Goal: Task Accomplishment & Management: Manage account settings

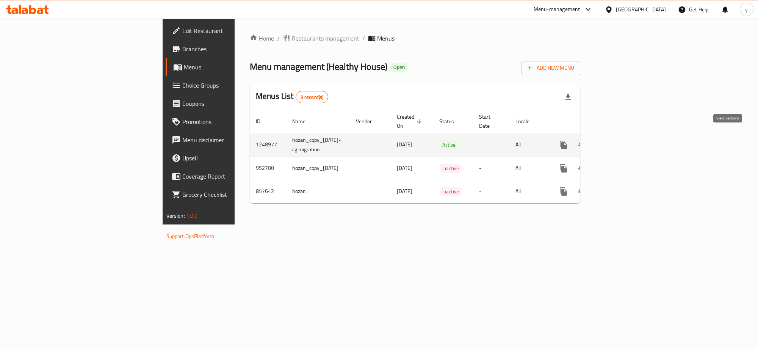
click at [627, 141] on link "enhanced table" at bounding box center [618, 145] width 18 height 18
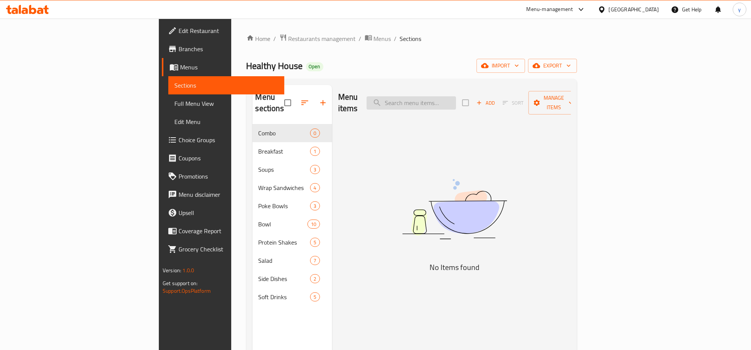
click at [456, 96] on input "search" at bounding box center [410, 102] width 89 height 13
paste input "Grilled Chicken Bowl"
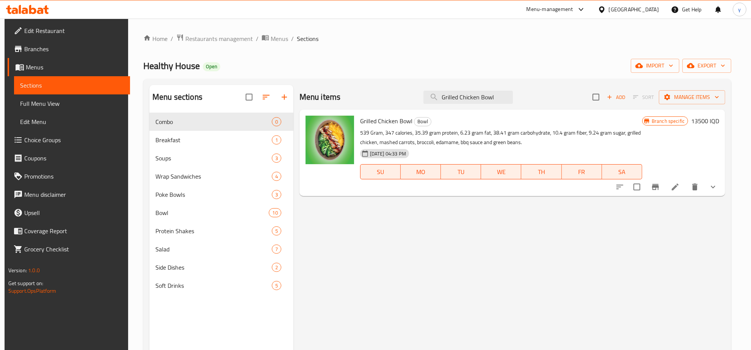
type input "Grilled Chicken Bowl"
click at [92, 108] on link "Full Menu View" at bounding box center [72, 103] width 116 height 18
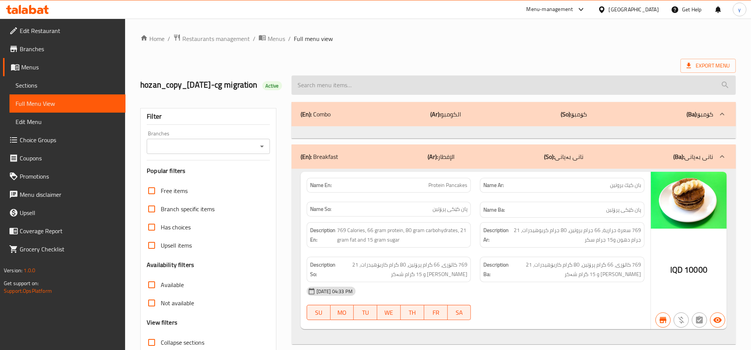
click at [364, 95] on input "search" at bounding box center [513, 84] width 444 height 19
paste input "Grilled Chicken Bowl"
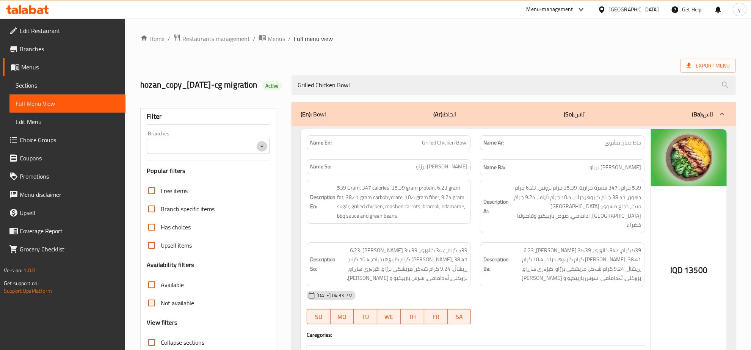
click at [263, 151] on icon "Open" at bounding box center [261, 146] width 9 height 9
type input "Grilled Chicken Bowl"
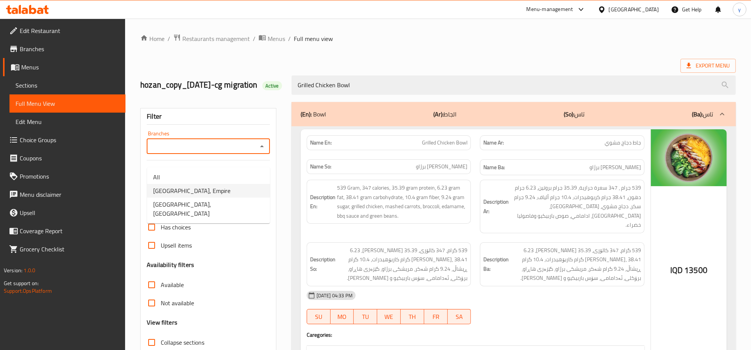
click at [230, 188] on li "Healthy House, Empire" at bounding box center [208, 191] width 123 height 14
type input "Healthy House, Empire"
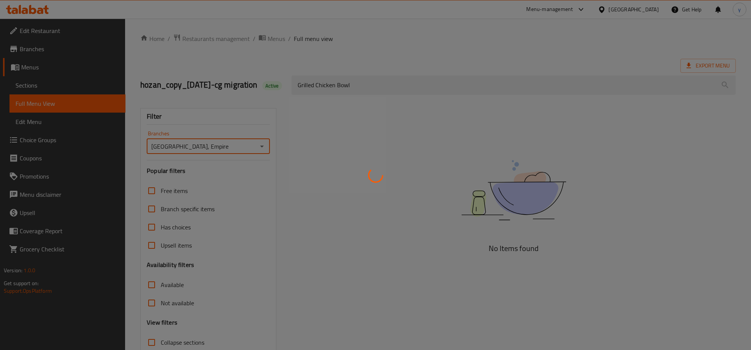
scroll to position [65, 0]
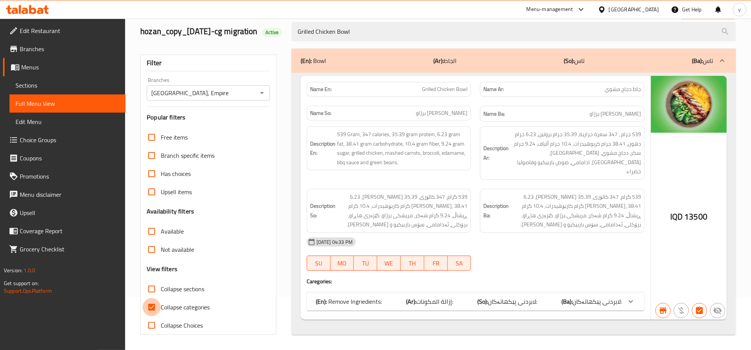
click at [149, 302] on input "Collapse categories" at bounding box center [152, 307] width 18 height 18
checkbox input "false"
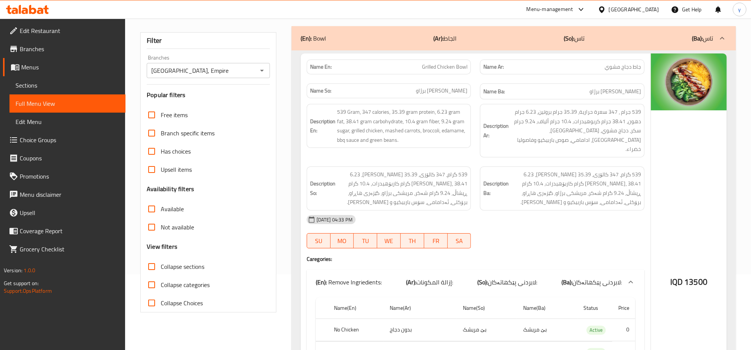
scroll to position [0, 0]
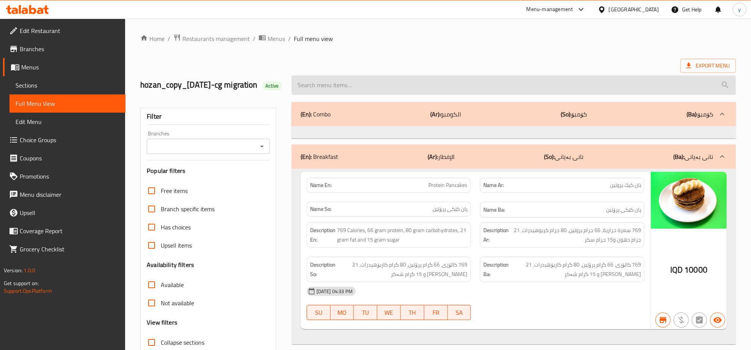
click at [370, 90] on input "search" at bounding box center [513, 84] width 444 height 19
paste input "Grilled Chicken Bowl"
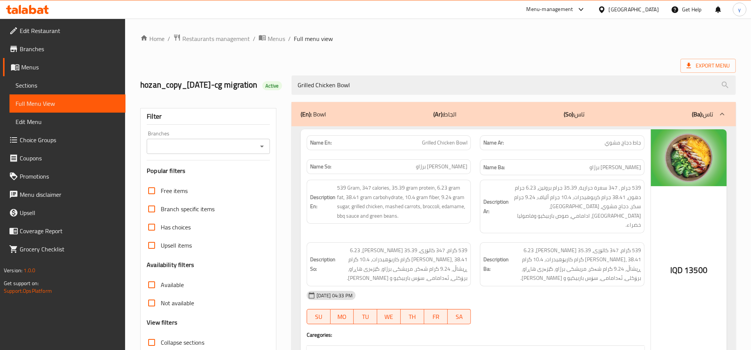
scroll to position [65, 0]
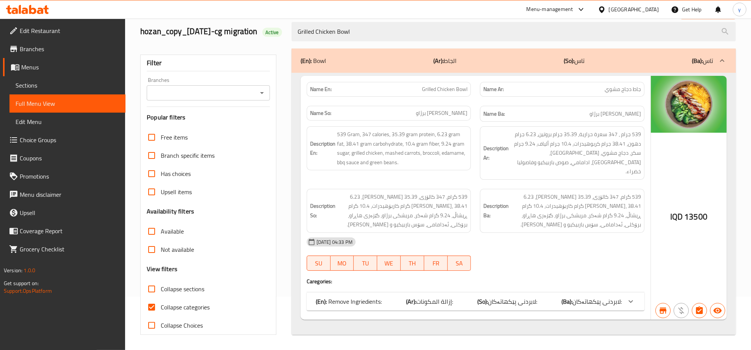
click at [264, 97] on icon "Open" at bounding box center [261, 92] width 9 height 9
type input "Grilled Chicken Bowl"
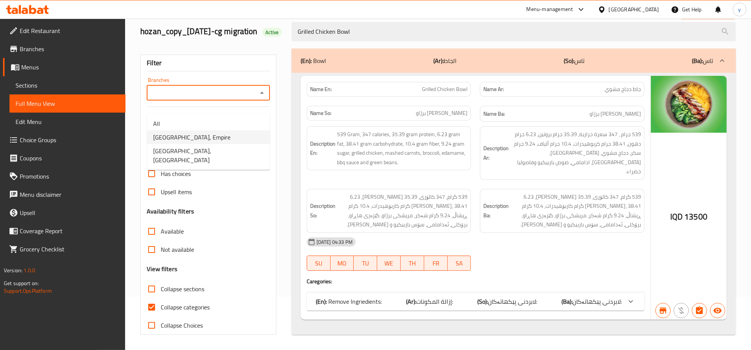
click at [236, 130] on li "Healthy House, Empire" at bounding box center [208, 137] width 123 height 14
type input "Healthy House, Empire"
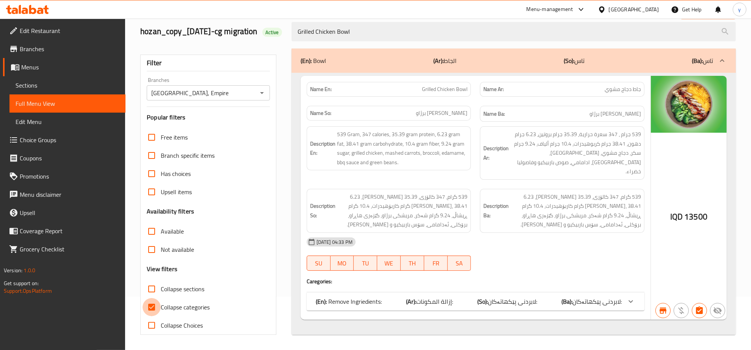
click at [155, 308] on input "Collapse categories" at bounding box center [152, 307] width 18 height 18
checkbox input "false"
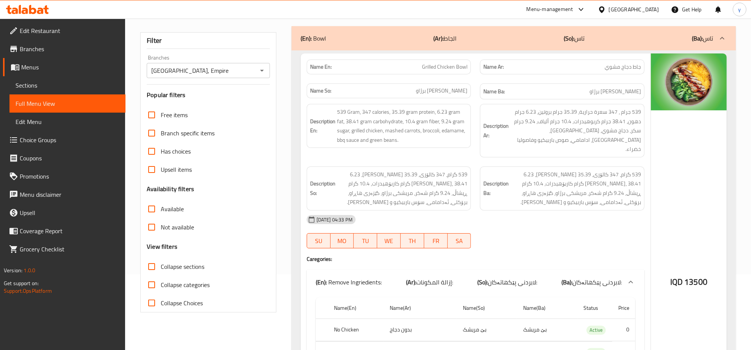
scroll to position [233, 0]
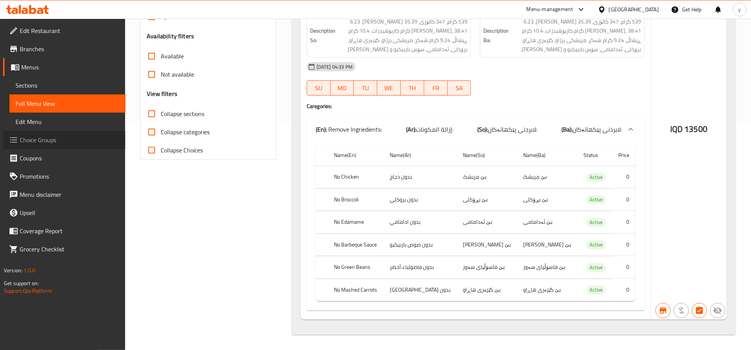
click at [38, 146] on link "Choice Groups" at bounding box center [64, 140] width 122 height 18
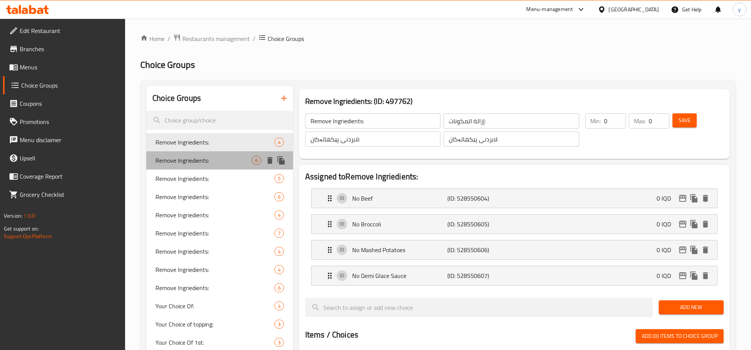
click at [229, 165] on span "Remove Ingriedients:" at bounding box center [203, 160] width 96 height 9
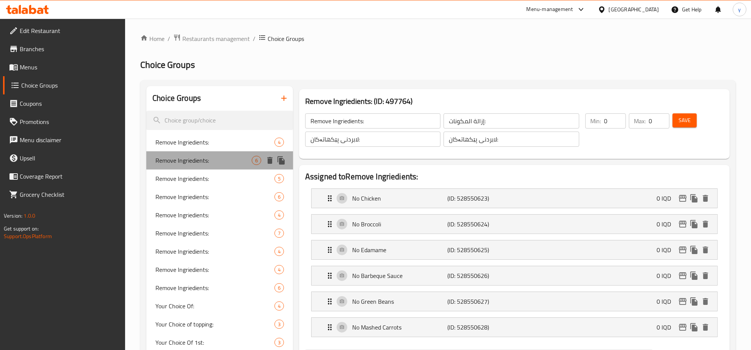
click at [219, 160] on span "Remove Ingriedients:" at bounding box center [203, 160] width 96 height 9
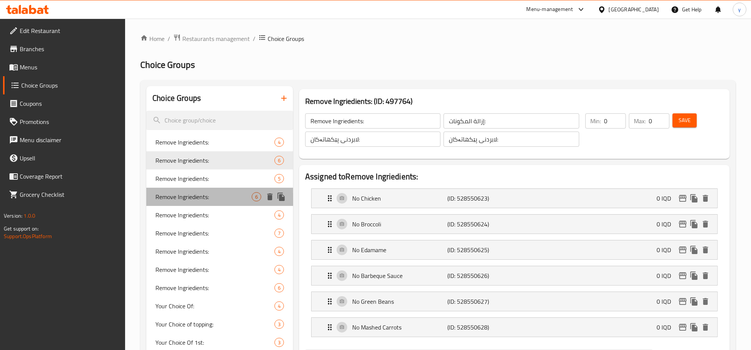
click at [219, 197] on span "Remove Ingriedients:" at bounding box center [203, 196] width 96 height 9
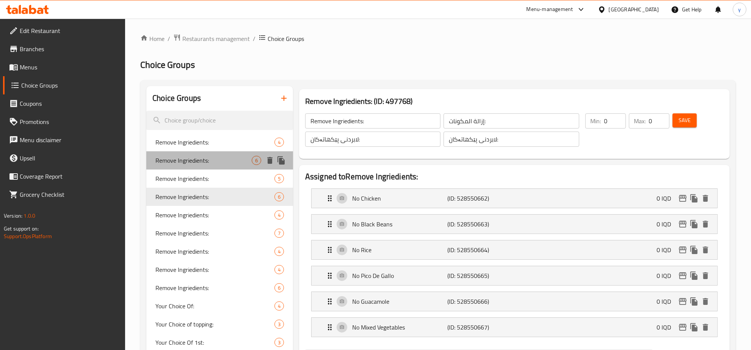
click at [224, 158] on span "Remove Ingriedients:" at bounding box center [203, 160] width 96 height 9
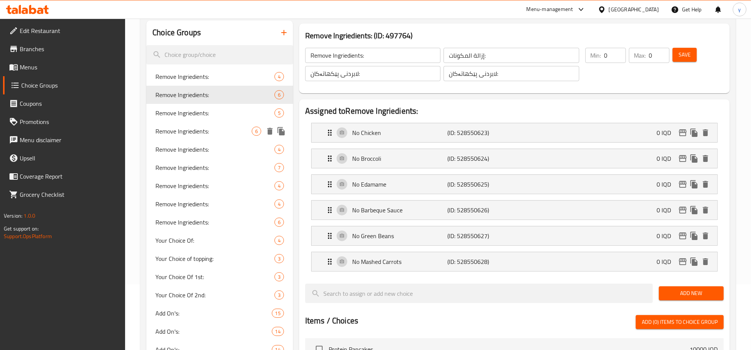
scroll to position [158, 0]
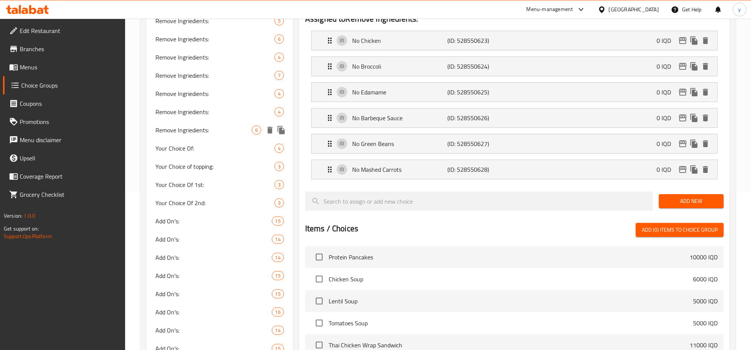
click at [218, 124] on div "Remove Ingriedients: 6" at bounding box center [219, 130] width 147 height 18
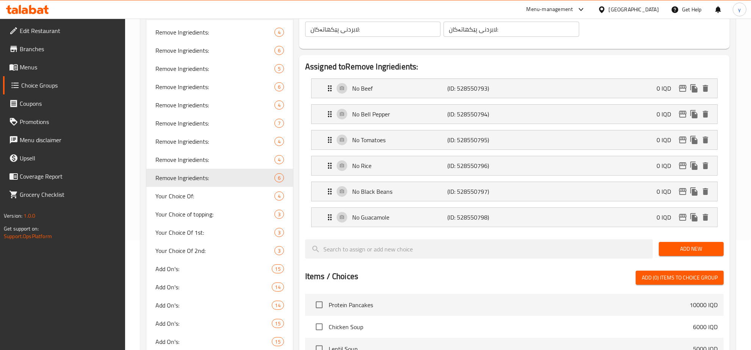
scroll to position [79, 0]
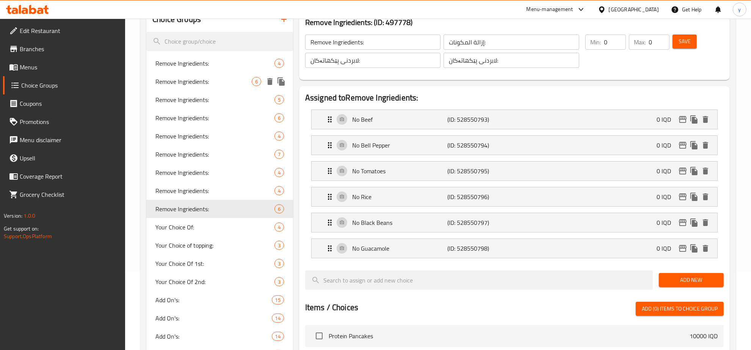
click at [230, 82] on span "Remove Ingriedients:" at bounding box center [203, 81] width 96 height 9
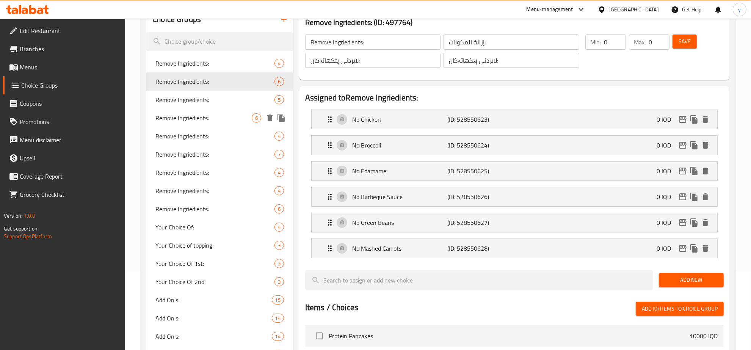
click at [234, 114] on span "Remove Ingriedients:" at bounding box center [203, 117] width 96 height 9
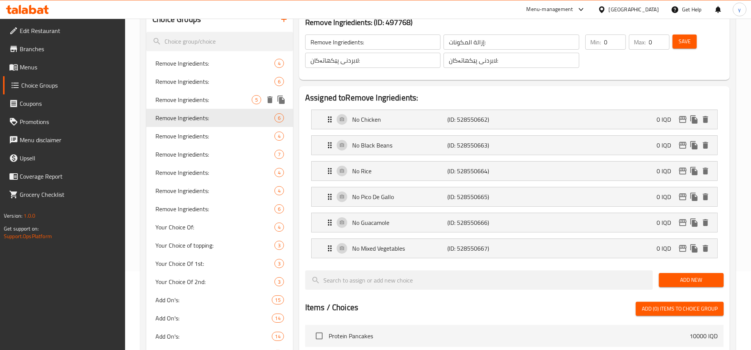
click at [243, 91] on div "Remove Ingriedients: 5" at bounding box center [219, 100] width 147 height 18
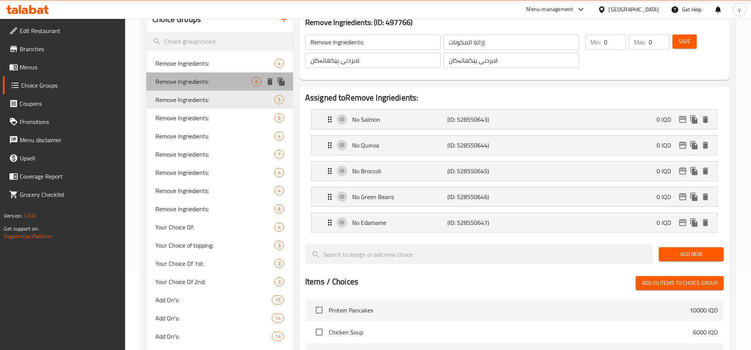
click at [243, 87] on div "Remove Ingriedients: 6" at bounding box center [219, 81] width 147 height 18
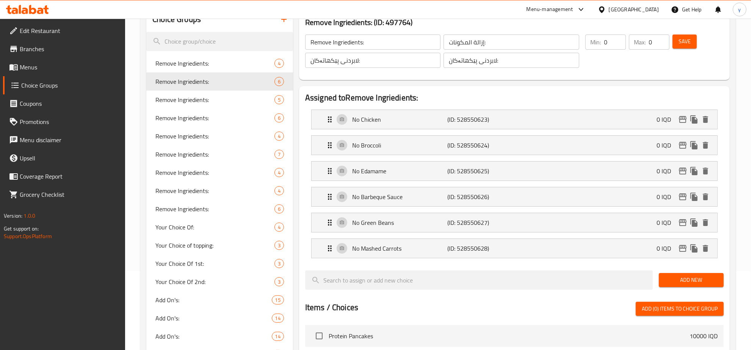
click at [384, 236] on li "No Mashed Carrots (ID: 528550628) 0 IQD Name (En) No Mashed Carrots Name (En) N…" at bounding box center [514, 248] width 418 height 26
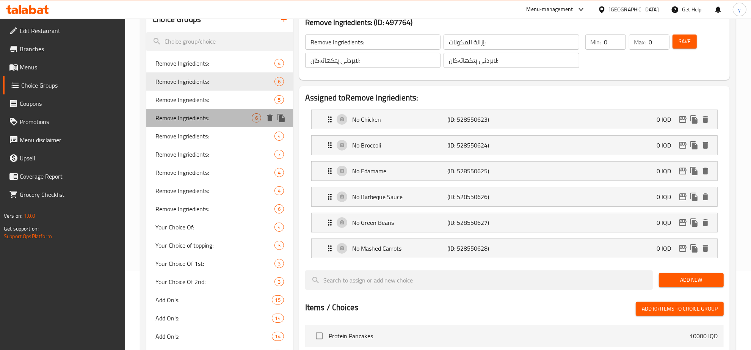
click at [220, 121] on span "Remove Ingriedients:" at bounding box center [203, 117] width 96 height 9
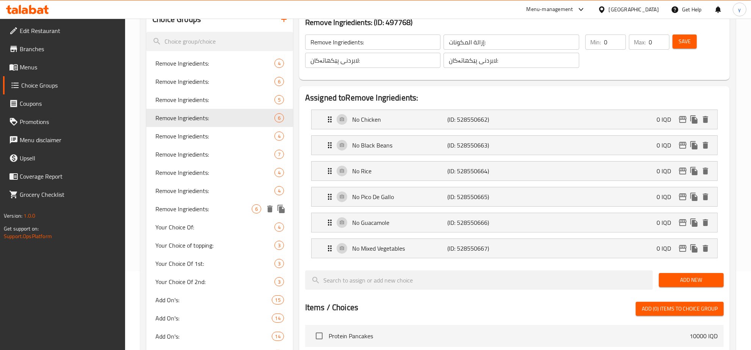
click at [238, 203] on div "Remove Ingriedients: 6" at bounding box center [219, 209] width 147 height 18
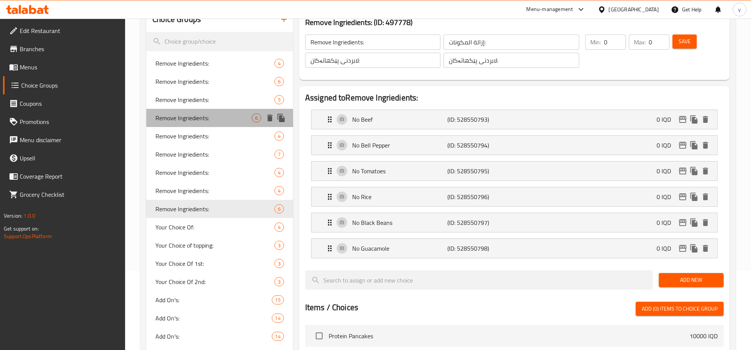
click at [208, 117] on span "Remove Ingriedients:" at bounding box center [203, 117] width 96 height 9
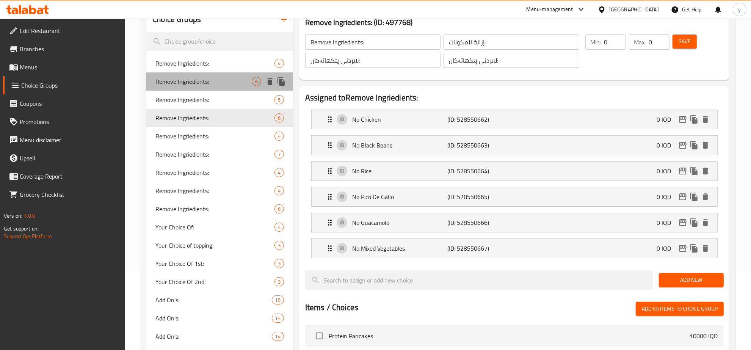
click at [220, 86] on div "Remove Ingriedients: 6" at bounding box center [219, 81] width 147 height 18
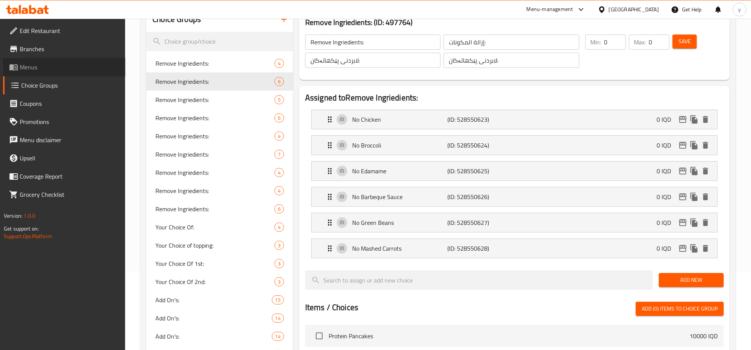
click at [68, 69] on span "Menus" at bounding box center [70, 67] width 100 height 9
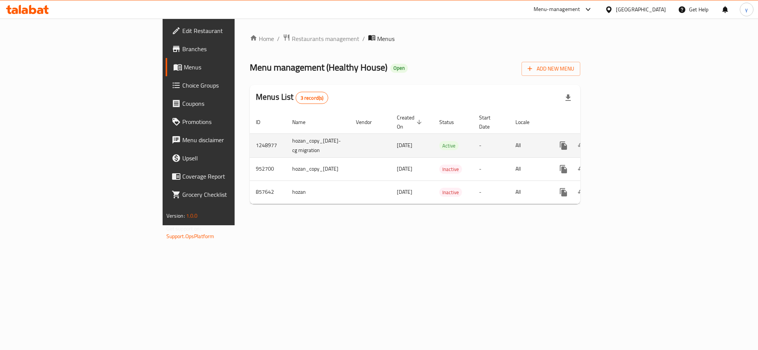
click at [623, 141] on icon "enhanced table" at bounding box center [618, 145] width 9 height 9
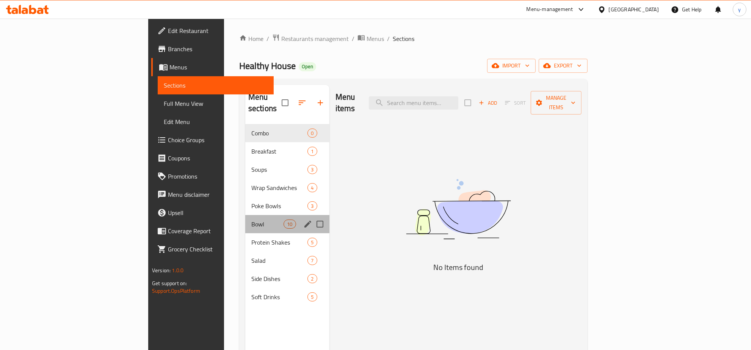
click at [245, 215] on div "Bowl 10" at bounding box center [287, 224] width 84 height 18
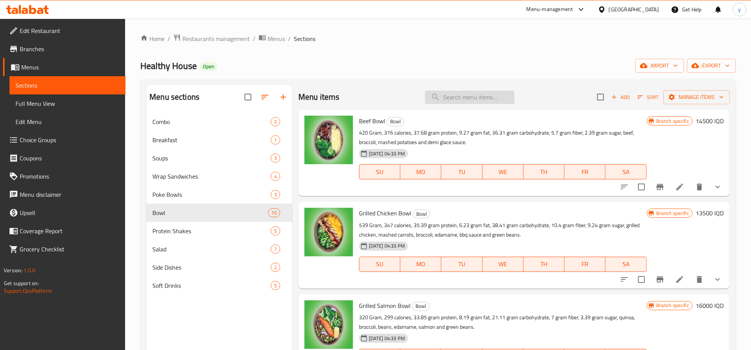
click at [454, 94] on input "search" at bounding box center [469, 97] width 89 height 13
click at [71, 103] on span "Full Menu View" at bounding box center [68, 103] width 104 height 9
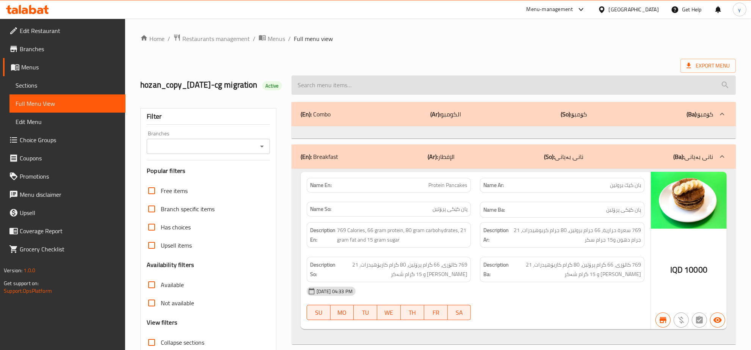
click at [471, 95] on input "search" at bounding box center [513, 84] width 444 height 19
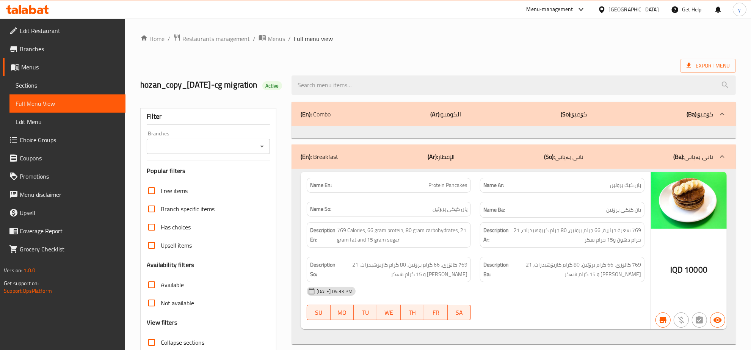
paste input "?getHistoricalData=true"
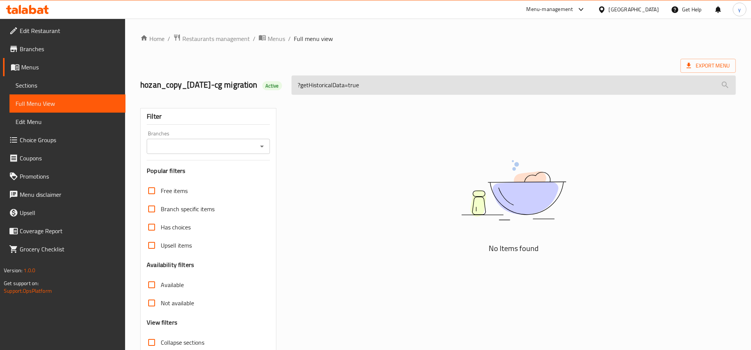
click at [330, 90] on input "?getHistoricalData=true" at bounding box center [513, 84] width 444 height 19
paste input "Grilled Chicken Bowl"
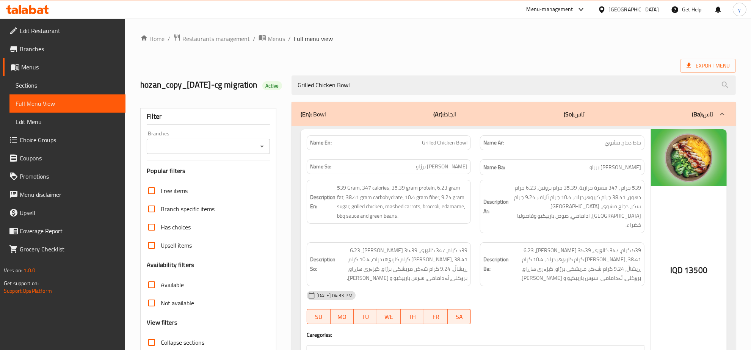
click at [264, 151] on icon "Open" at bounding box center [261, 146] width 9 height 9
type input "Grilled Chicken Bowl"
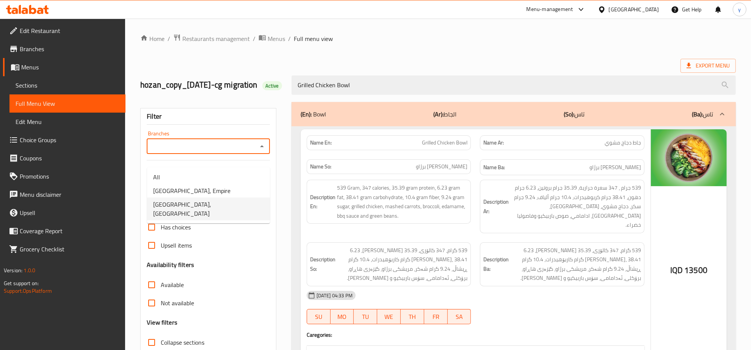
click at [219, 197] on li "Healthy House, Sarbasti" at bounding box center [208, 208] width 123 height 23
type input "Healthy House, Sarbasti"
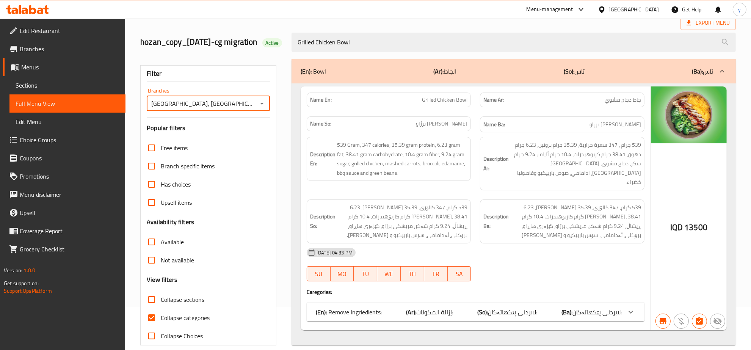
scroll to position [65, 0]
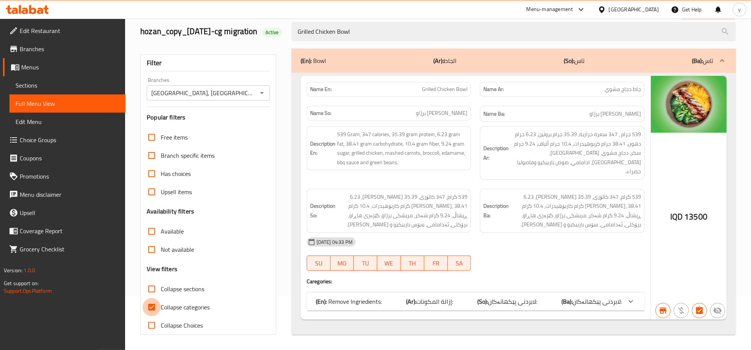
click at [156, 301] on input "Collapse categories" at bounding box center [152, 307] width 18 height 18
checkbox input "false"
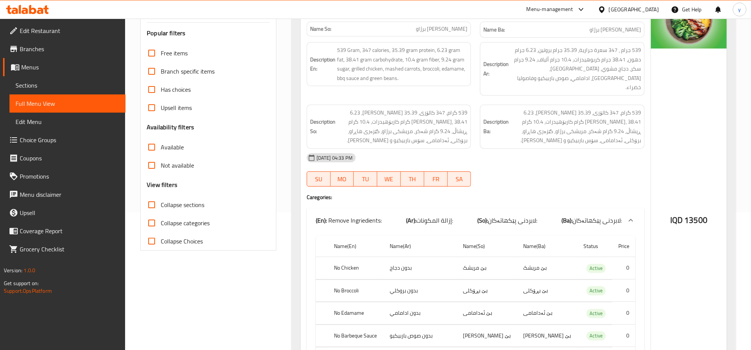
scroll to position [0, 0]
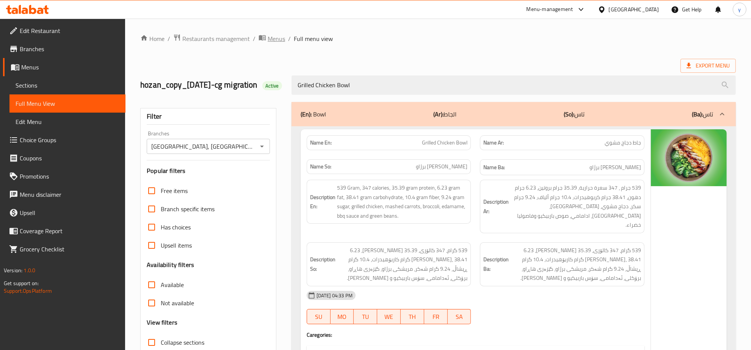
click at [268, 39] on span "Menus" at bounding box center [276, 38] width 17 height 9
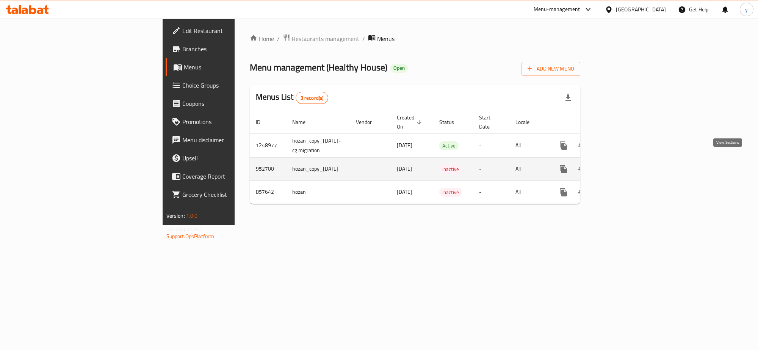
click at [627, 169] on link "enhanced table" at bounding box center [618, 169] width 18 height 18
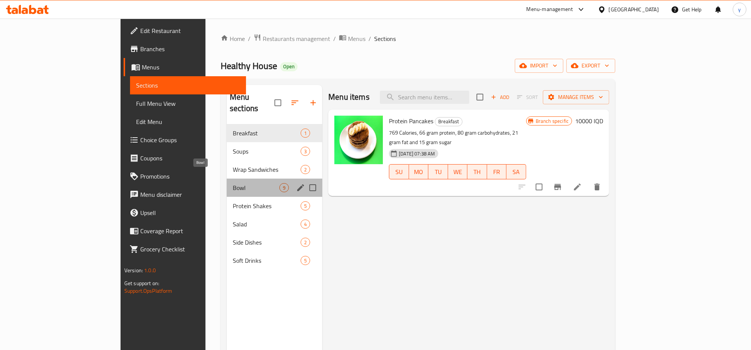
click at [233, 183] on span "Bowl" at bounding box center [256, 187] width 47 height 9
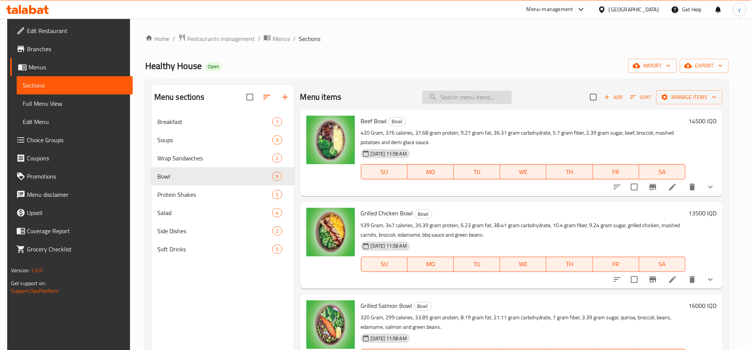
click at [457, 91] on input "search" at bounding box center [466, 97] width 89 height 13
click at [711, 277] on icon "show more" at bounding box center [710, 279] width 9 height 9
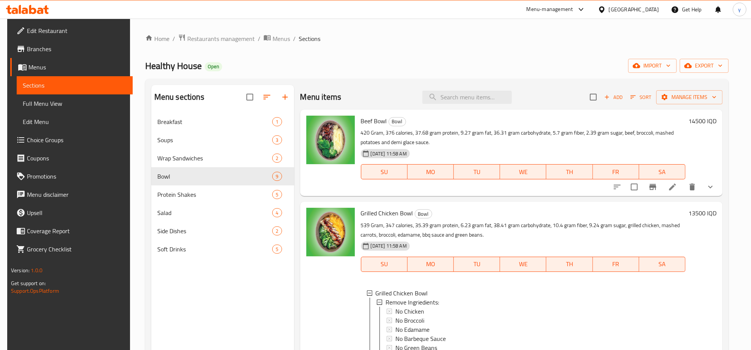
click at [277, 30] on div "Home / Restaurants management / Menus / Sections Healthy House Open import expo…" at bounding box center [437, 237] width 614 height 437
click at [277, 31] on div "Home / Restaurants management / Menus / Sections Healthy House Open import expo…" at bounding box center [437, 237] width 614 height 437
click at [277, 37] on span "Menus" at bounding box center [280, 38] width 17 height 9
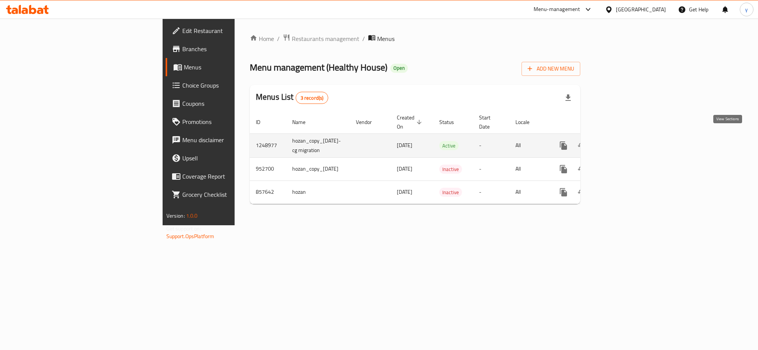
click at [627, 139] on link "enhanced table" at bounding box center [618, 145] width 18 height 18
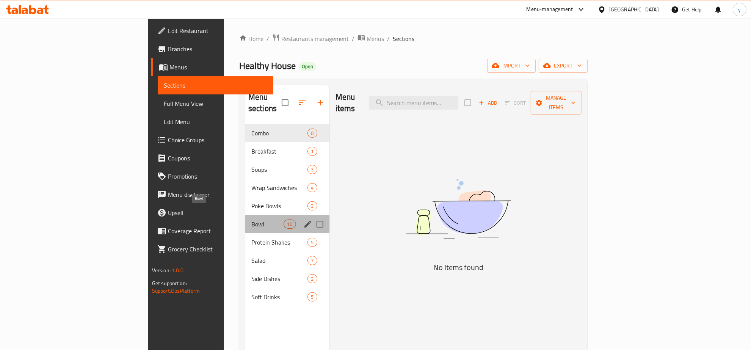
click at [251, 219] on span "Bowl" at bounding box center [267, 223] width 32 height 9
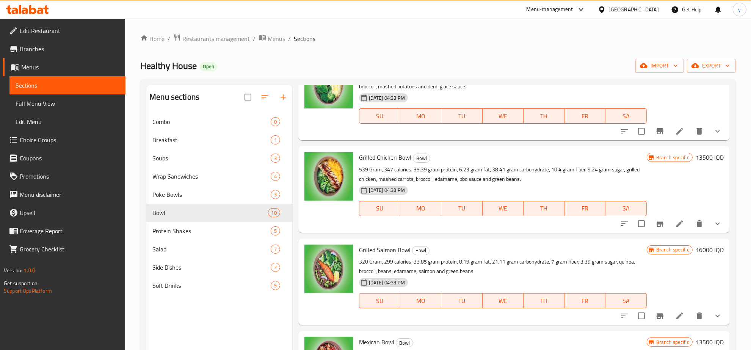
scroll to position [79, 0]
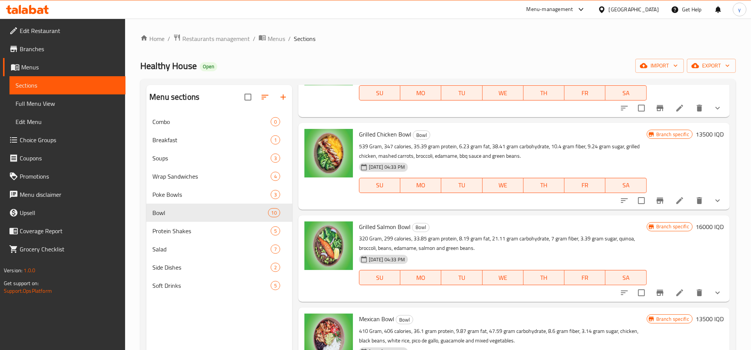
click at [102, 105] on span "Full Menu View" at bounding box center [68, 103] width 104 height 9
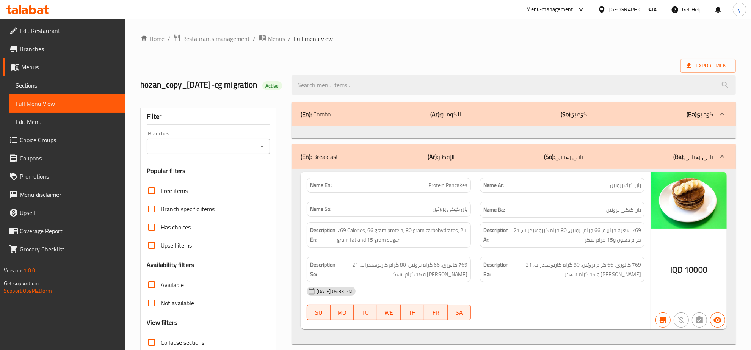
click at [264, 151] on icon "Open" at bounding box center [261, 146] width 9 height 9
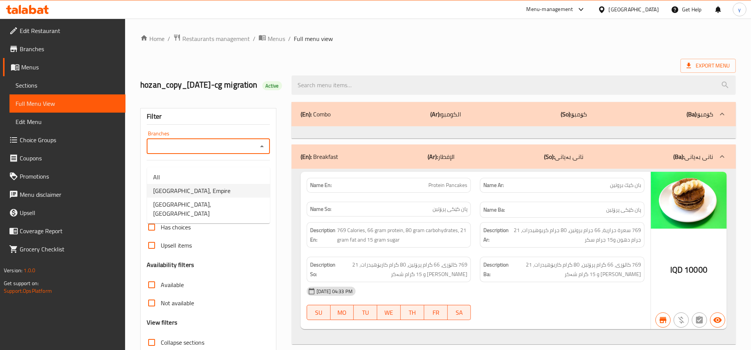
click at [246, 186] on li "Healthy House, Empire" at bounding box center [208, 191] width 123 height 14
type input "Healthy House, Empire"
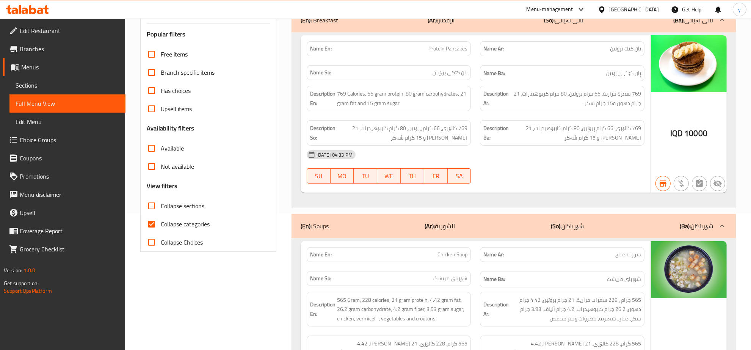
scroll to position [79, 0]
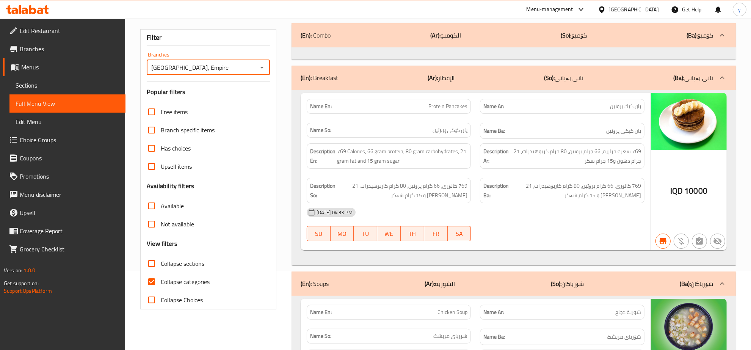
click at [76, 130] on link "Edit Menu" at bounding box center [67, 122] width 116 height 18
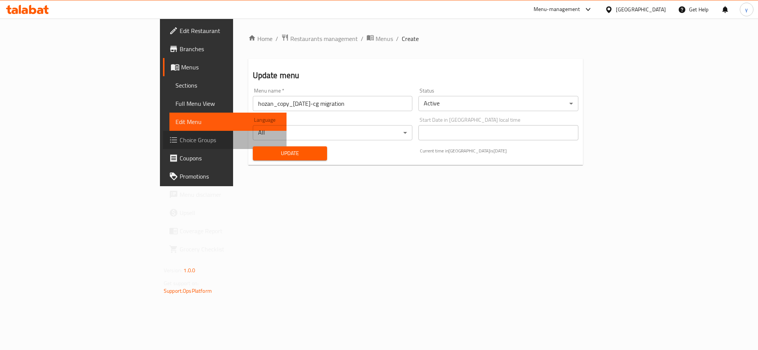
click at [180, 139] on span "Choice Groups" at bounding box center [230, 139] width 101 height 9
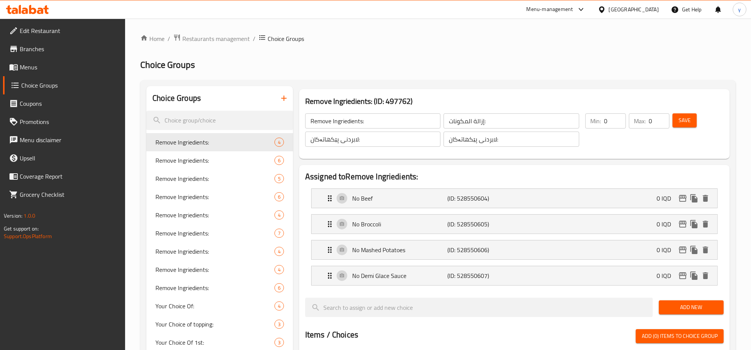
click at [337, 116] on input "Remove Ingriedients:" at bounding box center [372, 120] width 135 height 15
click at [481, 117] on input "إزالة المكونات:" at bounding box center [510, 120] width 135 height 15
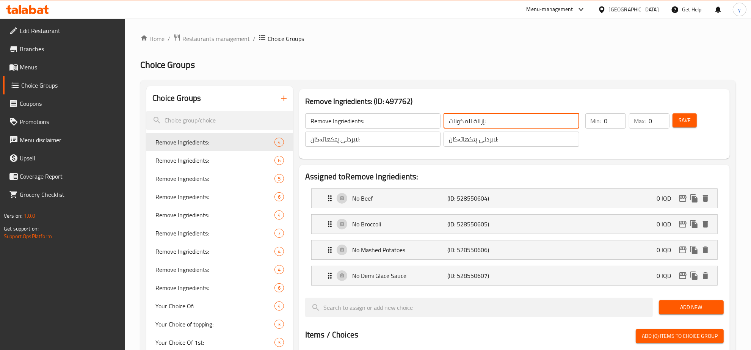
click at [481, 117] on input "إزالة المكونات:" at bounding box center [510, 120] width 135 height 15
click at [401, 139] on input "لابردنی پێکهاتەکان:" at bounding box center [372, 139] width 135 height 15
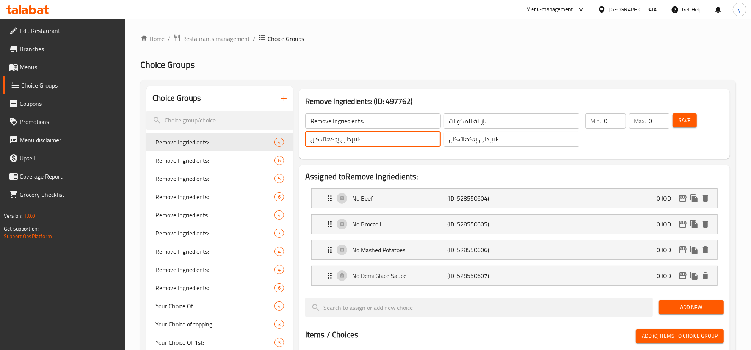
click at [401, 139] on input "لابردنی پێکهاتەکان:" at bounding box center [372, 139] width 135 height 15
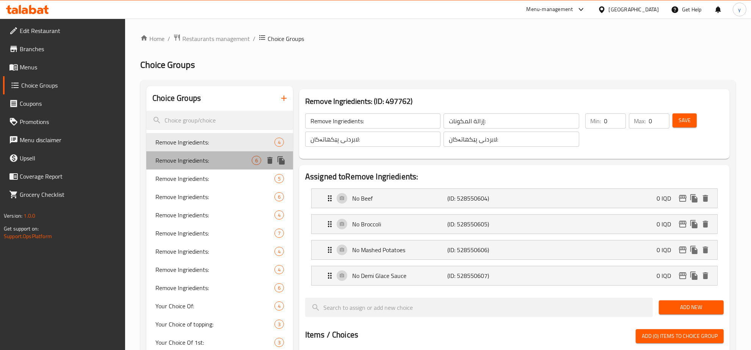
click at [226, 162] on span "Remove Ingriedients:" at bounding box center [203, 160] width 96 height 9
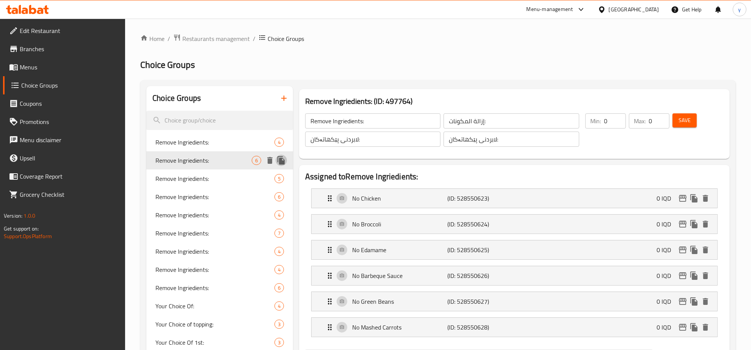
click at [280, 160] on icon "duplicate" at bounding box center [280, 160] width 7 height 8
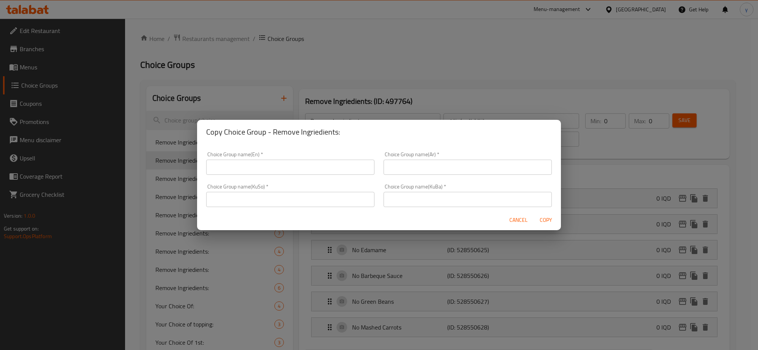
click at [279, 156] on div "Choice Group name(En)   * Choice Group name(En) *" at bounding box center [290, 163] width 168 height 23
drag, startPoint x: 283, startPoint y: 162, endPoint x: 294, endPoint y: 177, distance: 18.6
click at [283, 162] on input "text" at bounding box center [290, 167] width 168 height 15
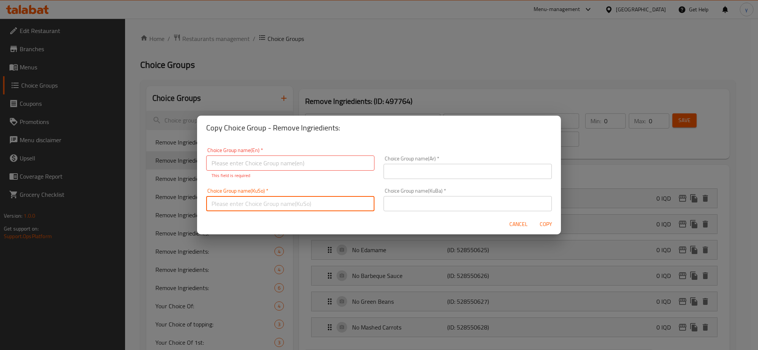
click at [355, 202] on input "text" at bounding box center [290, 203] width 168 height 15
paste input "لابردنی پێکهاتەکان:"
type input "لابردنی پێکهاتەکان:"
click at [418, 210] on input "text" at bounding box center [468, 203] width 168 height 15
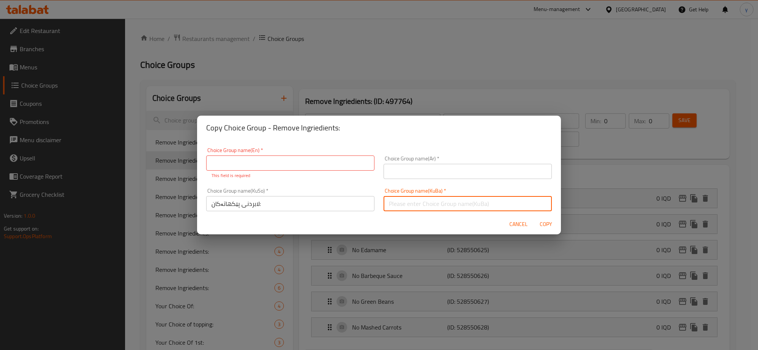
paste input "لابردنی پێکهاتەکان:"
type input "لابردنی پێکهاتەکان:"
click at [427, 179] on input "text" at bounding box center [468, 171] width 168 height 15
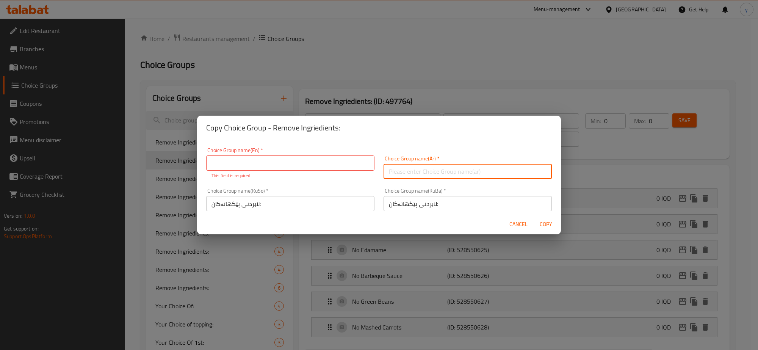
paste input "إزالة المكونات:"
type input "إزالة المكونات:"
click at [320, 164] on input "text" at bounding box center [290, 162] width 168 height 15
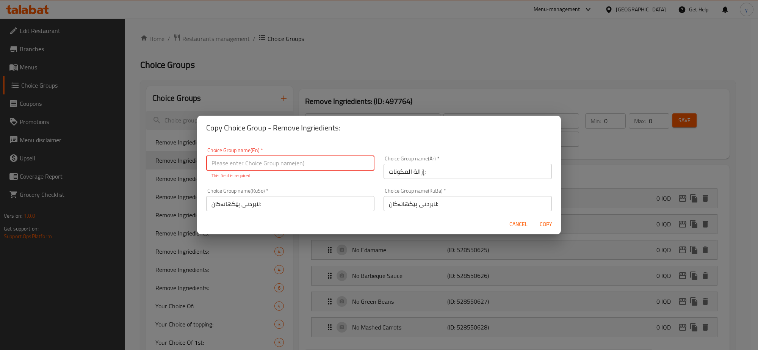
paste input "Remove Ingriedients:"
click at [382, 187] on div "Choice Group name(KuBa)   * لابردنی پێکهاتەکان: Choice Group name(KuBa) *" at bounding box center [467, 199] width 177 height 32
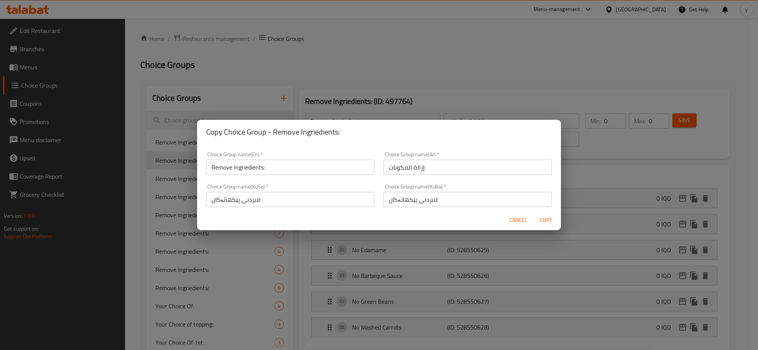
drag, startPoint x: 273, startPoint y: 150, endPoint x: 288, endPoint y: 165, distance: 21.2
click at [276, 155] on div "Choice Group name(En)   * Remove Ingriedients: Choice Group name(En) *" at bounding box center [290, 163] width 177 height 32
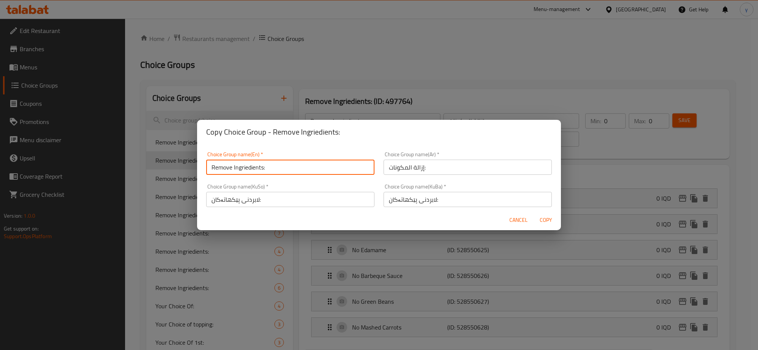
click at [288, 165] on input "Remove Ingriedients:" at bounding box center [290, 167] width 168 height 15
type input "Remove Ingriedients:"
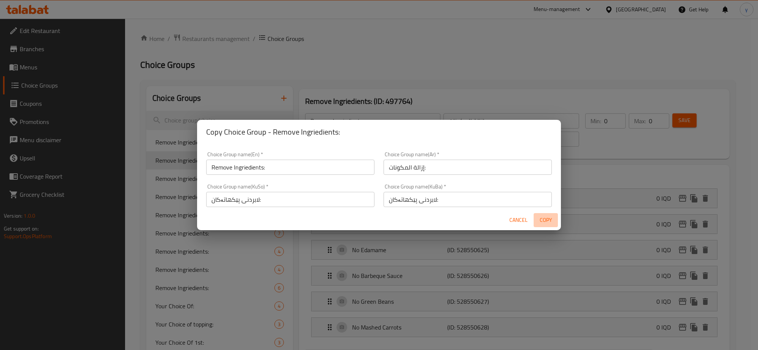
click at [556, 223] on button "Copy" at bounding box center [546, 220] width 24 height 14
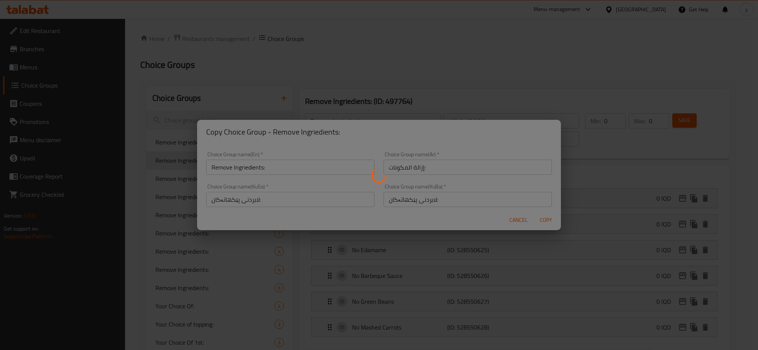
type input "Remove Ingriedients:"
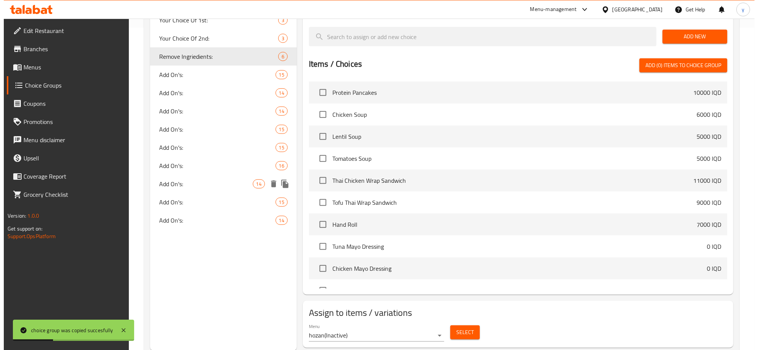
scroll to position [345, 0]
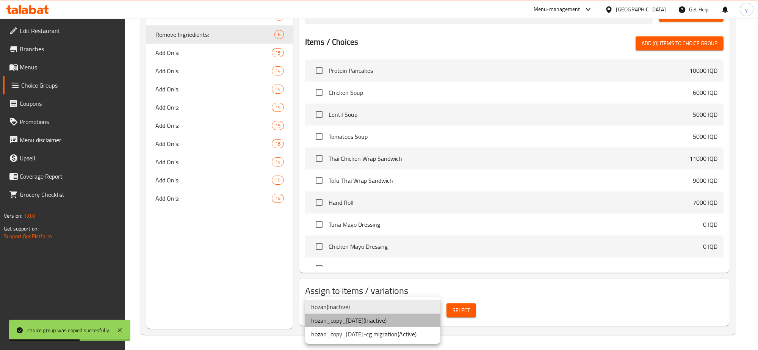
click at [385, 321] on li "hozan_copy_23/01/2023 ( Inactive )" at bounding box center [372, 320] width 135 height 14
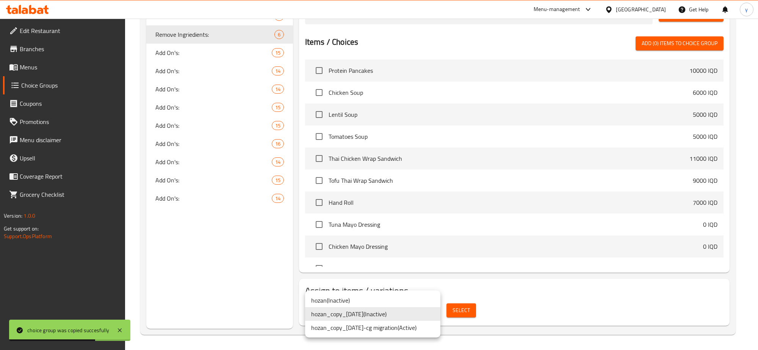
click at [416, 335] on ul "hozan ( Inactive ) hozan_copy_23/01/2023 ( Inactive ) hozan_copy_23/01/2023-cg …" at bounding box center [372, 313] width 135 height 47
drag, startPoint x: 422, startPoint y: 328, endPoint x: 455, endPoint y: 319, distance: 34.6
click at [421, 328] on li "hozan_copy_23/01/2023-cg migration ( Active )" at bounding box center [372, 328] width 135 height 14
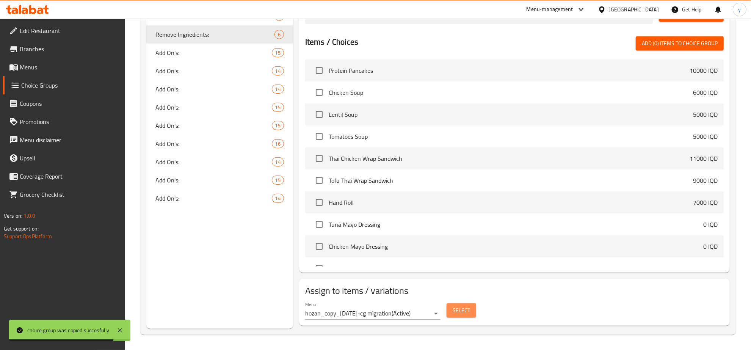
click at [469, 308] on span "Select" at bounding box center [461, 309] width 17 height 9
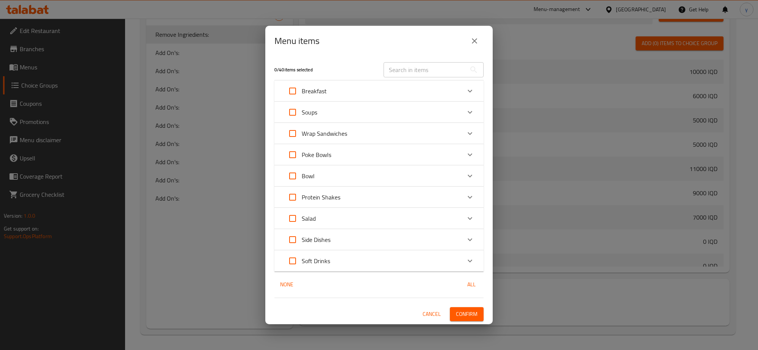
click at [374, 181] on div "Bowl" at bounding box center [371, 176] width 177 height 18
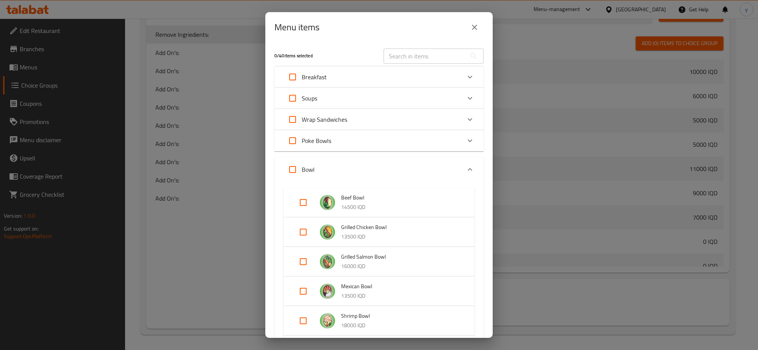
click at [293, 229] on li "Grilled Chicken Bowl 13500 IQD" at bounding box center [379, 232] width 173 height 27
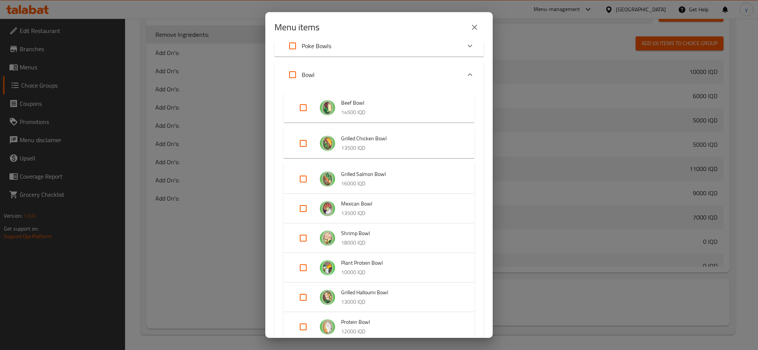
scroll to position [76, 0]
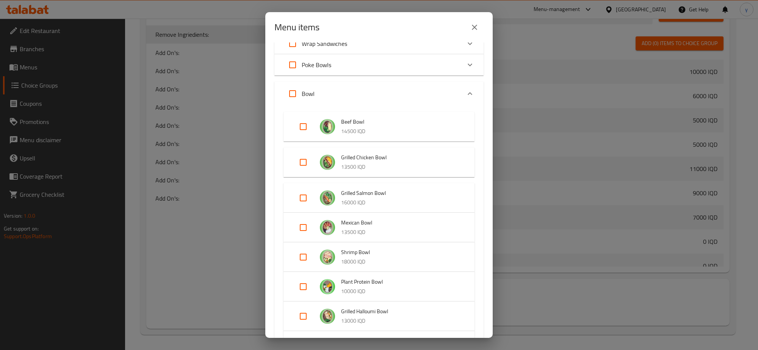
click at [307, 163] on input "Expand" at bounding box center [303, 162] width 18 height 18
checkbox input "true"
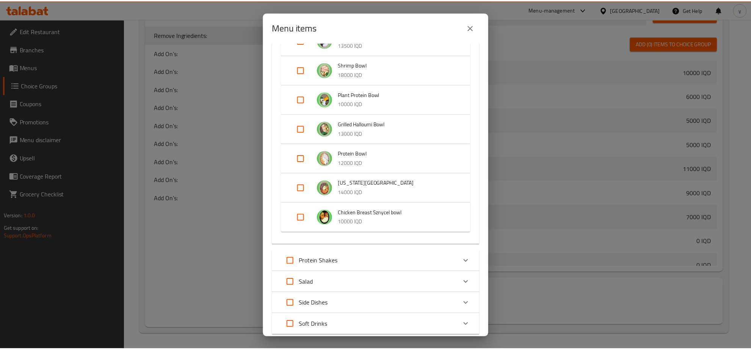
scroll to position [300, 0]
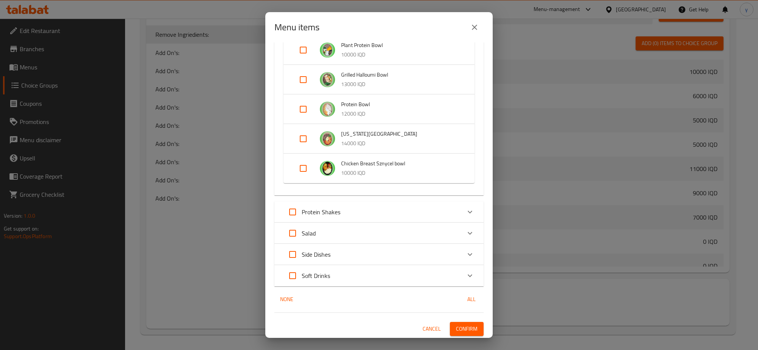
click at [457, 322] on button "Confirm" at bounding box center [467, 329] width 34 height 14
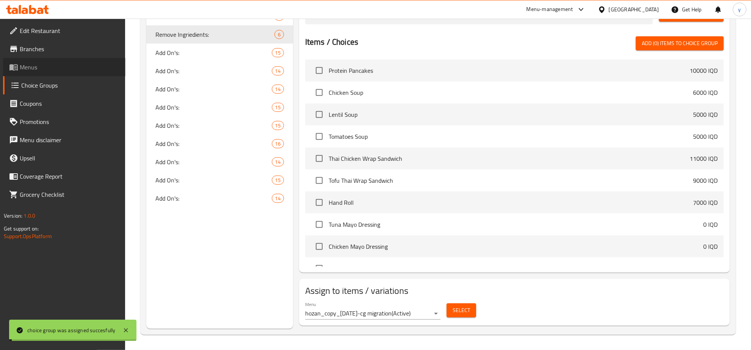
click at [73, 72] on link "Menus" at bounding box center [64, 67] width 122 height 18
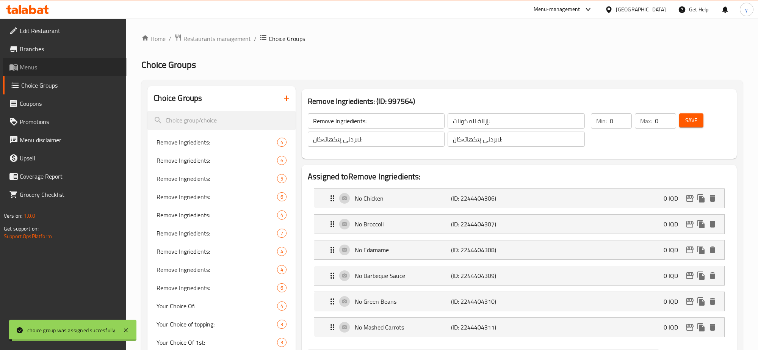
click at [74, 72] on link "Menus" at bounding box center [65, 67] width 124 height 18
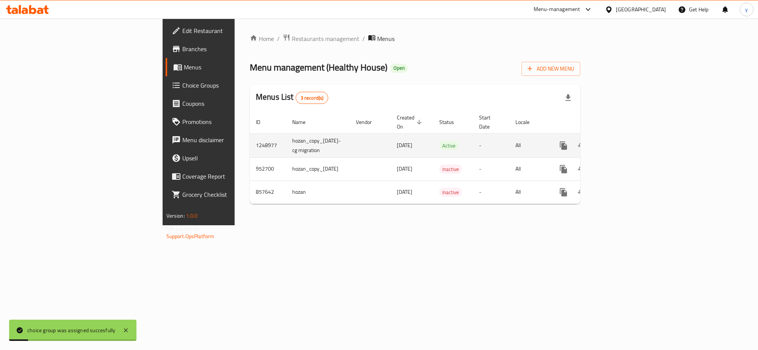
click at [627, 143] on link "enhanced table" at bounding box center [618, 145] width 18 height 18
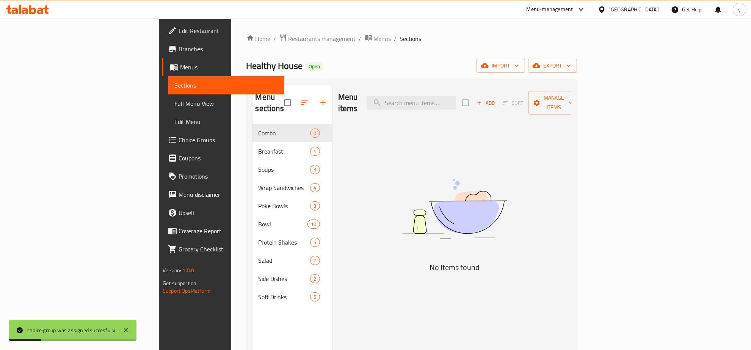
click at [174, 107] on span "Full Menu View" at bounding box center [226, 103] width 104 height 9
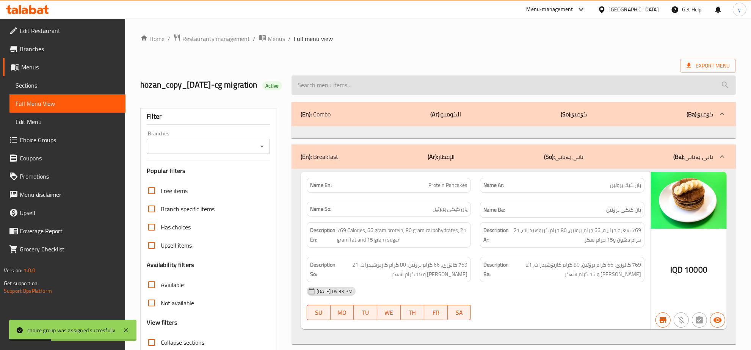
click at [473, 95] on input "search" at bounding box center [513, 84] width 444 height 19
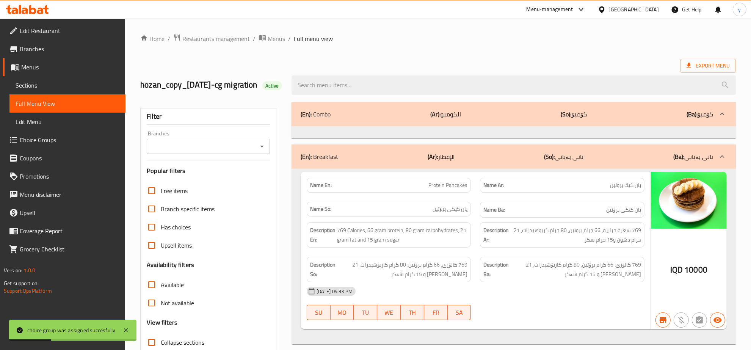
paste input "Remove Ingriedients:"
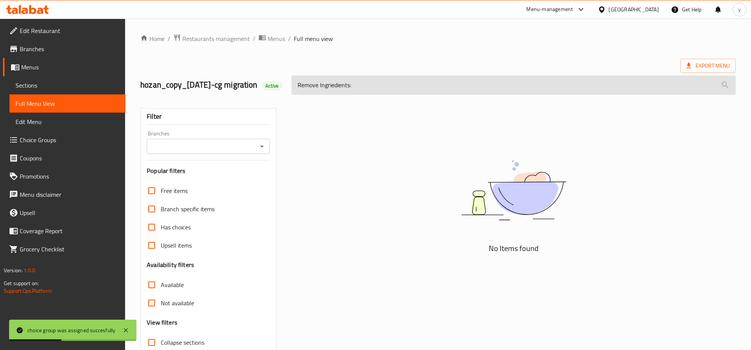
click at [329, 95] on input "Remove Ingriedients:" at bounding box center [513, 84] width 444 height 19
paste input "Grilled Chicken Bowl"
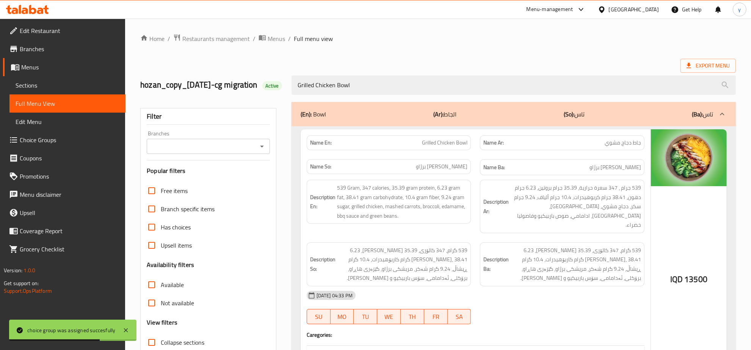
click at [262, 152] on div "Branches" at bounding box center [208, 146] width 123 height 15
type input "Grilled Chicken Bowl"
click at [258, 151] on icon "Open" at bounding box center [261, 146] width 9 height 9
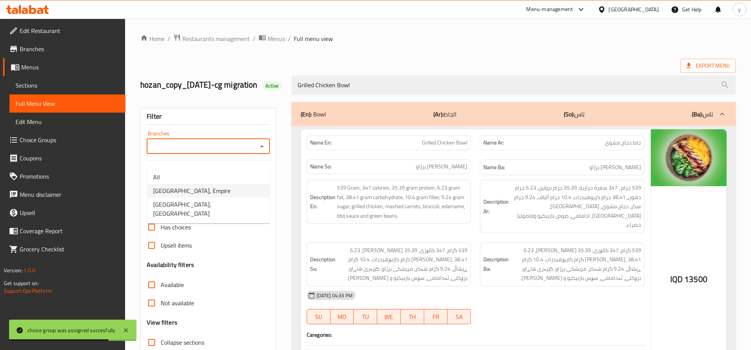
click at [226, 186] on li "Healthy House, Empire" at bounding box center [208, 191] width 123 height 14
type input "Healthy House, Empire"
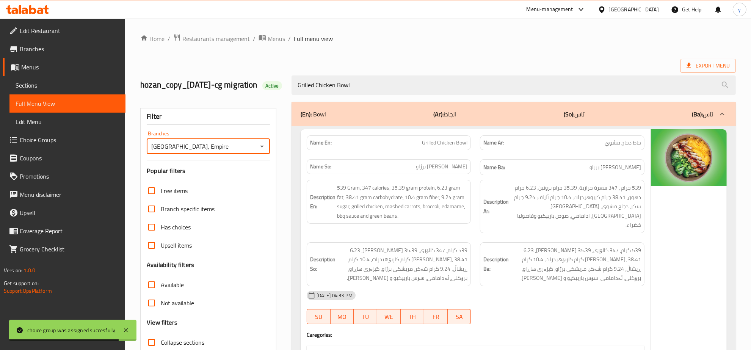
scroll to position [79, 0]
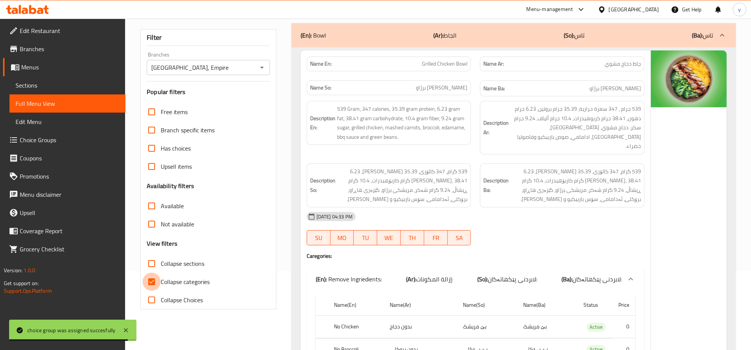
click at [158, 287] on input "Collapse categories" at bounding box center [152, 281] width 18 height 18
checkbox input "false"
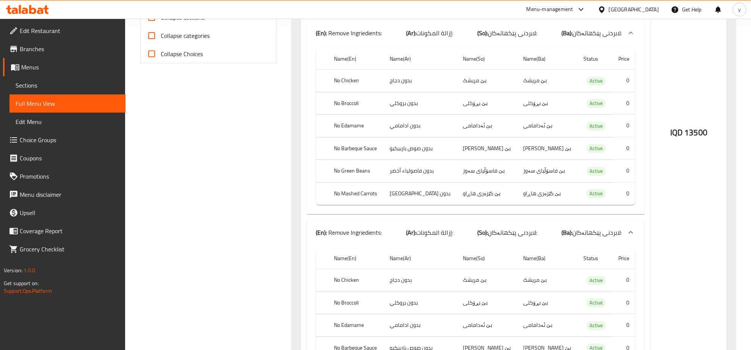
scroll to position [198, 0]
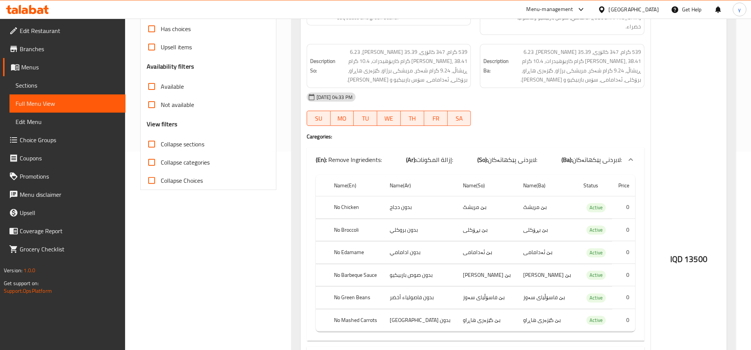
drag, startPoint x: 80, startPoint y: 85, endPoint x: 86, endPoint y: 85, distance: 6.4
click at [79, 85] on span "Sections" at bounding box center [68, 85] width 104 height 9
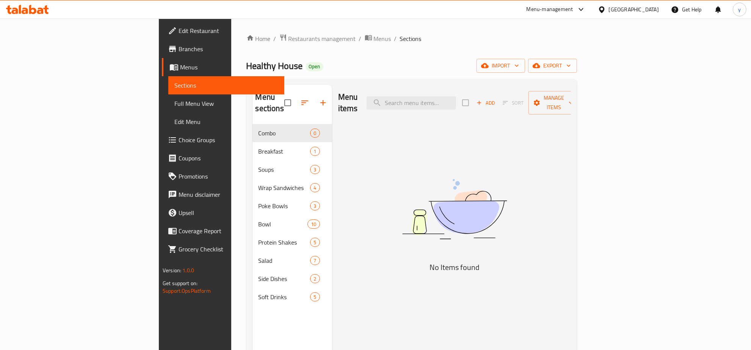
click at [479, 105] on div "Menu items Add Sort Manage items" at bounding box center [454, 103] width 233 height 36
click at [456, 101] on input "search" at bounding box center [410, 102] width 89 height 13
paste input "Muscle Freak Shake"
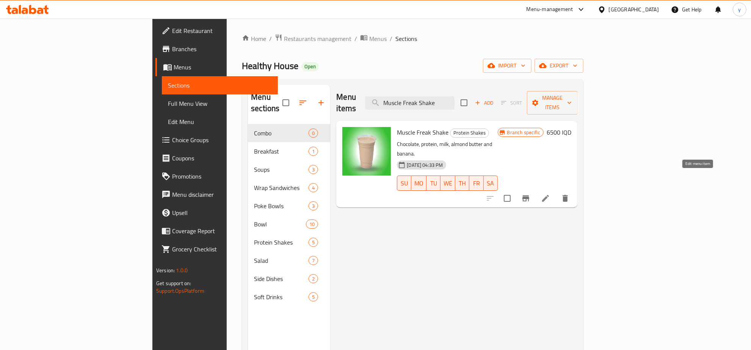
type input "Muscle Freak Shake"
click at [550, 194] on icon at bounding box center [545, 198] width 9 height 9
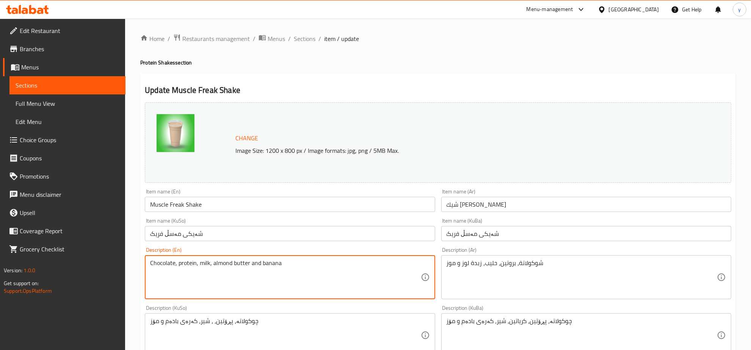
type textarea "Chocolate, protein, milk, almond butter and banana"
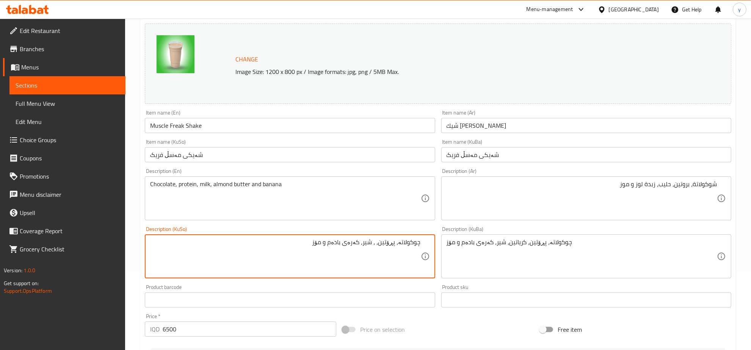
click at [379, 245] on textarea "چوکولاتە، پڕۆتین، ، شیر، کەرەی بادەم و مۆز" at bounding box center [285, 256] width 270 height 36
type textarea "چوکولاتە، پڕۆتین، شیر، کەرەی بادەم و مۆز"
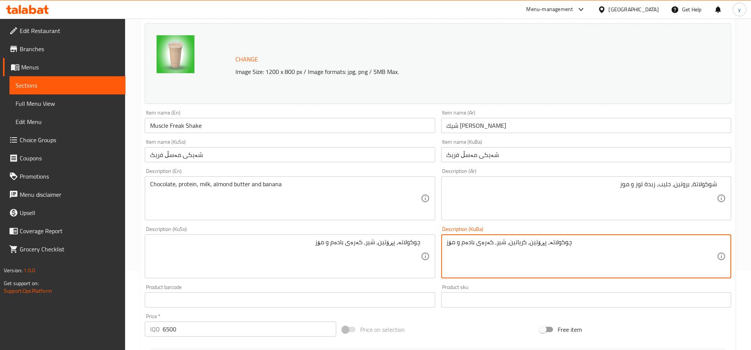
click at [452, 259] on textarea "چوکولاتە، پڕۆتین، کریاتین، شیر، کەرەی بادەم و مۆز" at bounding box center [581, 256] width 270 height 36
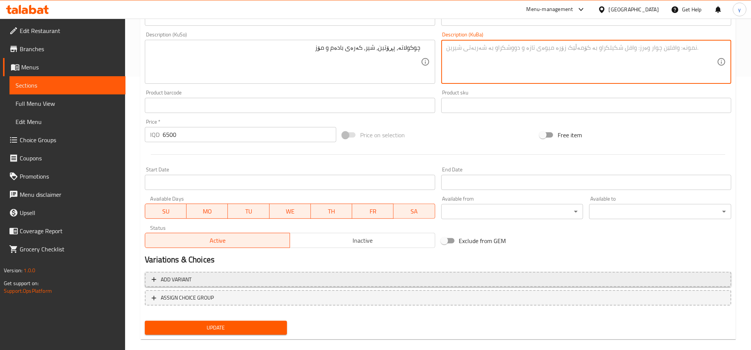
scroll to position [283, 0]
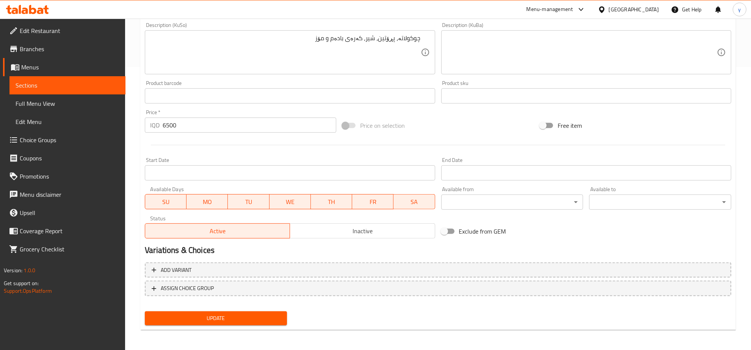
click at [264, 308] on div "Update" at bounding box center [216, 318] width 148 height 20
click at [264, 315] on span "Update" at bounding box center [216, 317] width 130 height 9
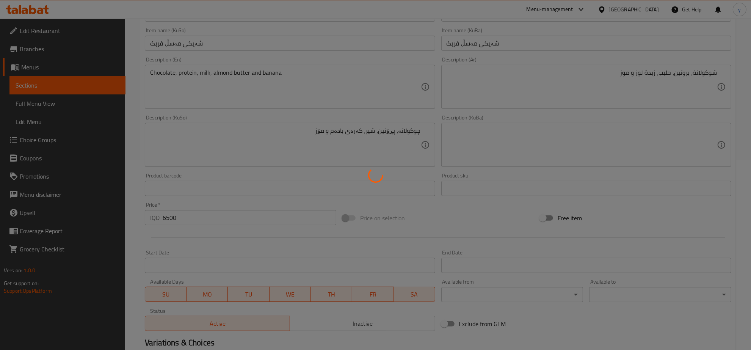
scroll to position [46, 0]
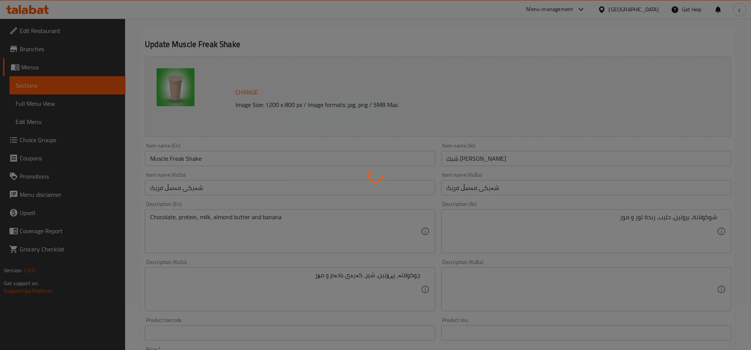
click at [206, 167] on div at bounding box center [375, 175] width 751 height 350
click at [208, 165] on div at bounding box center [375, 175] width 751 height 350
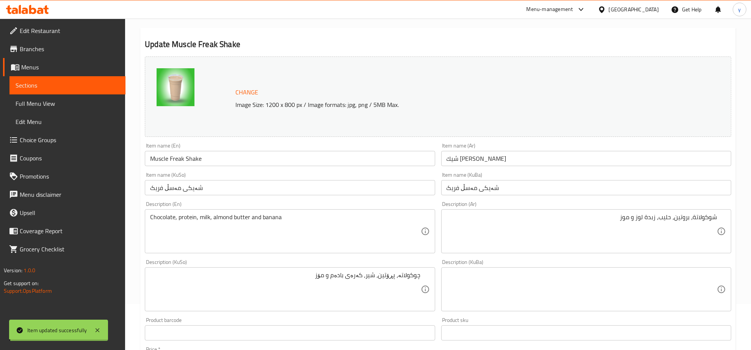
click at [214, 160] on div "Home / Restaurants management / Menus / Sections / item / update Protein Shakes…" at bounding box center [437, 280] width 595 height 585
click at [214, 160] on input "Muscle Freak Shake" at bounding box center [290, 158] width 290 height 15
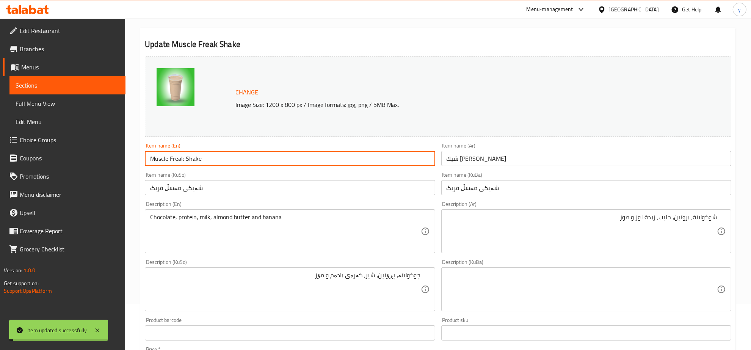
click at [214, 160] on input "Muscle Freak Shake" at bounding box center [290, 158] width 290 height 15
click at [92, 99] on span "Full Menu View" at bounding box center [68, 103] width 104 height 9
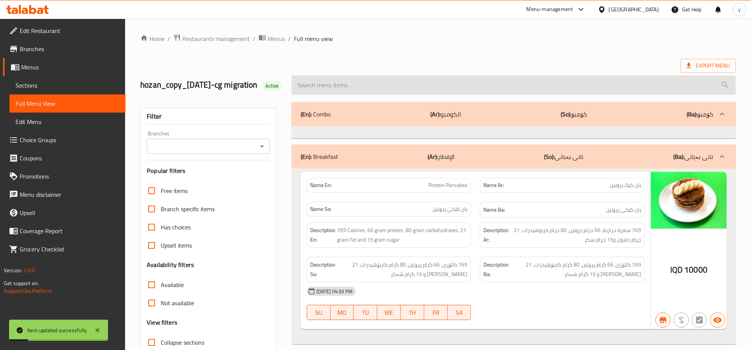
click at [392, 93] on input "search" at bounding box center [513, 84] width 444 height 19
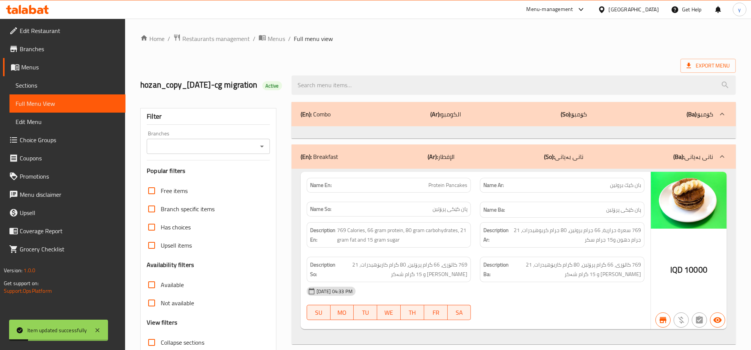
paste input "Muscle Freak Shake"
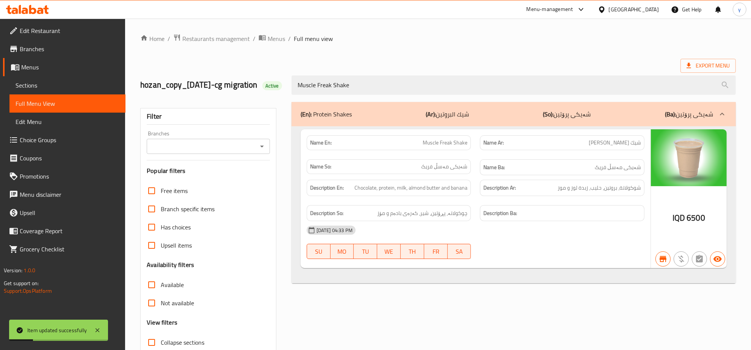
click at [263, 151] on icon "Open" at bounding box center [261, 146] width 9 height 9
type input "Muscle Freak Shake"
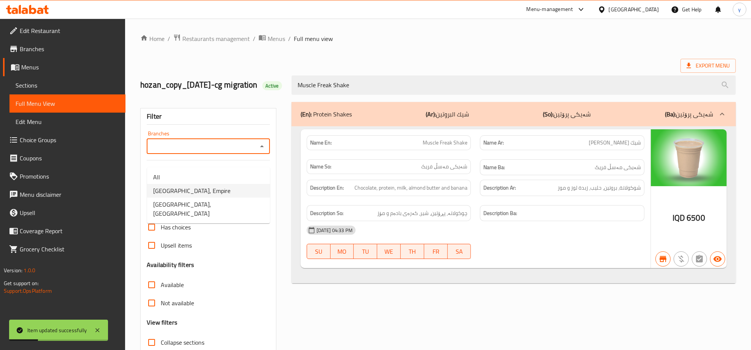
click at [230, 191] on li "Healthy House, Empire" at bounding box center [208, 191] width 123 height 14
type input "Healthy House, Empire"
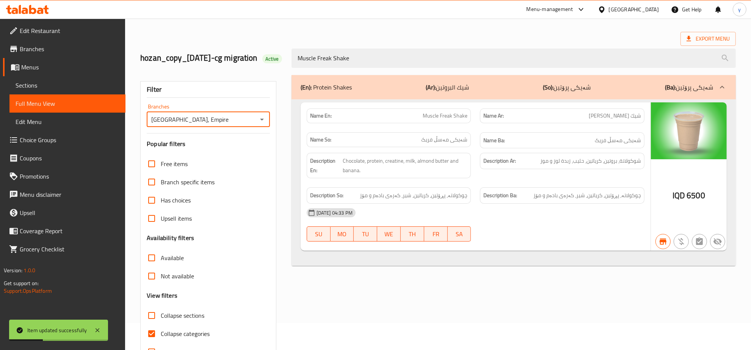
scroll to position [65, 0]
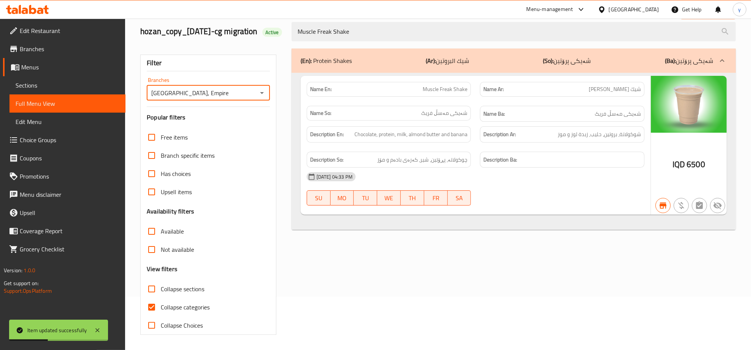
click at [158, 309] on input "Collapse categories" at bounding box center [152, 307] width 18 height 18
checkbox input "false"
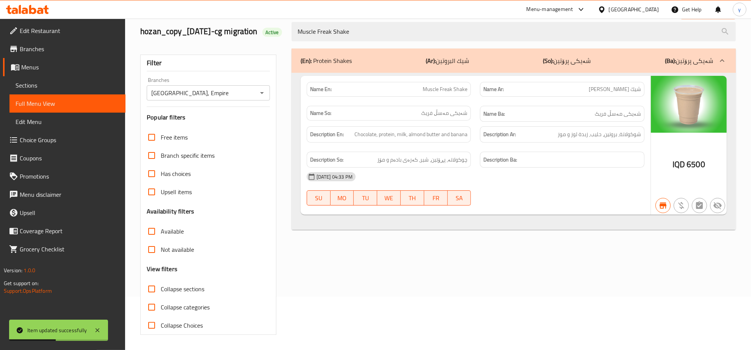
drag, startPoint x: 97, startPoint y: 328, endPoint x: 235, endPoint y: 266, distance: 151.7
click at [99, 329] on icon at bounding box center [97, 330] width 9 height 9
click at [41, 7] on icon at bounding box center [27, 9] width 43 height 9
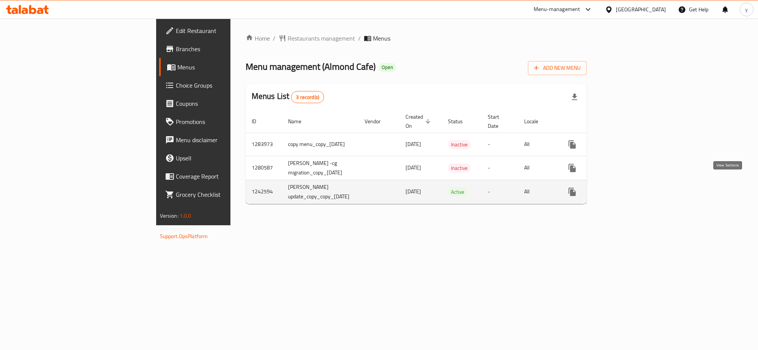
click at [631, 187] on icon "enhanced table" at bounding box center [626, 191] width 9 height 9
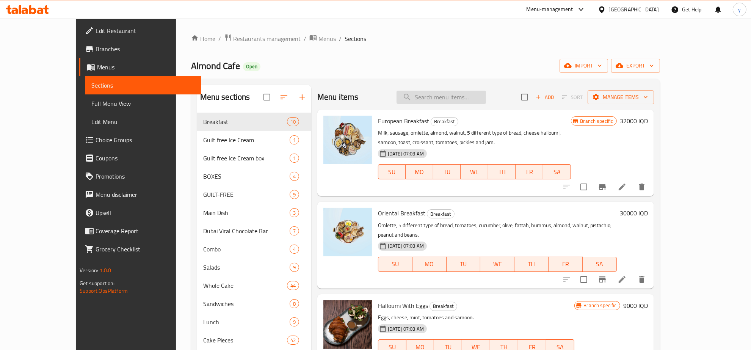
click at [460, 102] on input "search" at bounding box center [440, 97] width 89 height 13
paste input "Pistachio Diet Box"
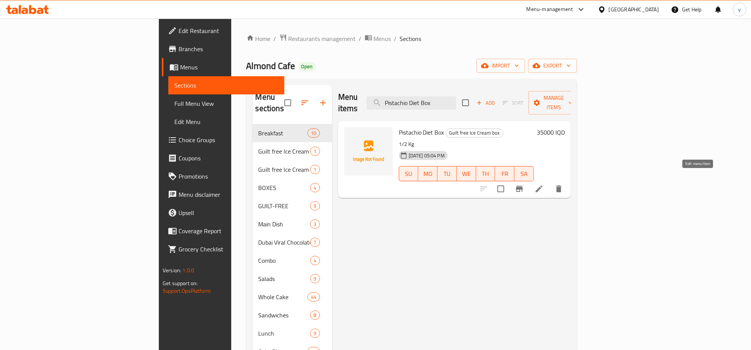
type input "Pistachio Diet Box"
click at [542, 185] on icon at bounding box center [539, 188] width 7 height 7
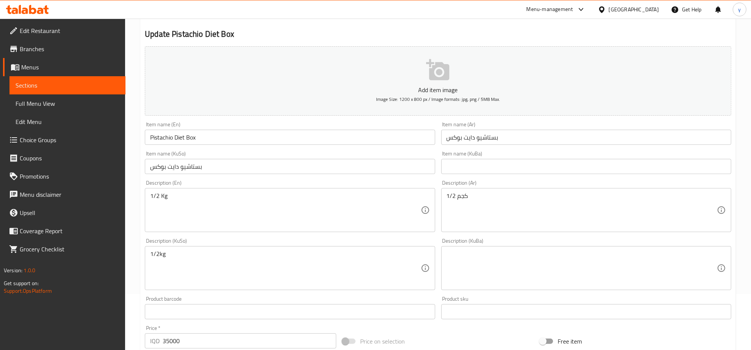
scroll to position [79, 0]
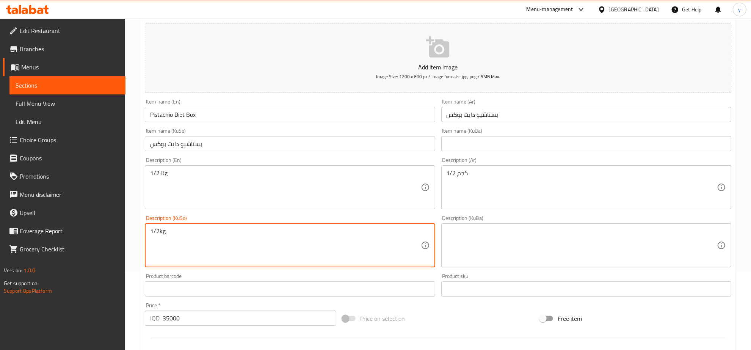
click at [334, 230] on textarea "1/2kg" at bounding box center [285, 245] width 270 height 36
type textarea "1/2 کگم"
click at [319, 143] on input "بستاشيو دايت بوكس" at bounding box center [290, 143] width 290 height 15
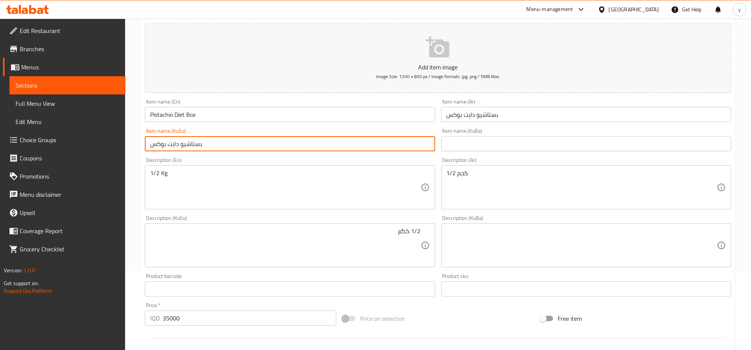
click at [319, 143] on input "بستاشيو دايت بوكس" at bounding box center [290, 143] width 290 height 15
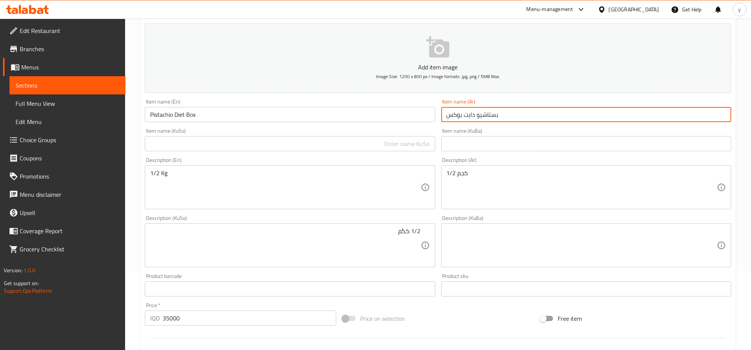
drag, startPoint x: 446, startPoint y: 116, endPoint x: 514, endPoint y: 114, distance: 68.2
click at [514, 114] on input "بستاشيو دايت بوكس" at bounding box center [586, 114] width 290 height 15
click at [387, 147] on input "text" at bounding box center [290, 143] width 290 height 15
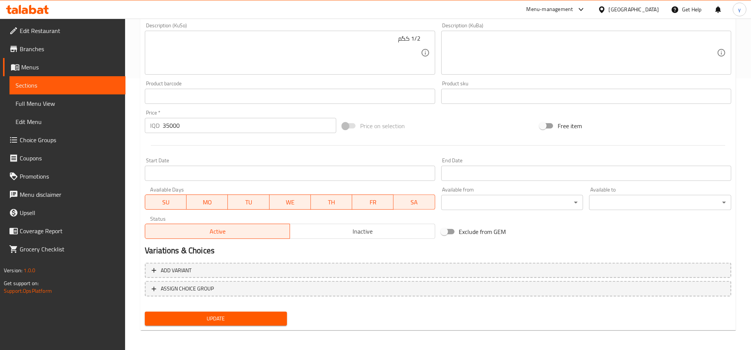
type input "دایت بۆکسی فستەق"
click at [234, 318] on span "Update" at bounding box center [216, 318] width 130 height 9
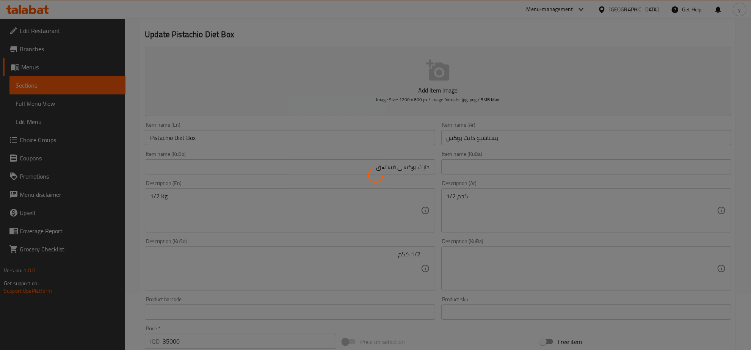
scroll to position [0, 0]
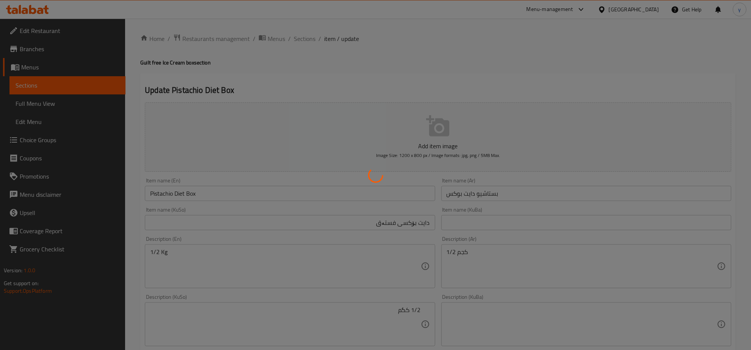
click at [226, 191] on div at bounding box center [375, 175] width 751 height 350
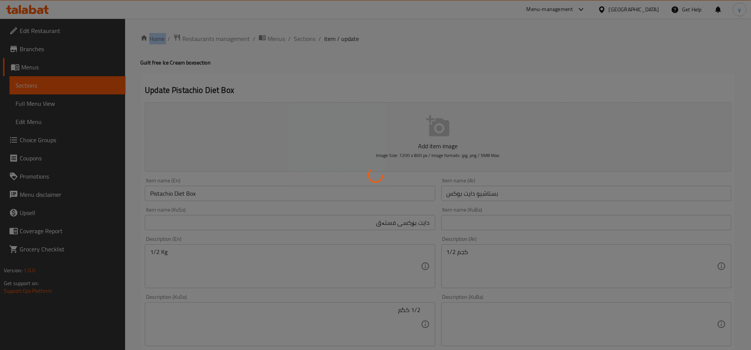
click at [227, 191] on div at bounding box center [375, 175] width 751 height 350
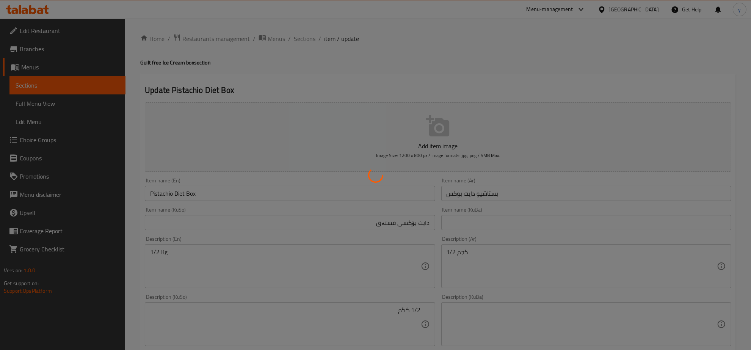
click at [227, 191] on div at bounding box center [375, 175] width 751 height 350
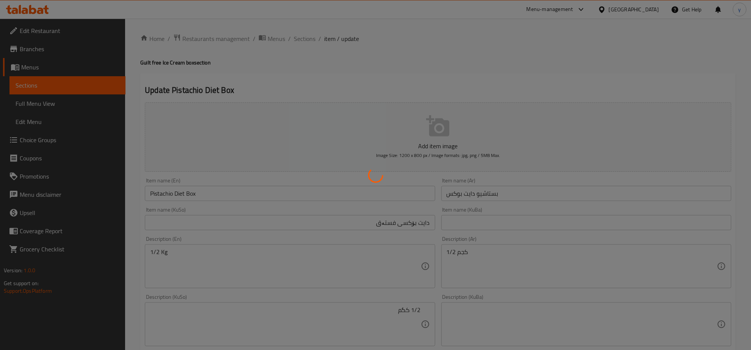
click at [227, 191] on div at bounding box center [375, 175] width 751 height 350
click at [239, 192] on div at bounding box center [375, 175] width 751 height 350
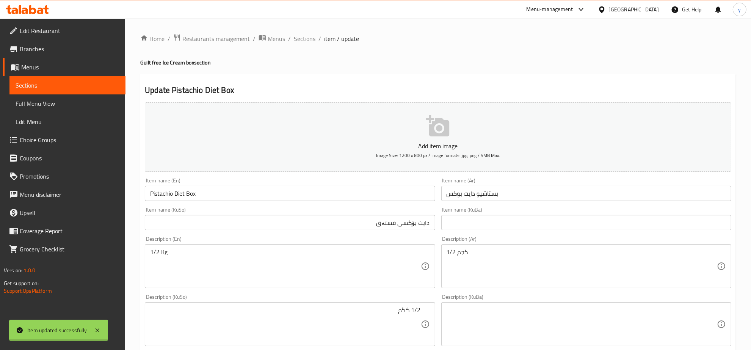
click at [225, 196] on div "Home / Restaurants management / Menus / Sections / item / update Guilt free Ice…" at bounding box center [437, 321] width 595 height 574
click at [225, 196] on input "Pistachio Diet Box" at bounding box center [290, 193] width 290 height 15
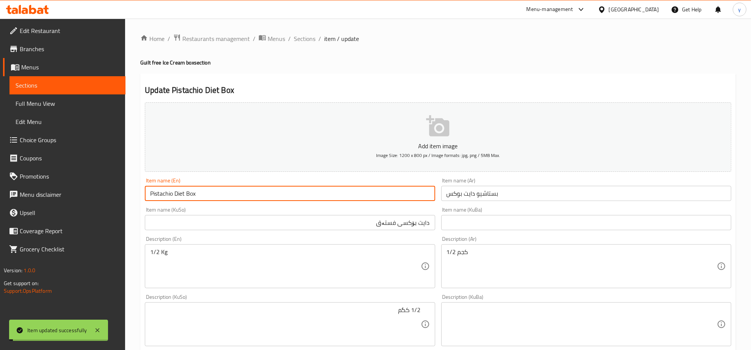
click at [225, 196] on input "Pistachio Diet Box" at bounding box center [290, 193] width 290 height 15
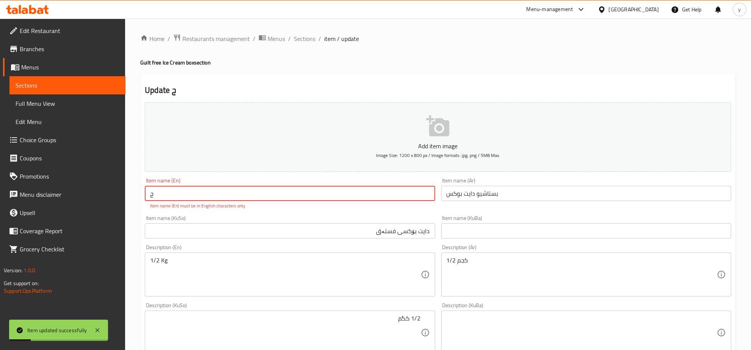
type input "Pistachio Diet Box"
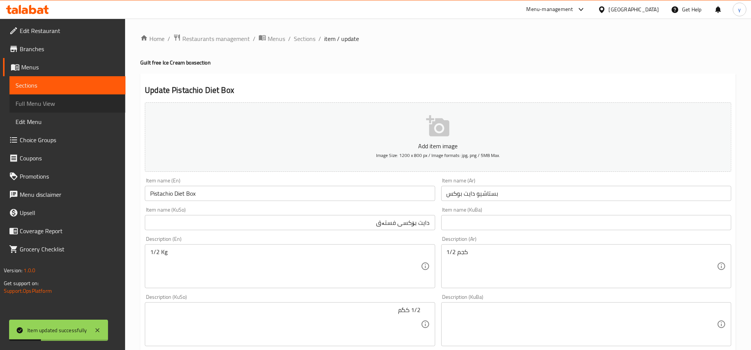
click at [85, 108] on link "Full Menu View" at bounding box center [67, 103] width 116 height 18
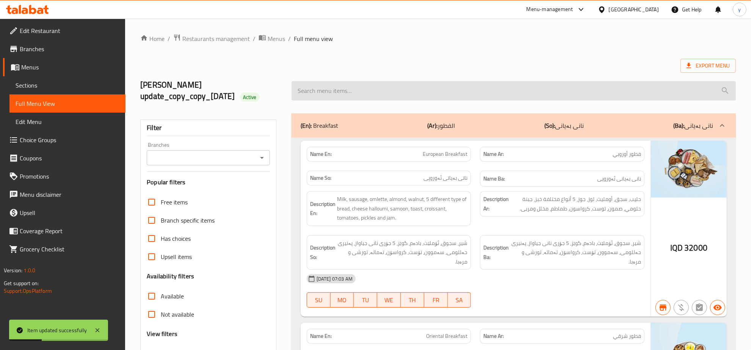
click at [420, 92] on input "search" at bounding box center [513, 90] width 444 height 19
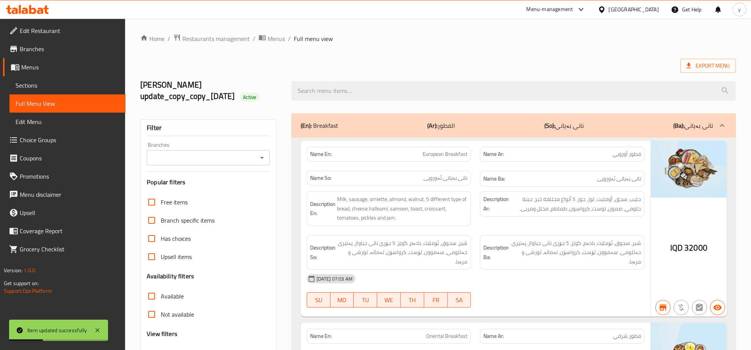
paste input "Pistachio Diet Box"
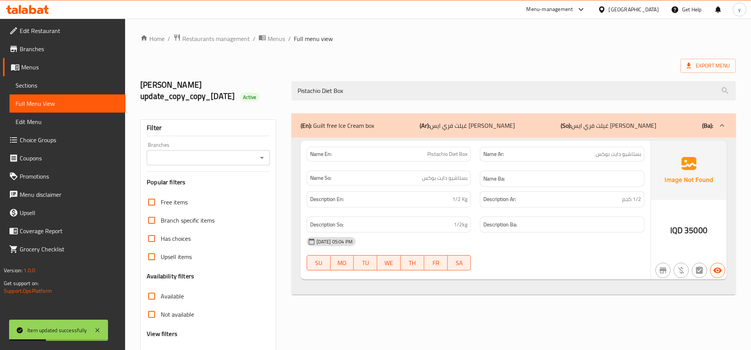
click at [258, 158] on icon "Open" at bounding box center [261, 157] width 9 height 9
type input "Pistachio Diet Box"
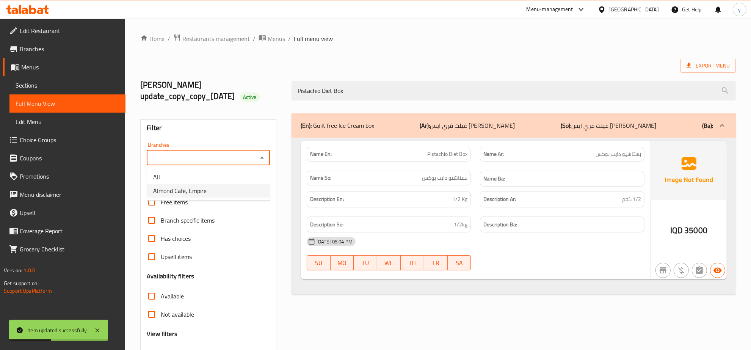
click at [218, 188] on li "Almond Cafe, Empire" at bounding box center [208, 191] width 123 height 14
type input "Almond Cafe, Empire"
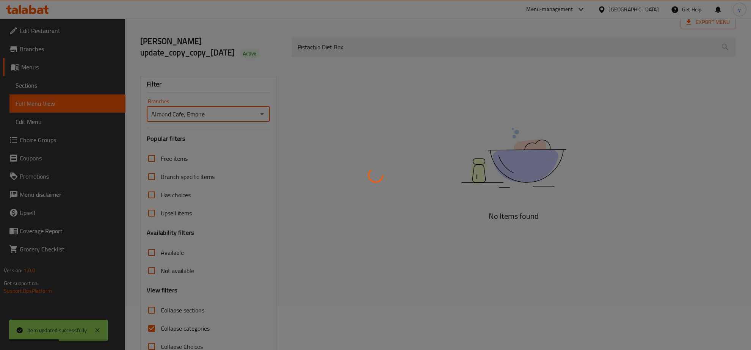
scroll to position [65, 0]
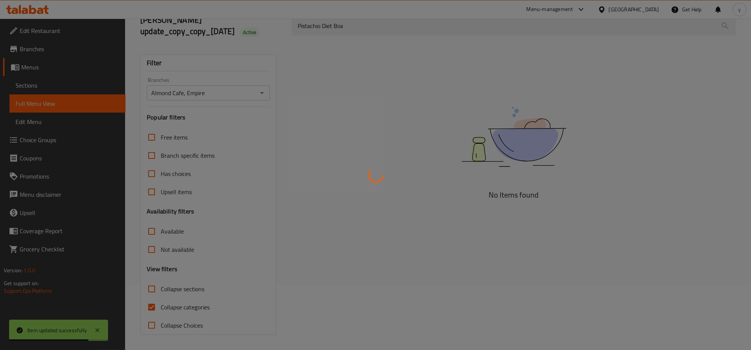
click at [148, 308] on div at bounding box center [375, 175] width 751 height 350
click at [152, 306] on div at bounding box center [375, 175] width 751 height 350
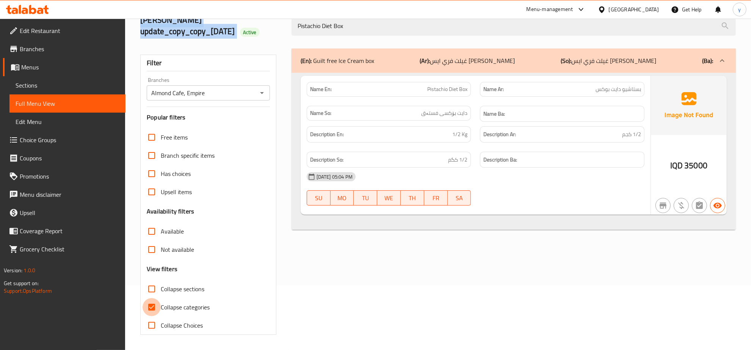
click at [148, 305] on input "Collapse categories" at bounding box center [152, 307] width 18 height 18
checkbox input "false"
click at [355, 231] on div "(En): Guilt free Ice Cream box (Ar): غيلت فري ايس كريم بوكس (So): غيلت فري ايس …" at bounding box center [513, 191] width 453 height 295
drag, startPoint x: 623, startPoint y: 143, endPoint x: 634, endPoint y: 115, distance: 29.5
click at [626, 133] on div "Description Ar: 1/2 كجم" at bounding box center [562, 134] width 164 height 16
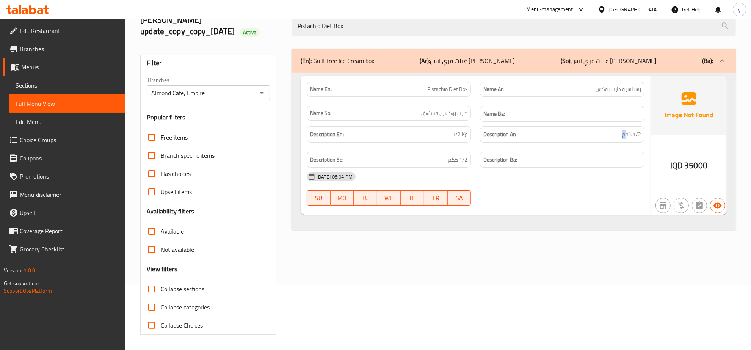
click at [658, 133] on img at bounding box center [689, 105] width 76 height 59
click at [631, 142] on div "Description Ar: 1/2 كجم" at bounding box center [562, 134] width 164 height 16
click at [38, 11] on icon at bounding box center [40, 11] width 6 height 6
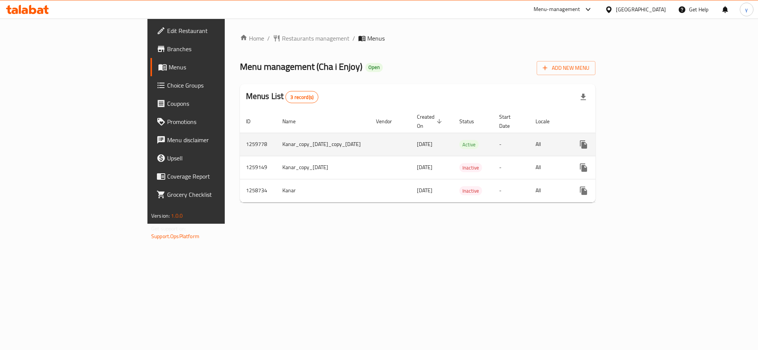
click at [647, 138] on link "enhanced table" at bounding box center [638, 144] width 18 height 18
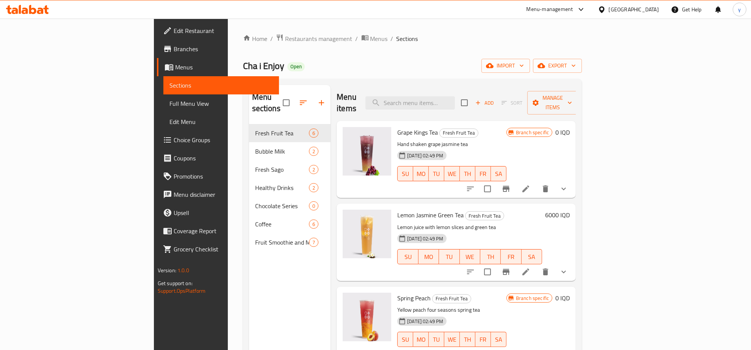
click at [174, 135] on span "Choice Groups" at bounding box center [224, 139] width 100 height 9
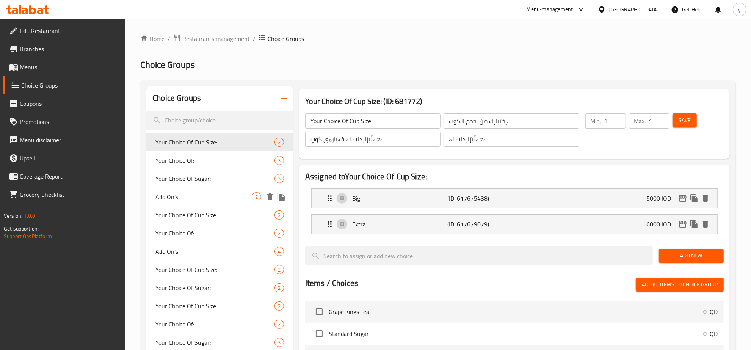
scroll to position [79, 0]
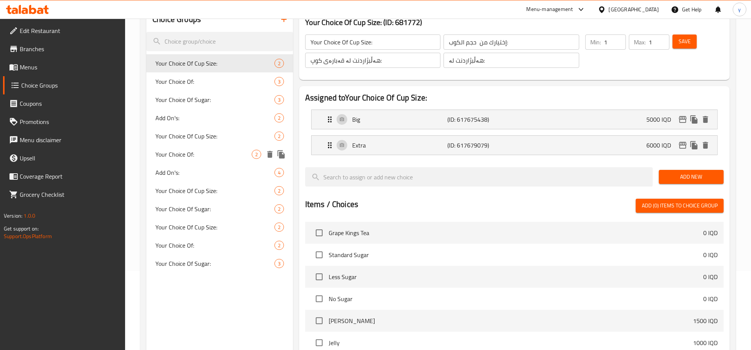
click at [200, 152] on span "Your Choice Of:" at bounding box center [203, 154] width 96 height 9
type input "Your Choice Of:"
type input "إختيارك من:"
type input "هەڵبژاردنت لە:"
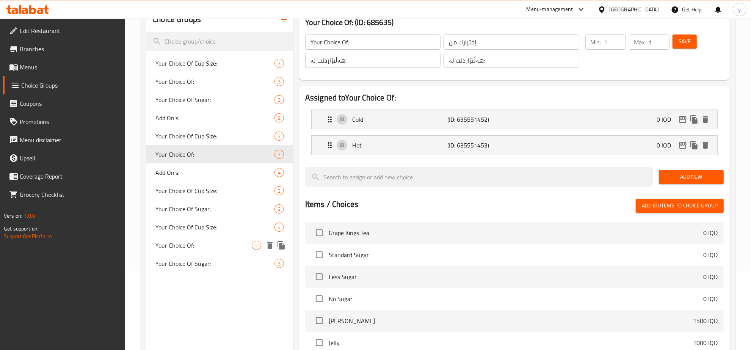
click at [204, 239] on div "Your Choice Of: 2" at bounding box center [219, 245] width 147 height 18
type input "Your Choice Of:"
type input "إختيارك من :"
type input "هەڵبژاردنت لە :"
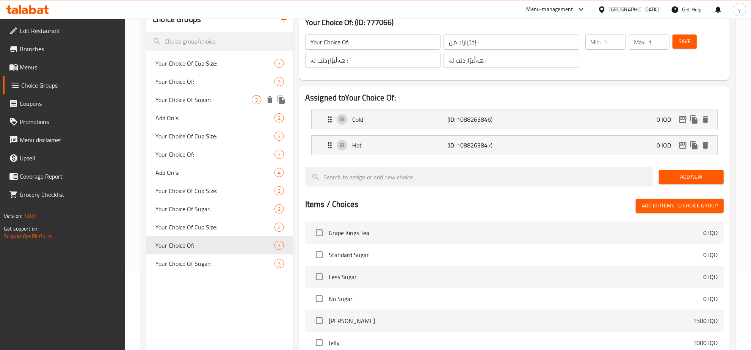
click at [207, 85] on span "Your Choice Of:" at bounding box center [214, 81] width 119 height 9
type input "Your Choice Of:"
type input "إختيارك من:"
type input "هەڵبژاردنت لە:"
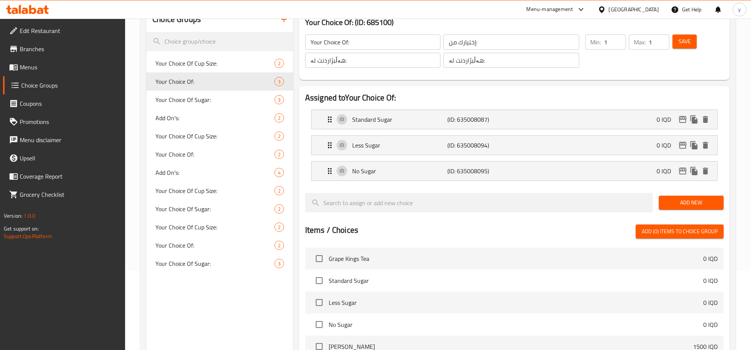
click at [64, 59] on link "Menus" at bounding box center [64, 67] width 122 height 18
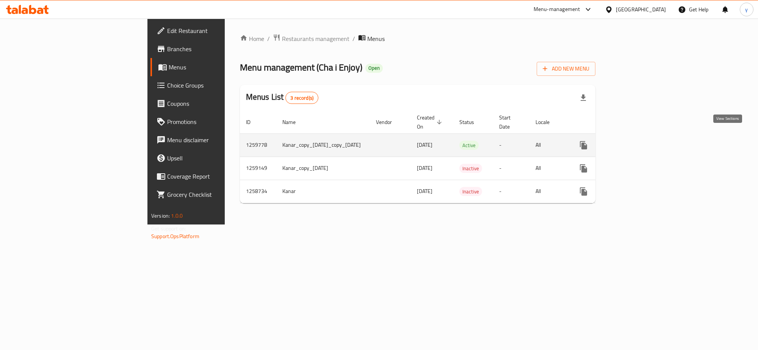
click at [643, 141] on icon "enhanced table" at bounding box center [638, 145] width 9 height 9
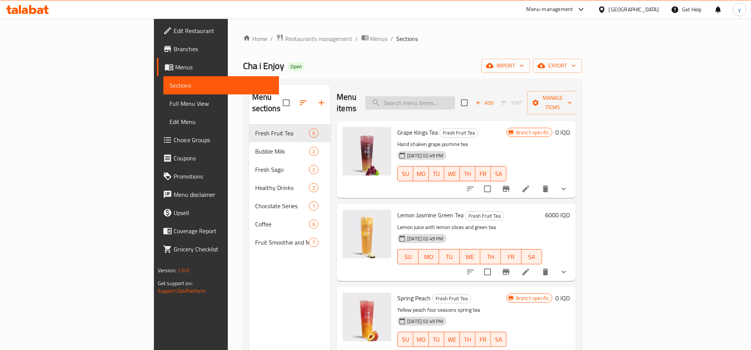
click at [455, 99] on input "search" at bounding box center [409, 102] width 89 height 13
paste input "Chocolate Matcha"
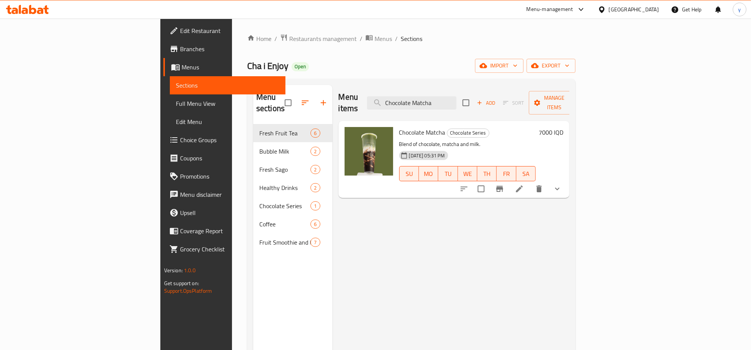
type input "Chocolate Matcha"
click at [530, 184] on li at bounding box center [519, 189] width 21 height 14
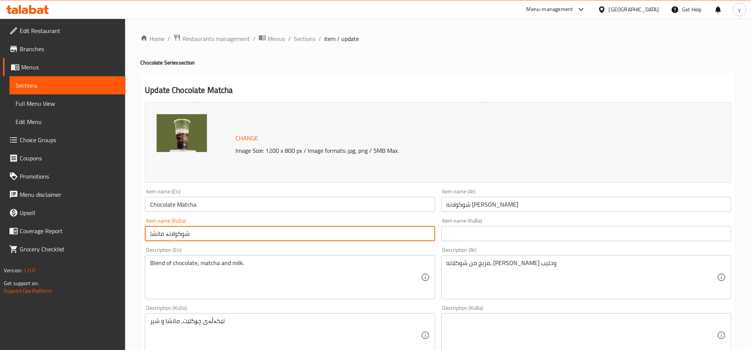
click at [349, 241] on input "شوکولاتە ماتشا" at bounding box center [290, 233] width 290 height 15
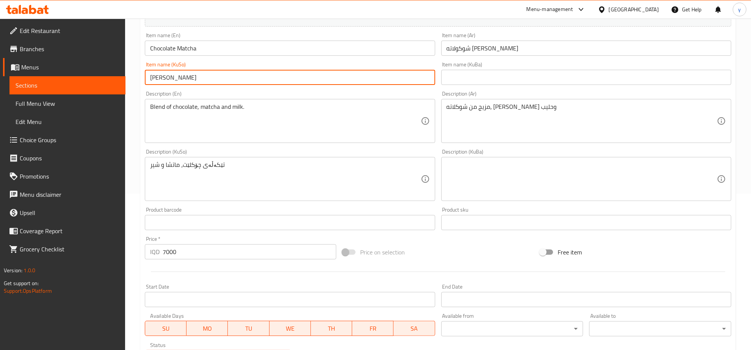
scroll to position [158, 0]
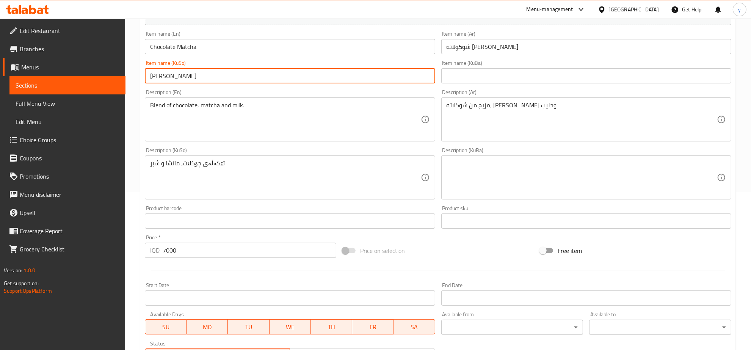
type input "چوکولاتەی ماتشا"
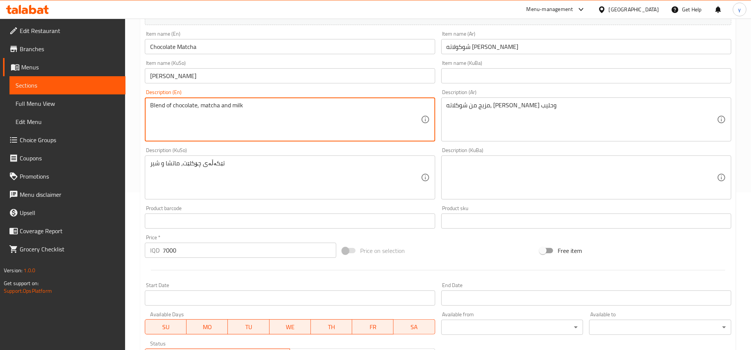
type textarea "Blend of chocolate, matcha and milk"
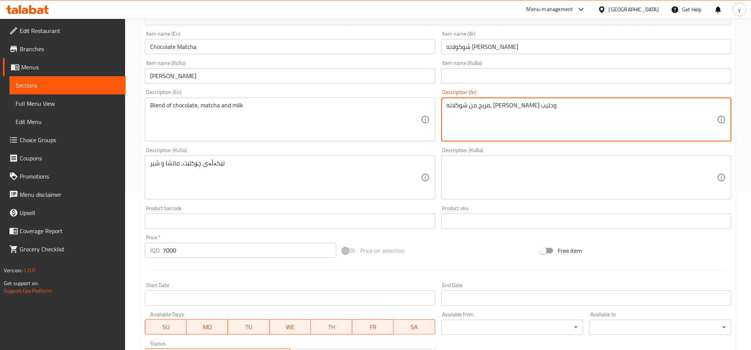
click at [539, 109] on textarea "مزيج من شوكلاته، ماتشا وحليب" at bounding box center [581, 120] width 270 height 36
click at [675, 105] on textarea "مزيج من شوكلاته، ماتشا وحليب" at bounding box center [581, 120] width 270 height 36
type textarea "مزيج من شوكلاته، ماتشا وحليب"
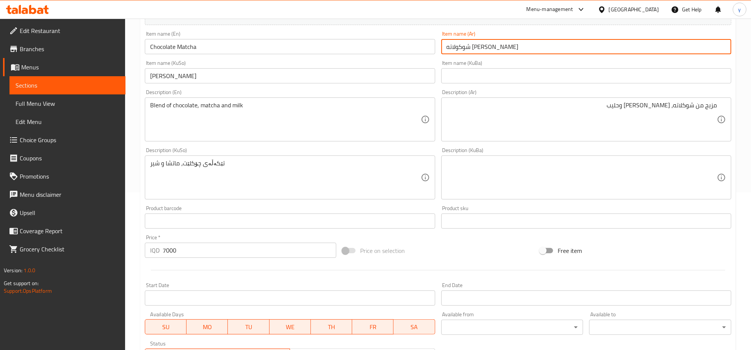
click at [473, 47] on input "شوكولاته ماتشا" at bounding box center [586, 46] width 290 height 15
click at [467, 47] on input "شوكولاته ماتشا" at bounding box center [586, 46] width 290 height 15
drag, startPoint x: 465, startPoint y: 47, endPoint x: 461, endPoint y: 50, distance: 4.9
click at [461, 50] on input "شوكولاته ماتشا" at bounding box center [586, 46] width 290 height 15
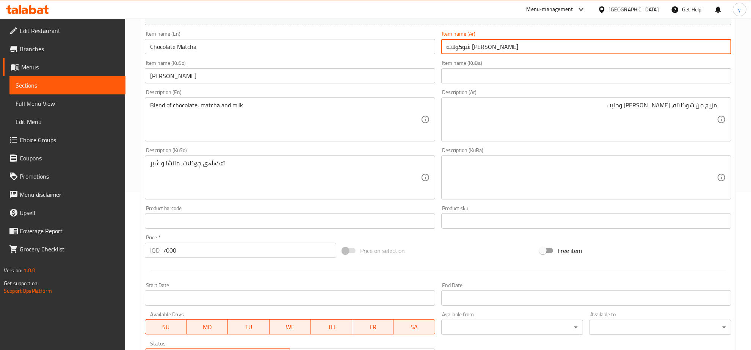
click at [470, 48] on input "شوكولاتة ماتشا" at bounding box center [586, 46] width 290 height 15
type input "شوكولاتة ماتشا"
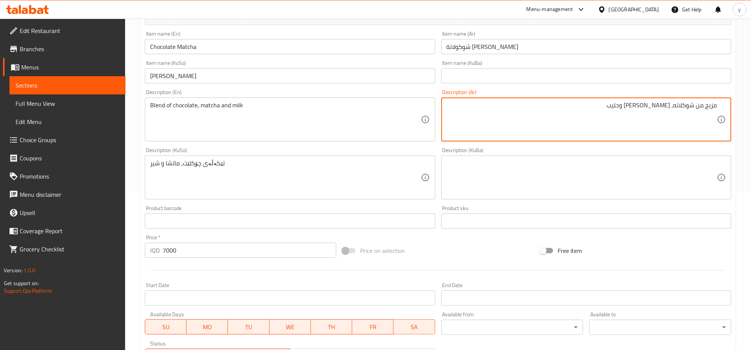
click at [691, 108] on textarea "مزيج من شوكلاته، ماتشا وحليب" at bounding box center [581, 120] width 270 height 36
paste textarea "لاتة"
type textarea "مزيج من شوكولاتة، ماتشا وحليب"
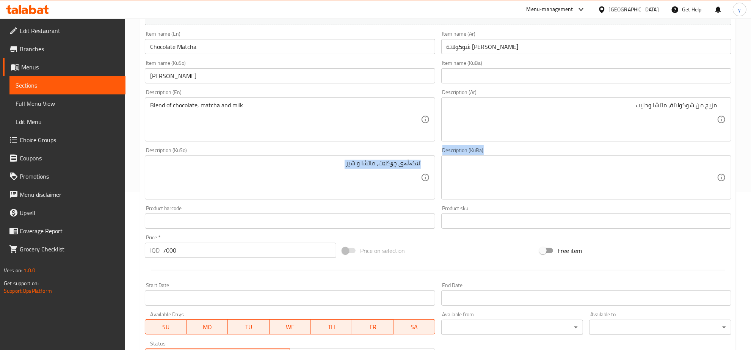
drag, startPoint x: 348, startPoint y: 158, endPoint x: 446, endPoint y: 162, distance: 98.2
click at [446, 162] on div "Change Image Size: 1200 x 800 px / Image formats: jpg, png / 5MB Max. Item name…" at bounding box center [438, 154] width 592 height 425
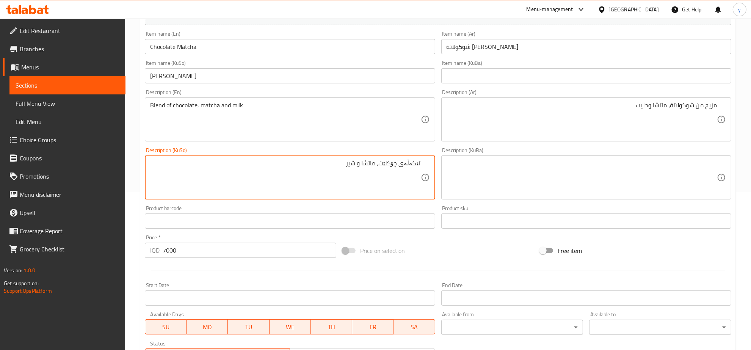
drag, startPoint x: 347, startPoint y: 171, endPoint x: 440, endPoint y: 171, distance: 92.9
click at [440, 171] on div "Change Image Size: 1200 x 800 px / Image formats: jpg, png / 5MB Max. Item name…" at bounding box center [438, 154] width 592 height 425
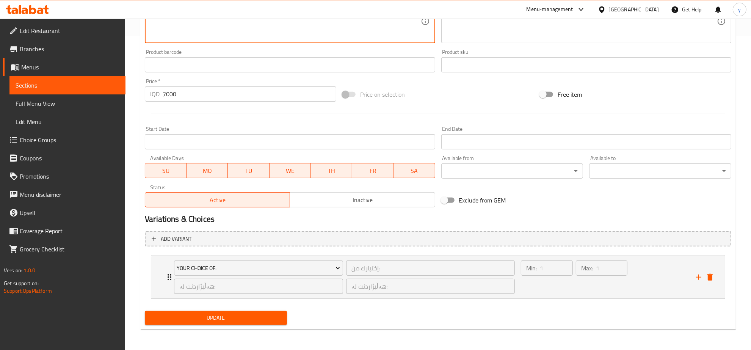
type textarea "تێکەڵەێک لە چوکولاتە، ماتشا و شیر"
click at [239, 319] on span "Update" at bounding box center [216, 317] width 130 height 9
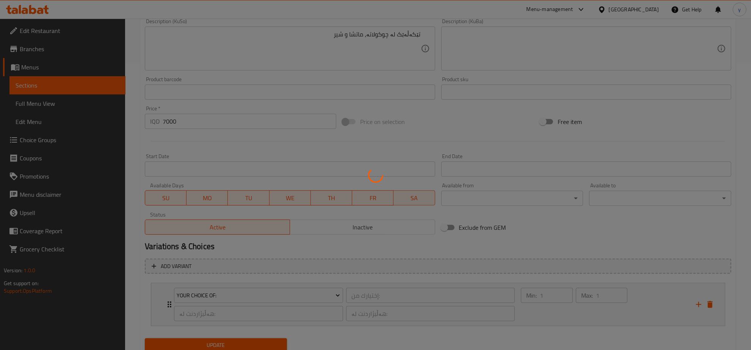
scroll to position [156, 0]
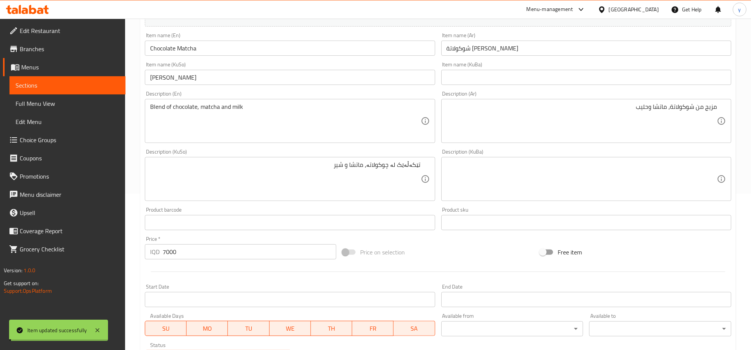
click at [223, 44] on input "Chocolate Matcha" at bounding box center [290, 48] width 290 height 15
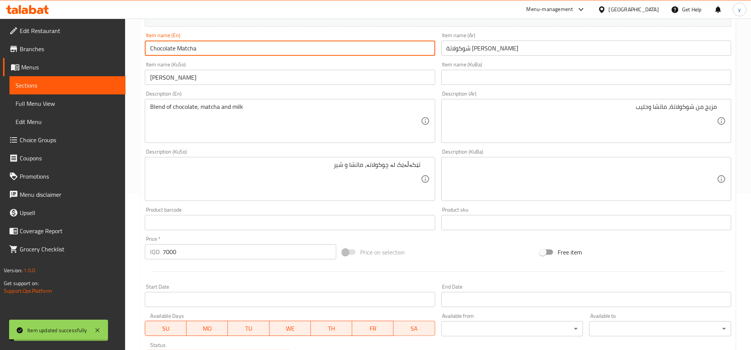
click at [223, 44] on input "Chocolate Matcha" at bounding box center [290, 48] width 290 height 15
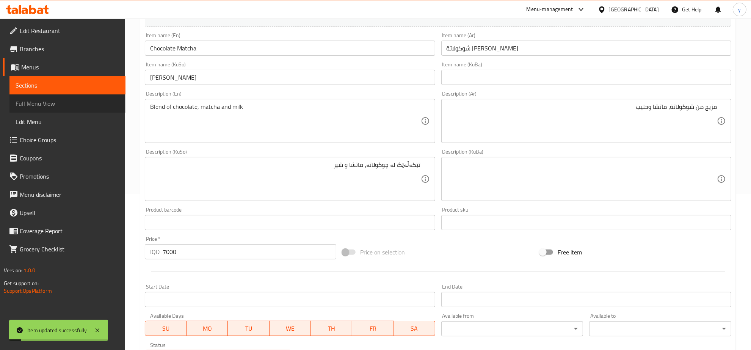
click at [71, 94] on link "Full Menu View" at bounding box center [67, 103] width 116 height 18
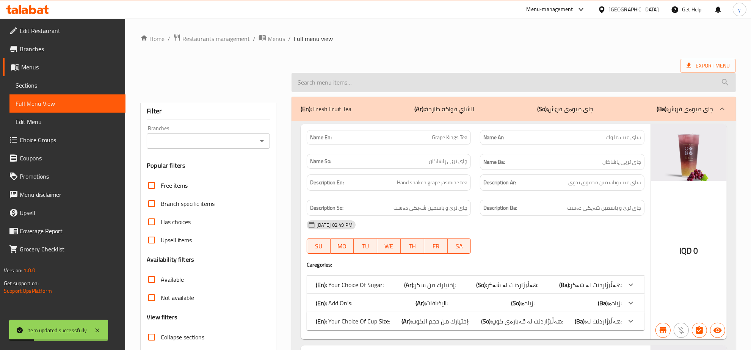
click at [362, 84] on input "search" at bounding box center [513, 82] width 444 height 19
paste input "Chocolate Matcha"
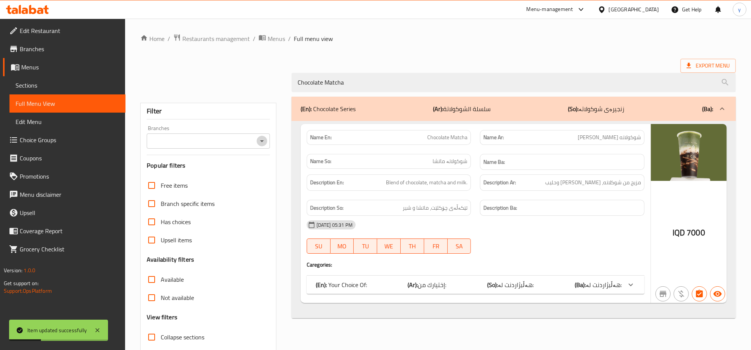
click at [266, 142] on button "Open" at bounding box center [262, 141] width 11 height 11
type input "Chocolate Matcha"
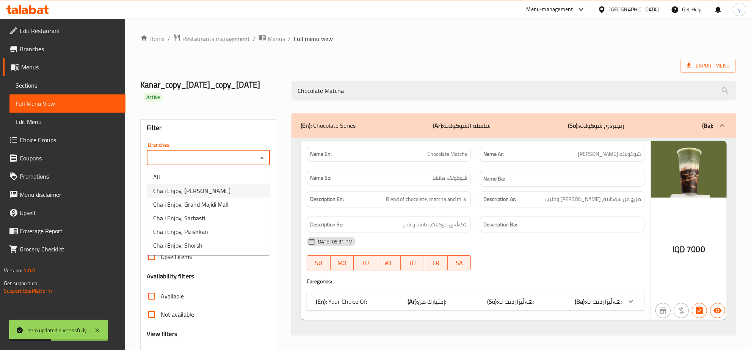
click at [228, 195] on li "Cha i Enjoy, Naz Naz" at bounding box center [208, 191] width 123 height 14
type input "Cha i Enjoy, Naz Naz"
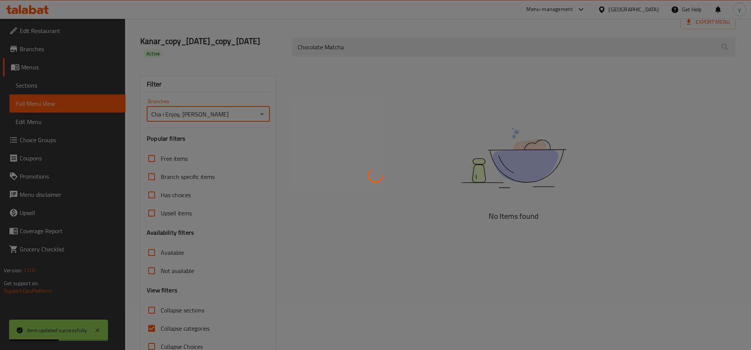
scroll to position [65, 0]
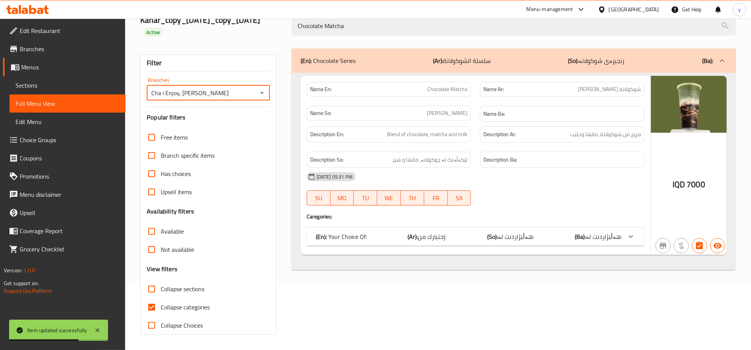
click at [256, 93] on div "Cha i Enjoy, Naz Naz Branches" at bounding box center [208, 92] width 123 height 15
click at [260, 88] on icon "Open" at bounding box center [261, 92] width 9 height 9
click at [258, 93] on icon "Open" at bounding box center [261, 92] width 9 height 9
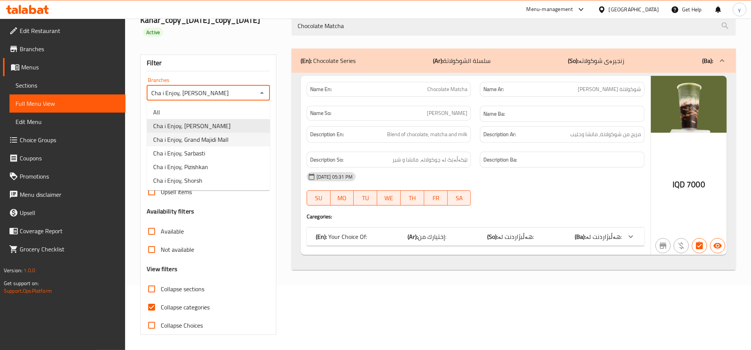
click at [295, 142] on div "Name En: Chocolate Matcha Name Ar: شوكولاتة ماتشا Name So: چوکولاتەی ماتشا Name…" at bounding box center [513, 171] width 444 height 197
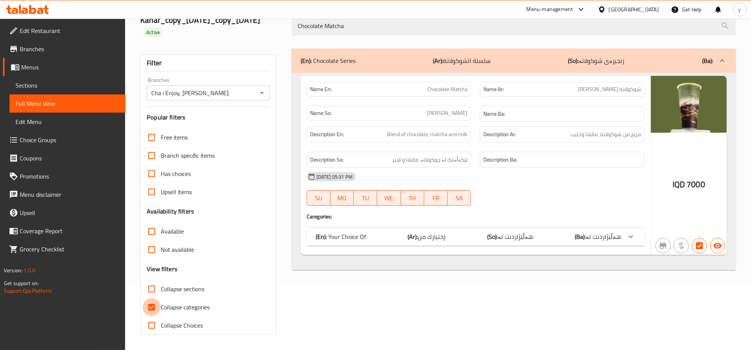
click at [152, 310] on input "Collapse categories" at bounding box center [152, 307] width 18 height 18
checkbox input "false"
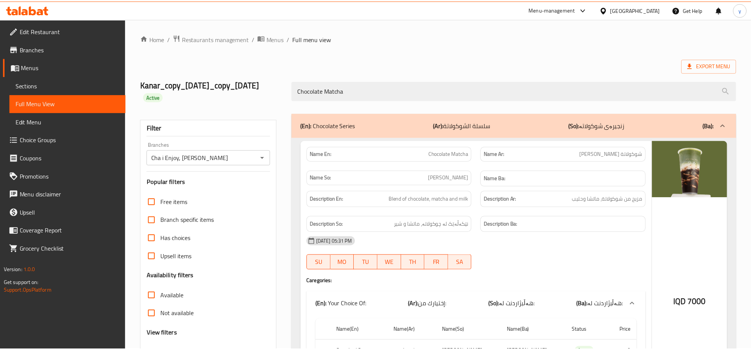
scroll to position [109, 0]
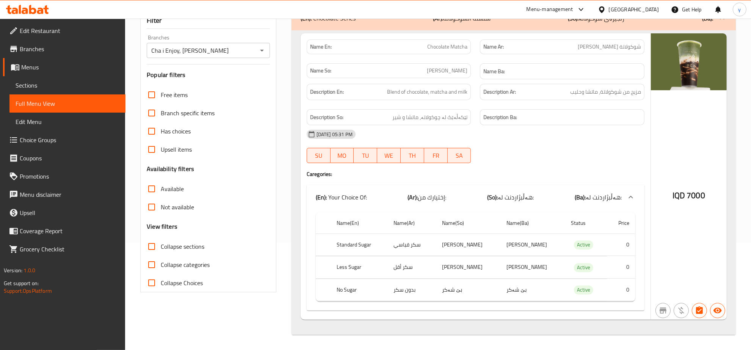
click at [40, 12] on icon at bounding box center [27, 9] width 43 height 9
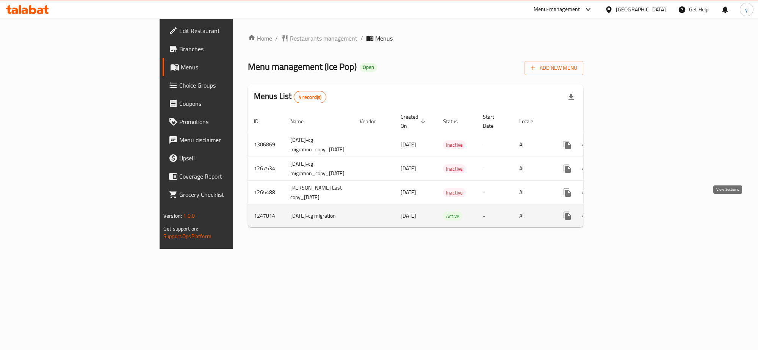
click at [631, 207] on link "enhanced table" at bounding box center [622, 216] width 18 height 18
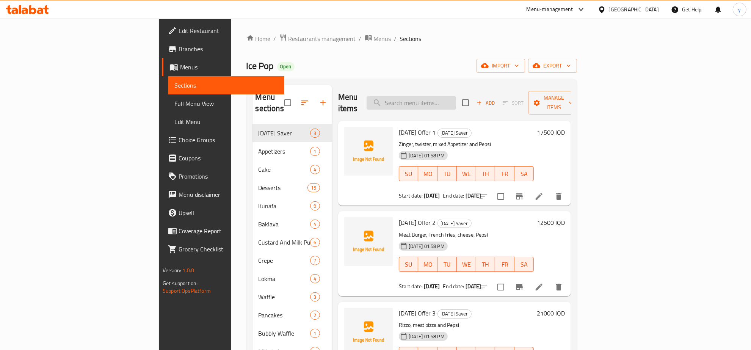
click at [450, 96] on input "search" at bounding box center [410, 102] width 89 height 13
paste input "Burger [US_STATE]"
type input "Burger [US_STATE]"
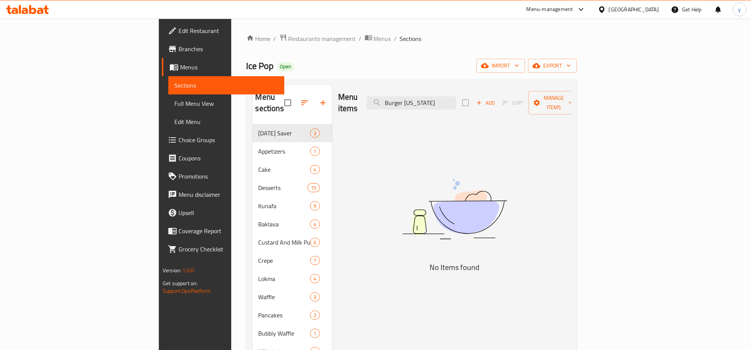
drag, startPoint x: 485, startPoint y: 100, endPoint x: 422, endPoint y: 108, distance: 63.9
click at [422, 99] on div "Menu items Burger [US_STATE] Add Sort Manage items" at bounding box center [454, 103] width 233 height 36
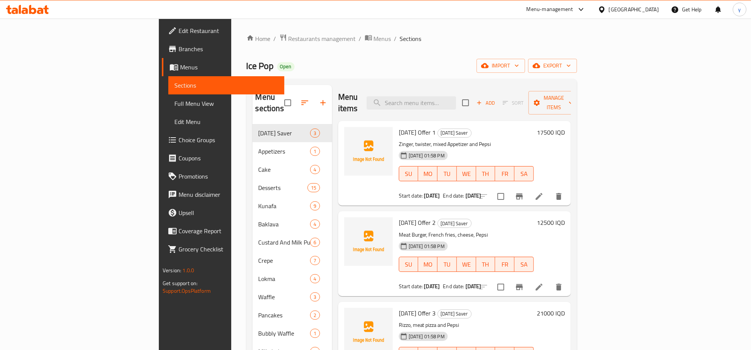
click at [162, 23] on link "Edit Restaurant" at bounding box center [223, 31] width 122 height 18
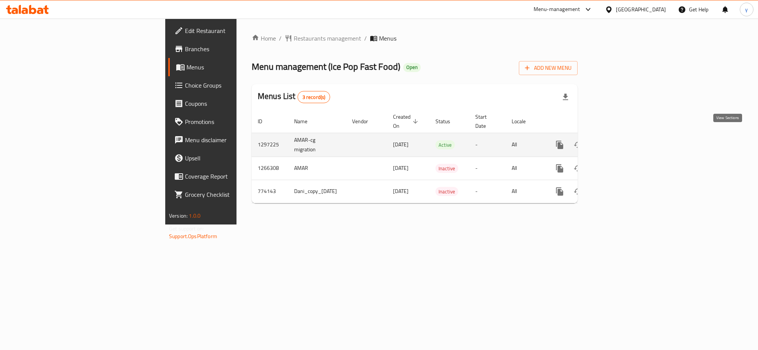
click at [623, 137] on link "enhanced table" at bounding box center [614, 145] width 18 height 18
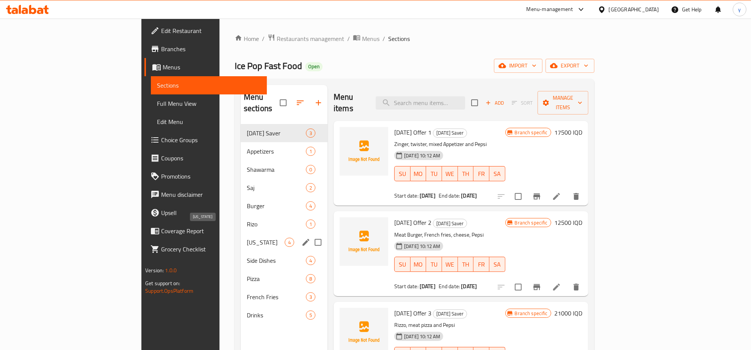
click at [247, 238] on span "[US_STATE]" at bounding box center [266, 242] width 38 height 9
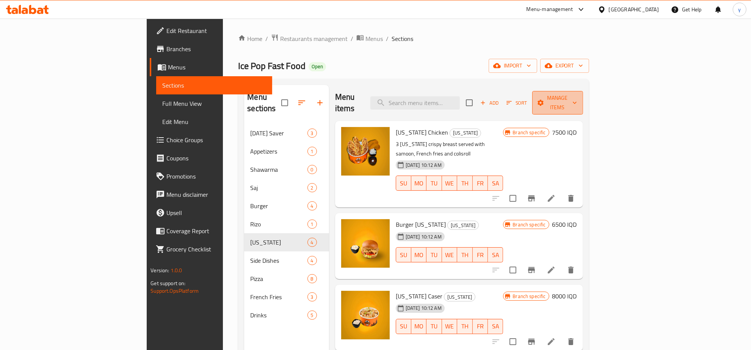
click at [583, 102] on button "Manage items" at bounding box center [557, 102] width 51 height 23
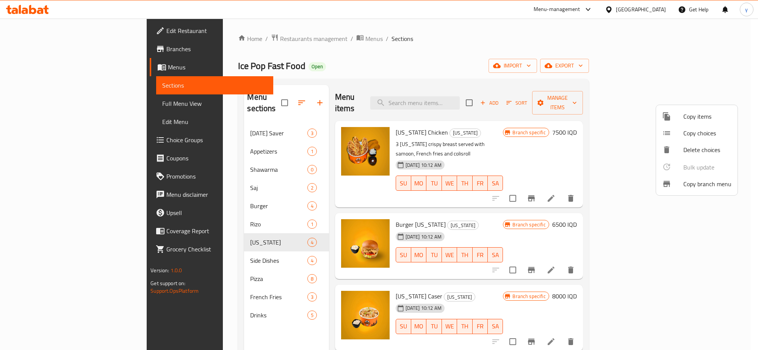
click at [628, 126] on div at bounding box center [379, 175] width 758 height 350
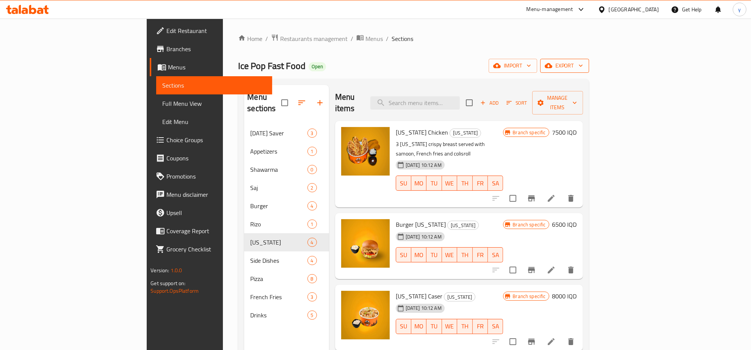
click at [583, 68] on span "export" at bounding box center [564, 65] width 37 height 9
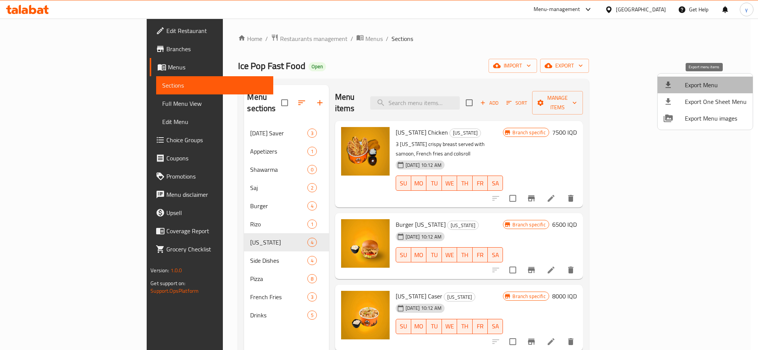
click at [713, 84] on span "Export Menu" at bounding box center [716, 84] width 62 height 9
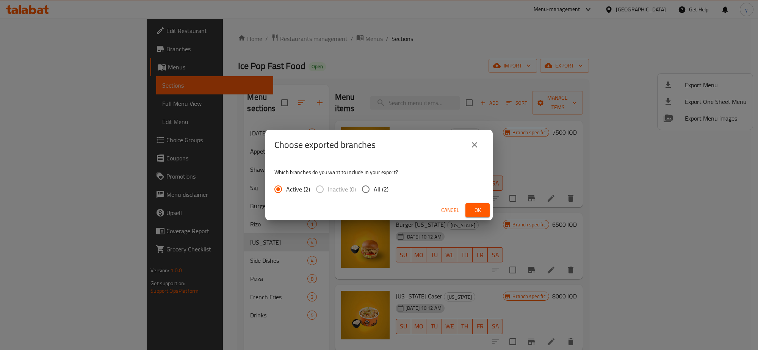
click at [487, 209] on button "Ok" at bounding box center [477, 210] width 24 height 14
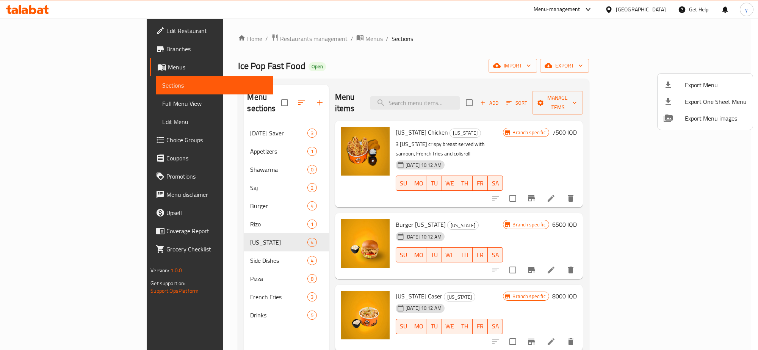
click at [480, 258] on div at bounding box center [379, 175] width 758 height 350
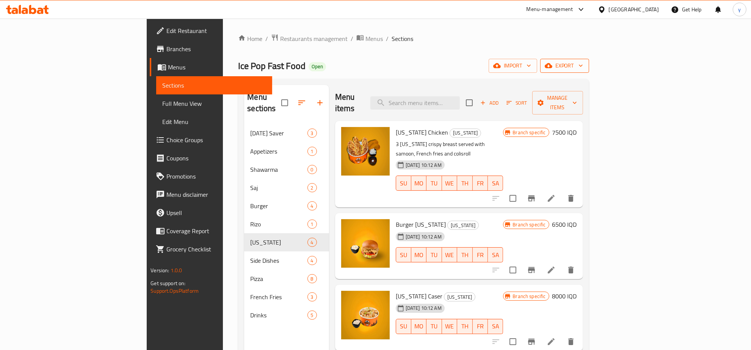
click at [583, 66] on span "export" at bounding box center [564, 65] width 37 height 9
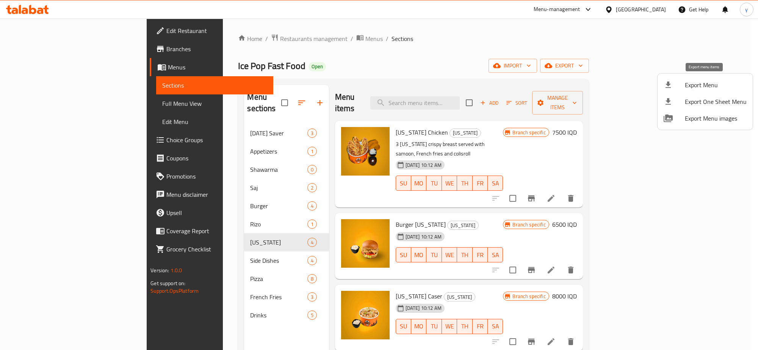
click at [688, 86] on span "Export Menu" at bounding box center [716, 84] width 62 height 9
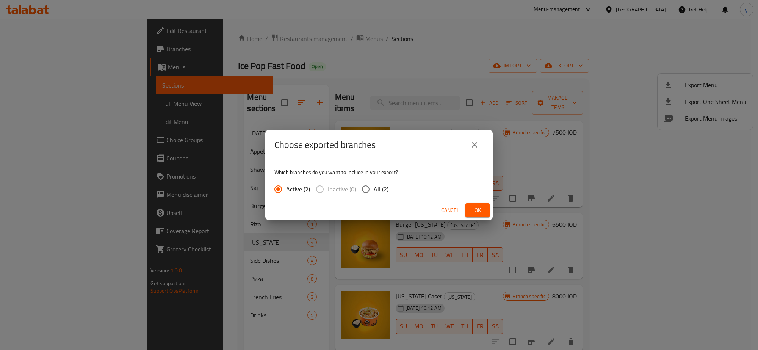
click at [307, 191] on span "Active (2)" at bounding box center [298, 189] width 24 height 9
click at [286, 191] on input "Active (2)" at bounding box center [278, 189] width 16 height 16
click at [296, 189] on span "Active (2)" at bounding box center [298, 189] width 24 height 9
click at [286, 189] on input "Active (2)" at bounding box center [278, 189] width 16 height 16
drag, startPoint x: 471, startPoint y: 207, endPoint x: 473, endPoint y: 146, distance: 61.4
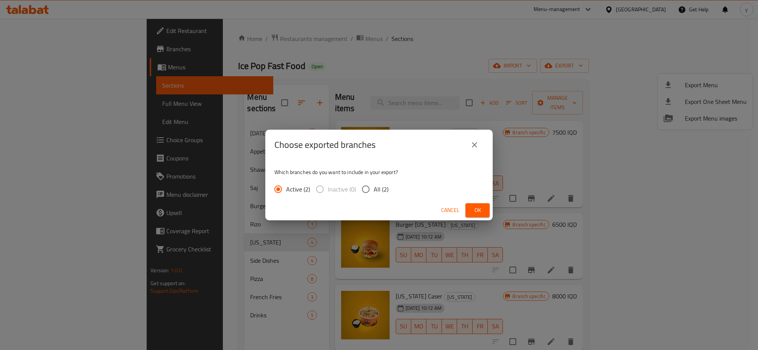
click at [461, 143] on div "Choose exported branches Which branches do you want to include in your export? …" at bounding box center [378, 175] width 227 height 91
click at [368, 185] on input "All (2)" at bounding box center [366, 189] width 16 height 16
radio input "true"
click at [276, 190] on input "Active (2)" at bounding box center [278, 189] width 16 height 16
radio input "true"
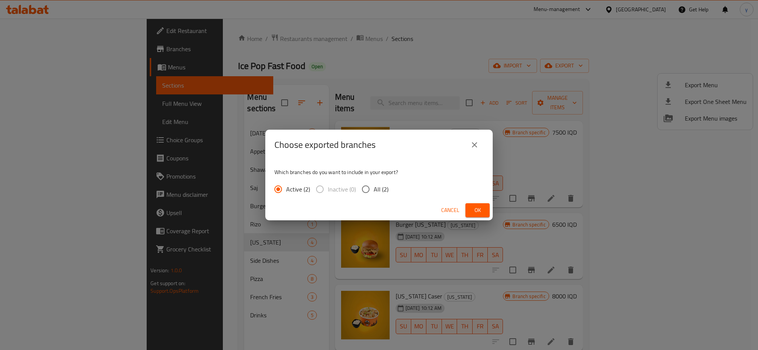
click at [483, 211] on span "Ok" at bounding box center [477, 209] width 12 height 9
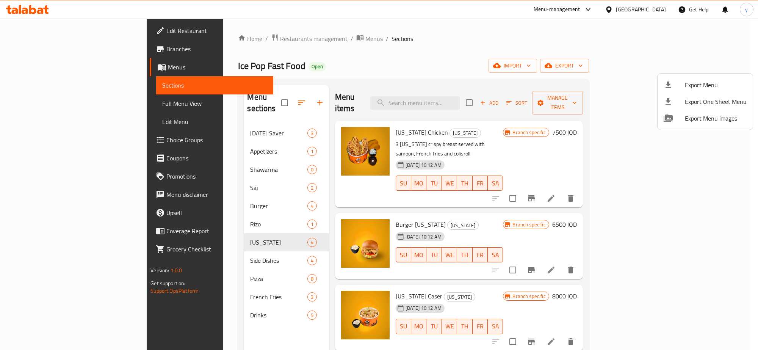
click at [463, 222] on div at bounding box center [379, 175] width 758 height 350
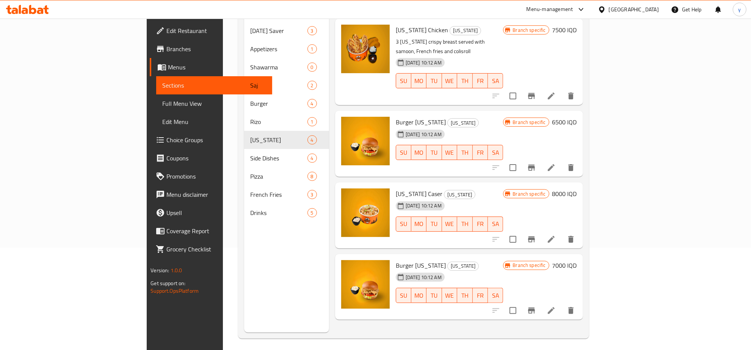
scroll to position [27, 0]
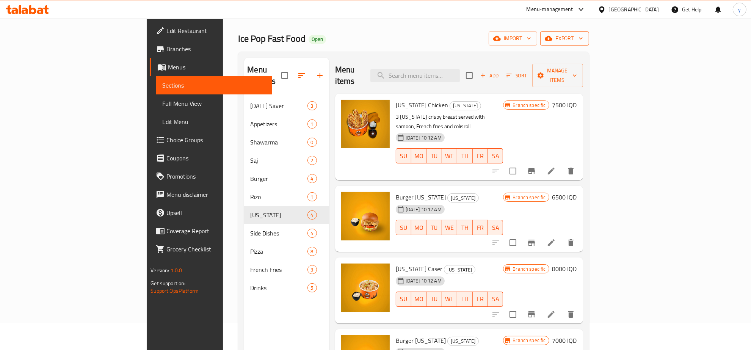
click at [583, 40] on span "export" at bounding box center [564, 38] width 37 height 9
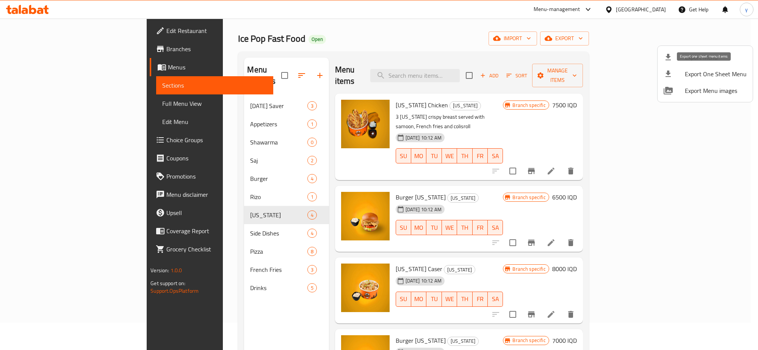
click at [713, 71] on span "Export One Sheet Menu" at bounding box center [716, 73] width 62 height 9
click at [137, 345] on div at bounding box center [379, 175] width 758 height 350
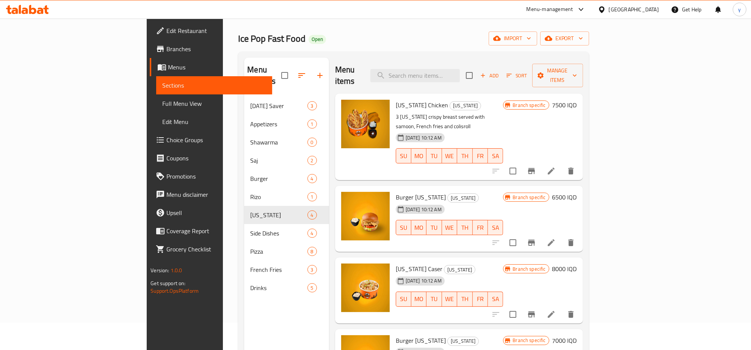
click at [583, 81] on div "Menu items Add Sort Manage items" at bounding box center [459, 76] width 248 height 36
click at [531, 38] on span "import" at bounding box center [513, 38] width 36 height 9
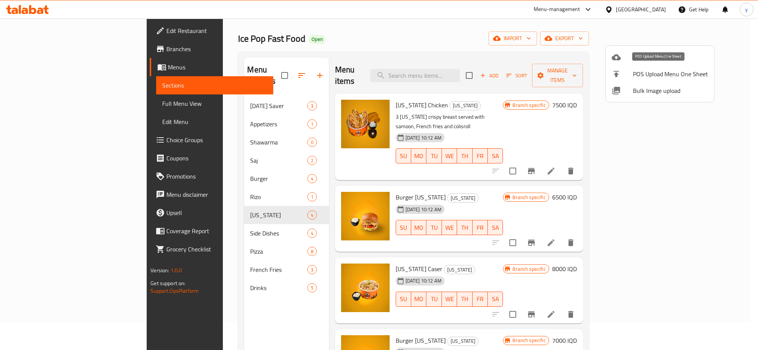
click at [662, 58] on span "Bulk Upload Menu" at bounding box center [670, 57] width 75 height 9
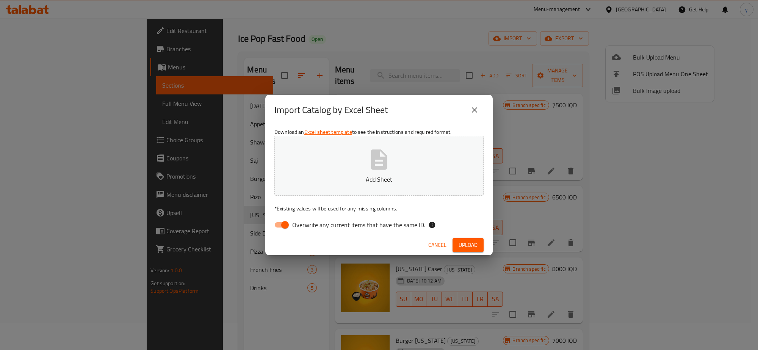
click at [279, 227] on input "Overwrite any current items that have the same ID." at bounding box center [284, 225] width 43 height 14
checkbox input "false"
click at [309, 179] on p "Add Sheet" at bounding box center [379, 179] width 186 height 9
click at [479, 110] on icon "close" at bounding box center [474, 109] width 9 height 9
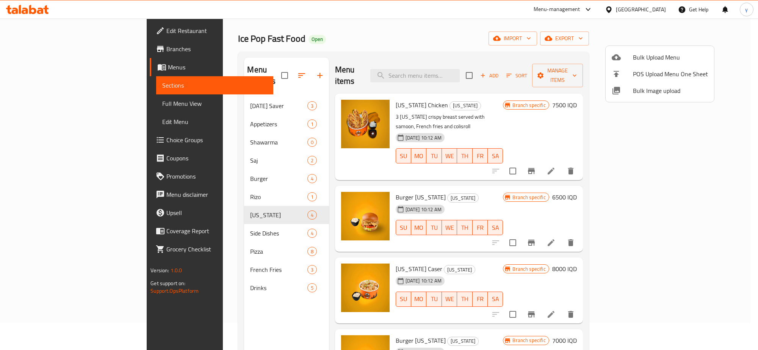
click at [677, 95] on span "Bulk Image upload" at bounding box center [670, 90] width 75 height 9
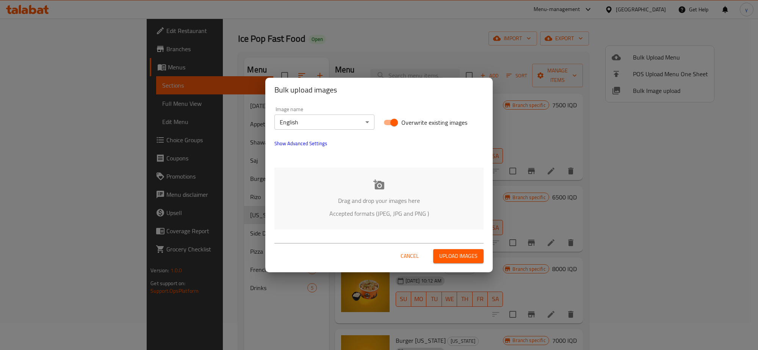
click at [383, 188] on icon at bounding box center [378, 184] width 11 height 10
click at [548, 105] on div "Bulk upload images Image name English ​ Overwrite existing images Show Advanced…" at bounding box center [379, 175] width 758 height 350
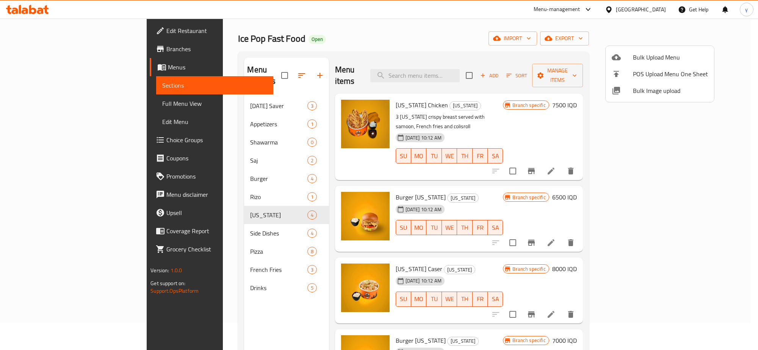
click at [741, 31] on div at bounding box center [379, 175] width 758 height 350
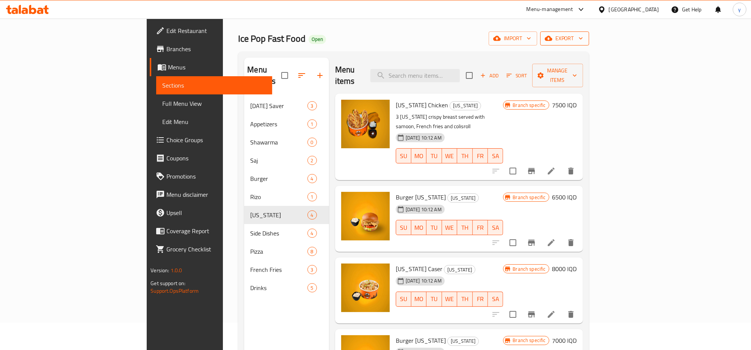
click at [584, 38] on icon "button" at bounding box center [581, 38] width 8 height 8
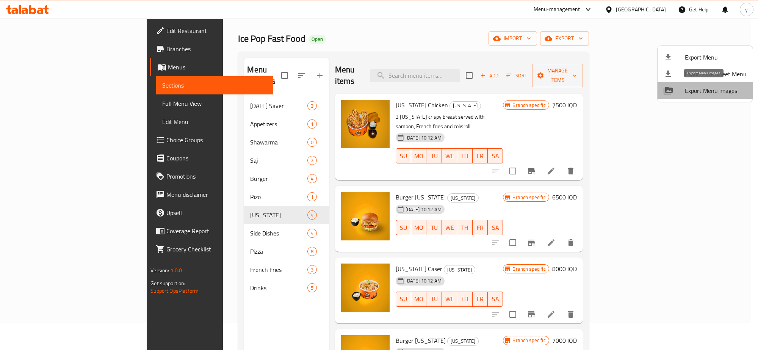
click at [713, 91] on span "Export Menu images" at bounding box center [716, 90] width 62 height 9
click at [488, 253] on div at bounding box center [379, 175] width 758 height 350
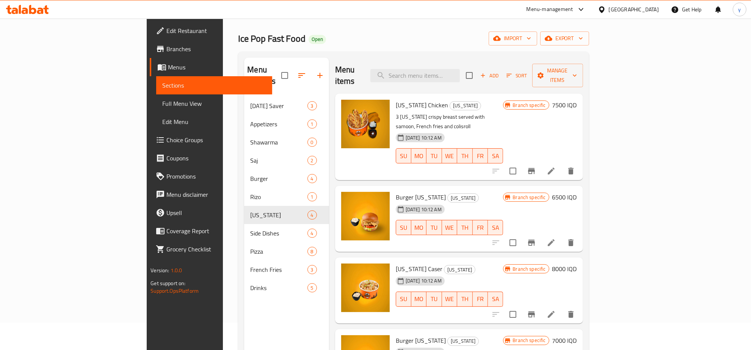
scroll to position [106, 0]
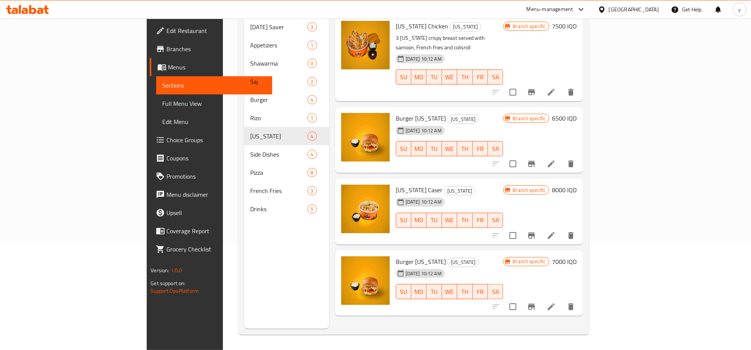
click at [562, 300] on li at bounding box center [550, 307] width 21 height 14
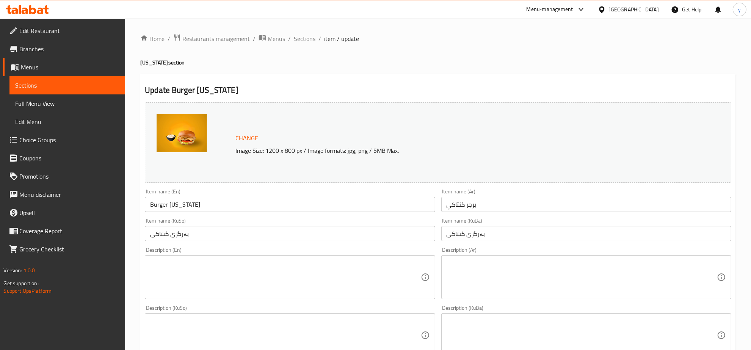
click at [249, 196] on div "Item name (En) Burger Kentucky Item name (En)" at bounding box center [290, 200] width 290 height 23
click at [252, 198] on input "Burger [US_STATE]" at bounding box center [290, 204] width 290 height 15
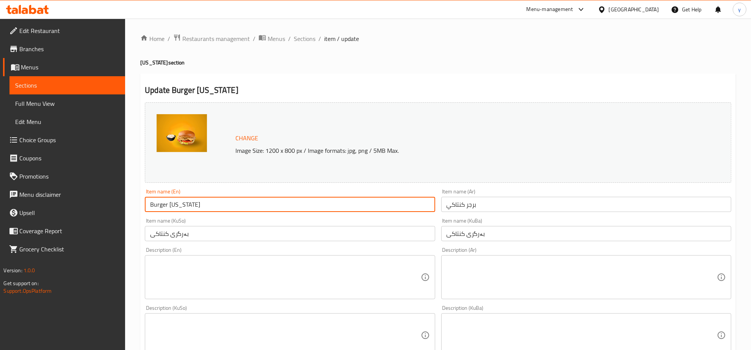
click at [252, 198] on input "Burger [US_STATE]" at bounding box center [290, 204] width 290 height 15
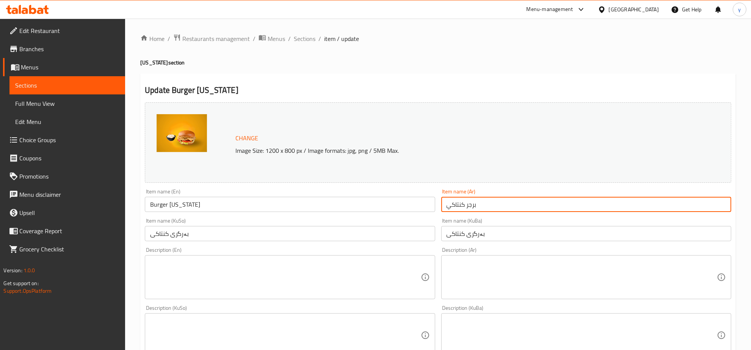
click at [476, 209] on input "برجر كنتاكي" at bounding box center [586, 204] width 290 height 15
click at [482, 204] on input "برجر كنتاكي" at bounding box center [586, 204] width 290 height 15
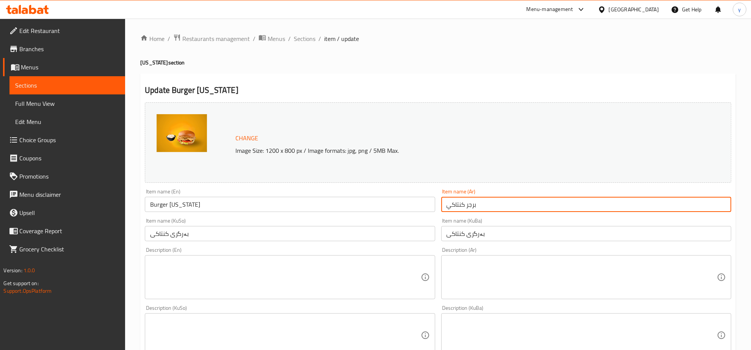
click at [306, 241] on div "Item name (KuSo) بەرگری کنتاکی Item name (KuSo)" at bounding box center [290, 229] width 296 height 29
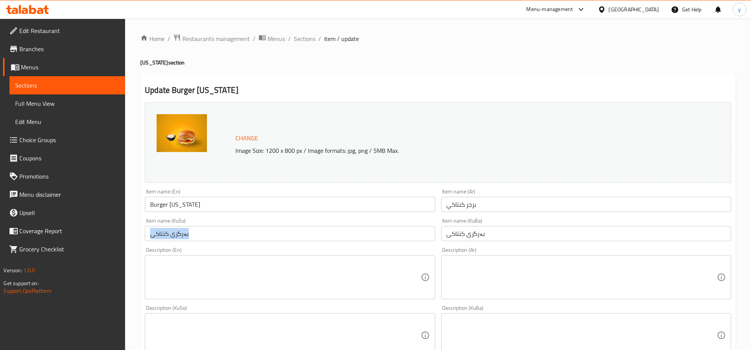
click at [306, 241] on div "Item name (KuSo) بەرگری کنتاکی Item name (KuSo)" at bounding box center [290, 229] width 296 height 29
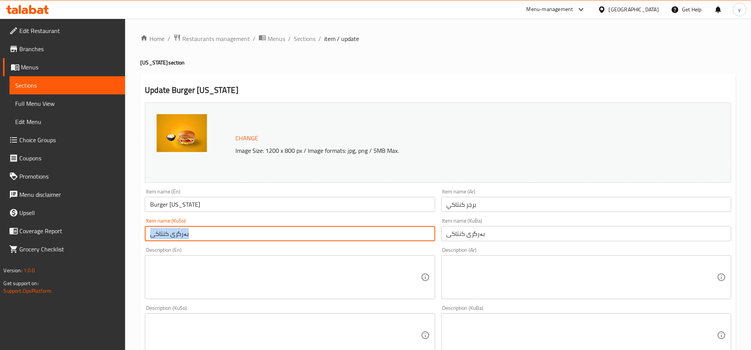
click at [308, 237] on input "بەرگری کنتاکی" at bounding box center [290, 233] width 290 height 15
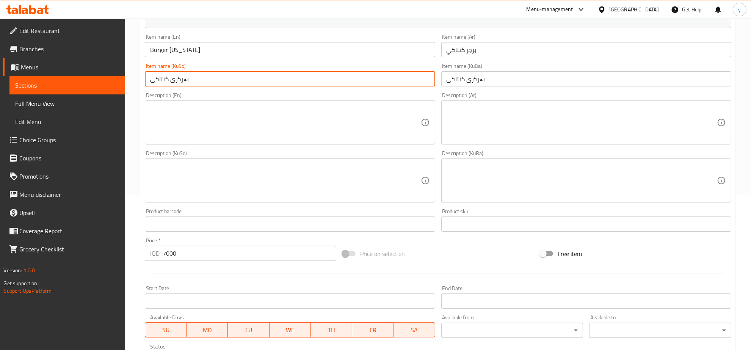
scroll to position [237, 0]
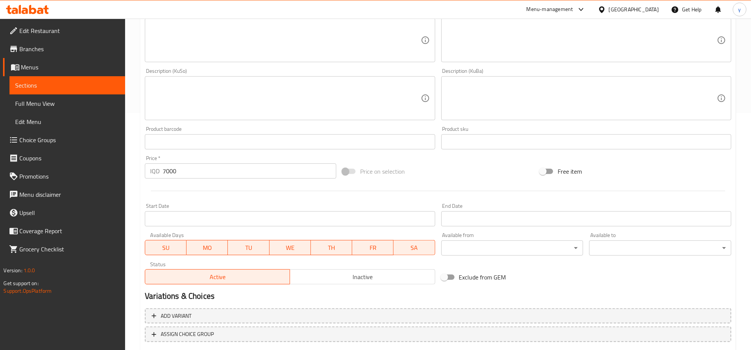
click at [224, 172] on input "7000" at bounding box center [250, 170] width 174 height 15
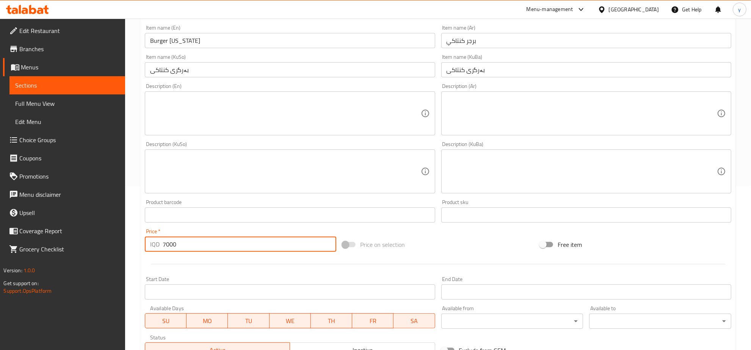
scroll to position [0, 0]
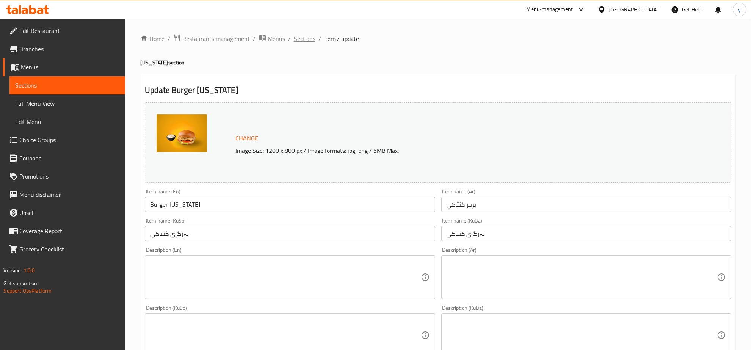
click at [304, 40] on span "Sections" at bounding box center [305, 38] width 22 height 9
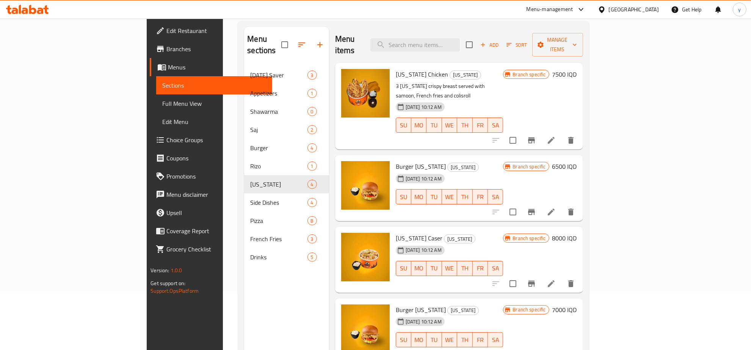
scroll to position [79, 0]
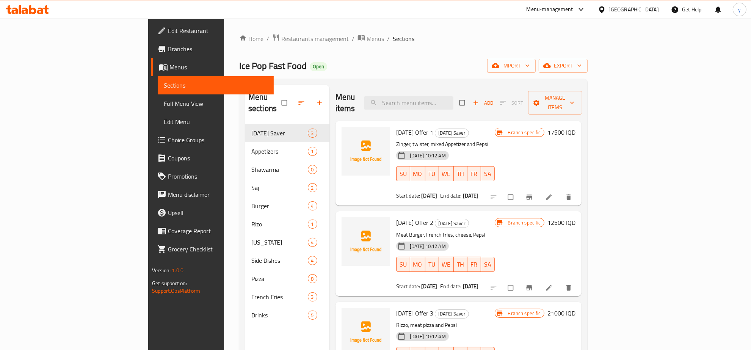
drag, startPoint x: 421, startPoint y: 89, endPoint x: 450, endPoint y: 94, distance: 29.5
click at [426, 90] on div "Menu items Add Sort Manage items" at bounding box center [458, 103] width 246 height 36
click at [451, 96] on input "search" at bounding box center [408, 102] width 89 height 13
paste input "631170"
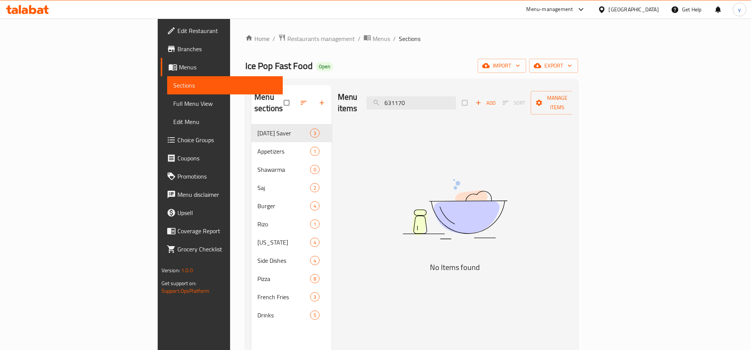
type input "631170"
click at [38, 9] on icon at bounding box center [40, 11] width 6 height 6
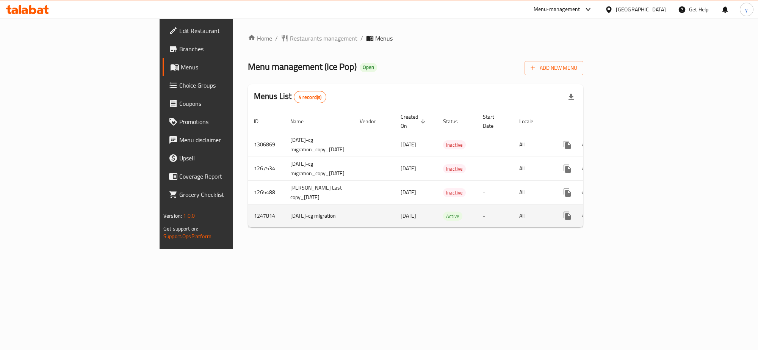
click at [626, 211] on icon "enhanced table" at bounding box center [621, 215] width 9 height 9
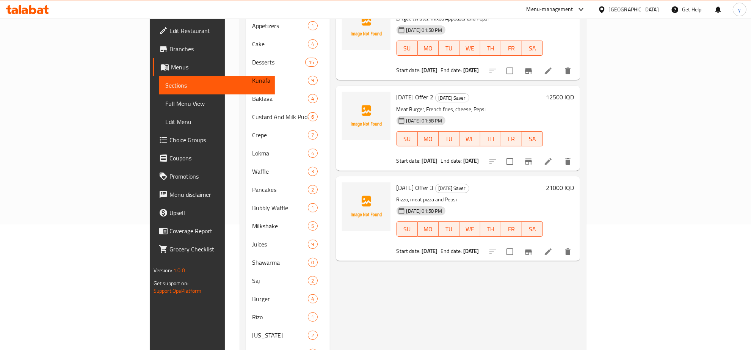
scroll to position [205, 0]
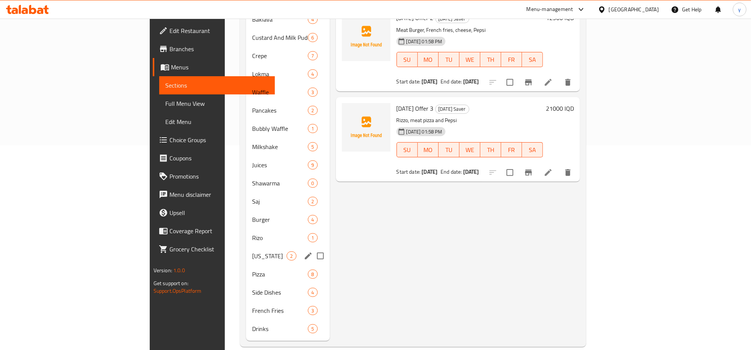
click at [252, 251] on span "[US_STATE]" at bounding box center [269, 255] width 34 height 9
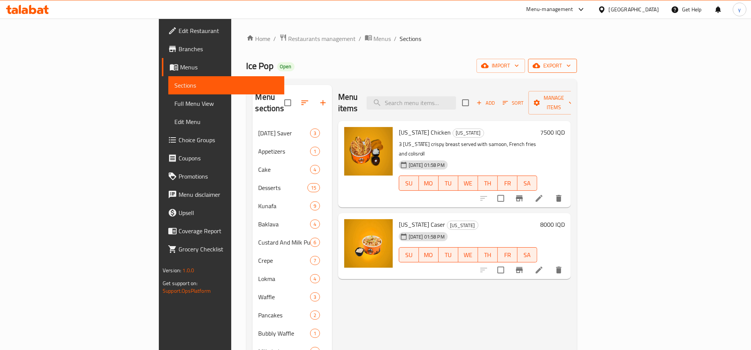
click at [540, 66] on icon "button" at bounding box center [536, 65] width 8 height 5
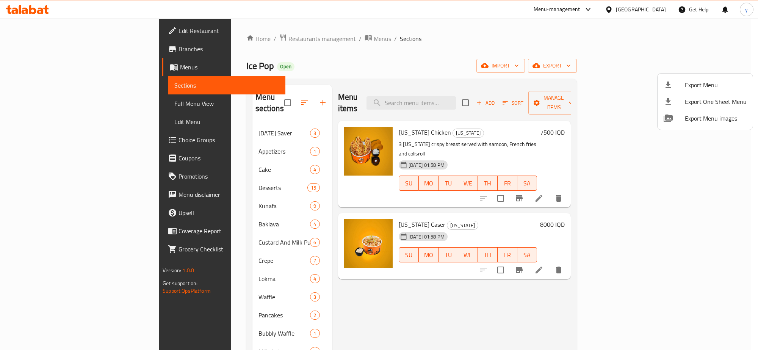
click at [268, 36] on div at bounding box center [379, 175] width 758 height 350
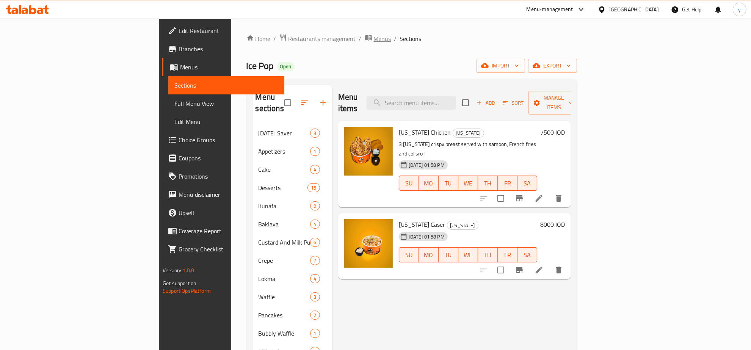
click at [374, 34] on span "Menus" at bounding box center [382, 38] width 17 height 9
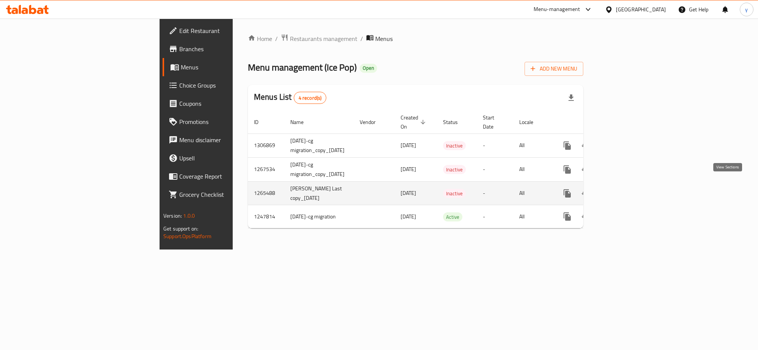
click at [631, 184] on link "enhanced table" at bounding box center [622, 193] width 18 height 18
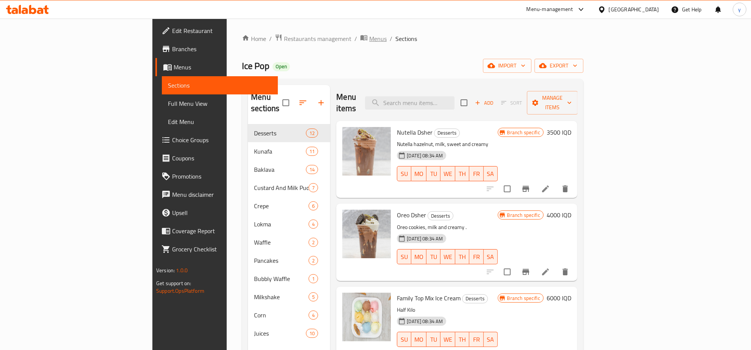
click at [369, 40] on span "Menus" at bounding box center [377, 38] width 17 height 9
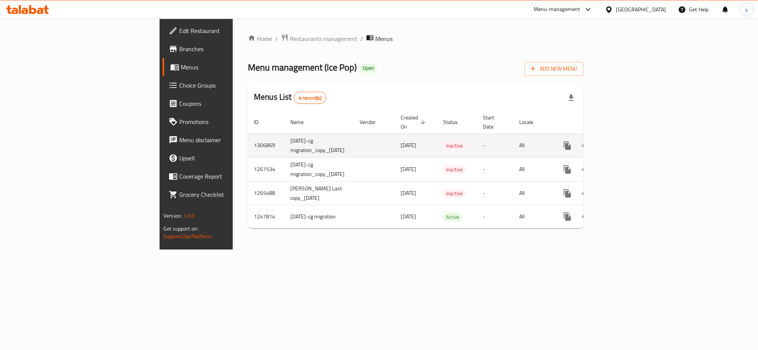
click at [637, 139] on td "enhanced table" at bounding box center [594, 145] width 85 height 24
click at [631, 138] on link "enhanced table" at bounding box center [622, 145] width 18 height 18
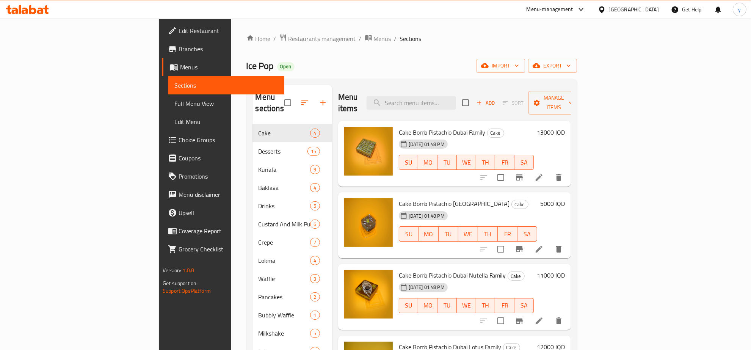
click at [577, 58] on div "Home / Restaurants management / Menus / Sections Ice Pop Open import export Men…" at bounding box center [411, 237] width 330 height 407
click at [577, 72] on button "export" at bounding box center [552, 66] width 49 height 14
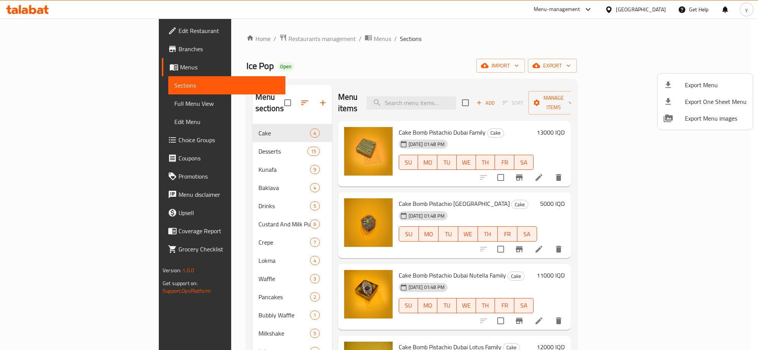
click at [668, 69] on div at bounding box center [379, 175] width 758 height 350
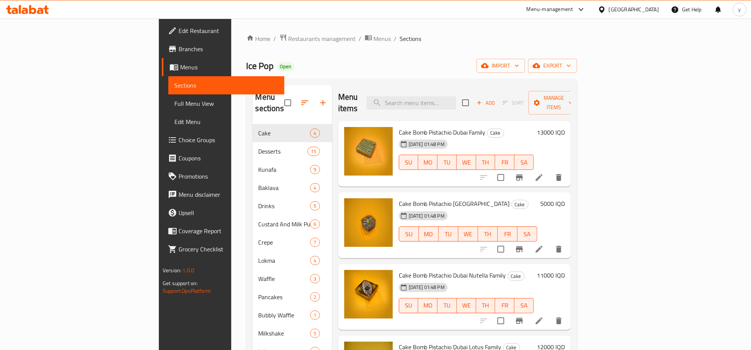
click at [519, 69] on span "import" at bounding box center [500, 65] width 36 height 9
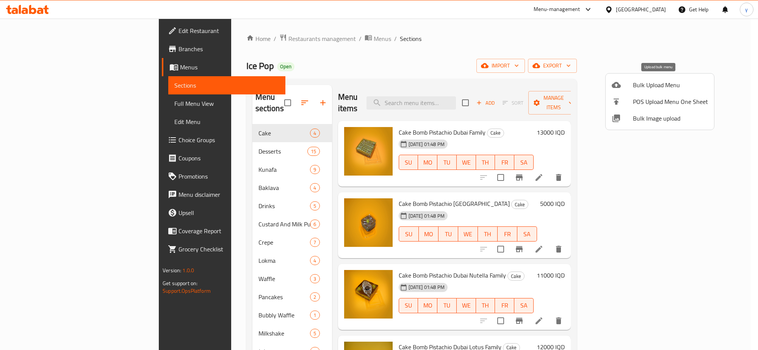
click at [630, 84] on div at bounding box center [622, 84] width 21 height 9
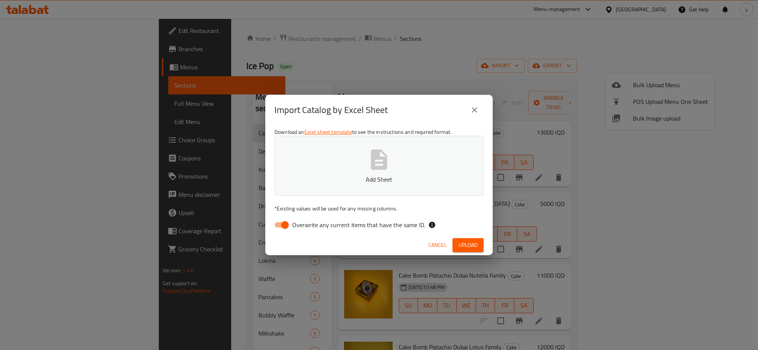
click at [282, 218] on input "Overwrite any current items that have the same ID." at bounding box center [284, 225] width 43 height 14
checkbox input "false"
click at [340, 151] on button "Add Sheet" at bounding box center [378, 166] width 209 height 60
click at [464, 241] on span "Upload" at bounding box center [468, 244] width 19 height 9
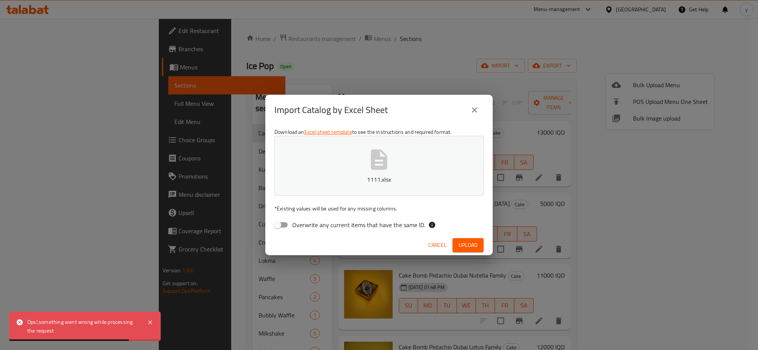
click at [462, 242] on span "Upload" at bounding box center [468, 244] width 19 height 9
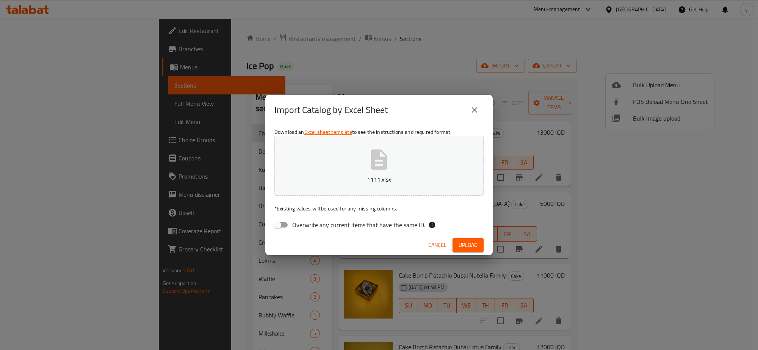
click at [399, 180] on p "1111.xlsx" at bounding box center [379, 179] width 186 height 9
click at [463, 239] on button "Upload" at bounding box center [468, 245] width 31 height 14
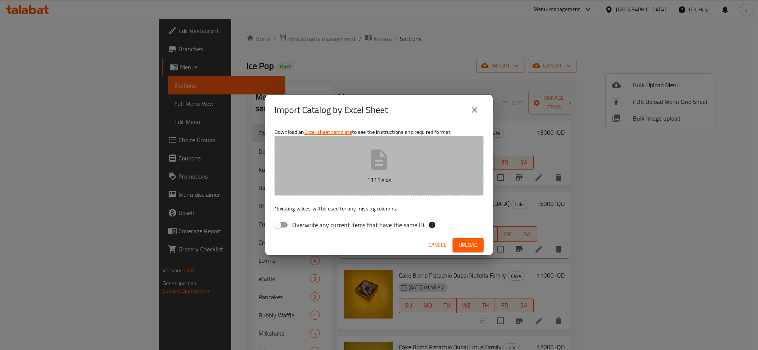
click at [370, 186] on button "1111.xlsx" at bounding box center [378, 166] width 209 height 60
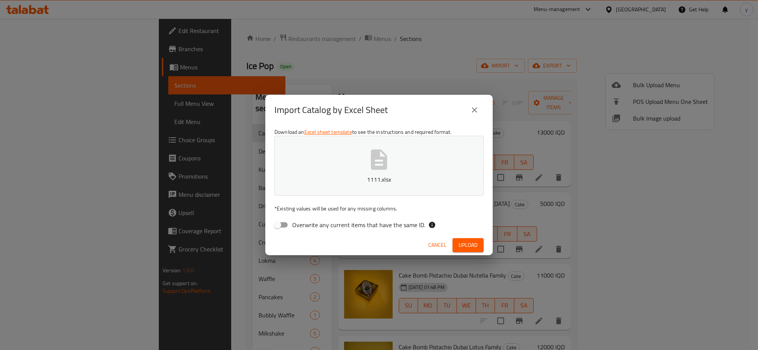
click at [471, 116] on button "close" at bounding box center [474, 110] width 18 height 18
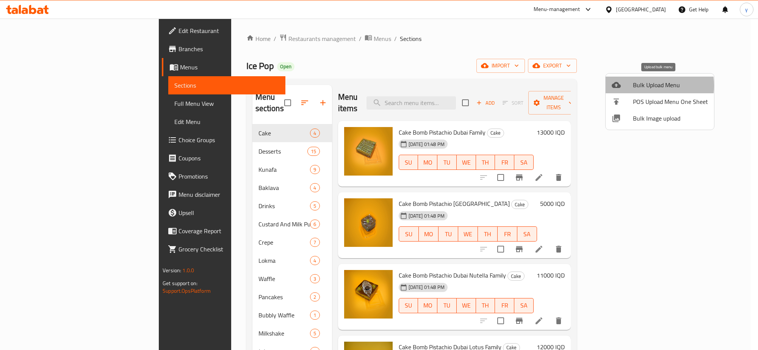
click at [637, 86] on span "Bulk Upload Menu" at bounding box center [670, 84] width 75 height 9
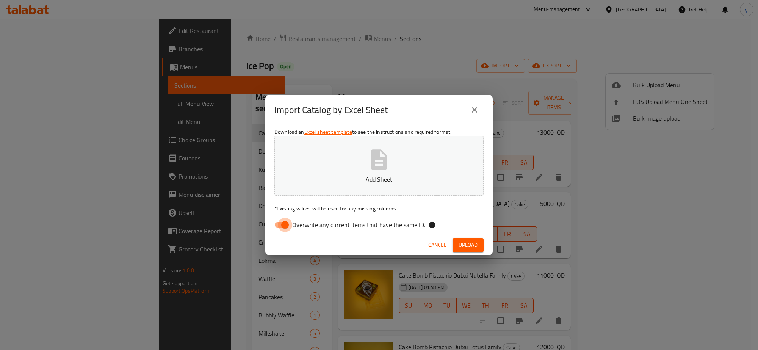
click at [280, 228] on input "Overwrite any current items that have the same ID." at bounding box center [284, 225] width 43 height 14
checkbox input "false"
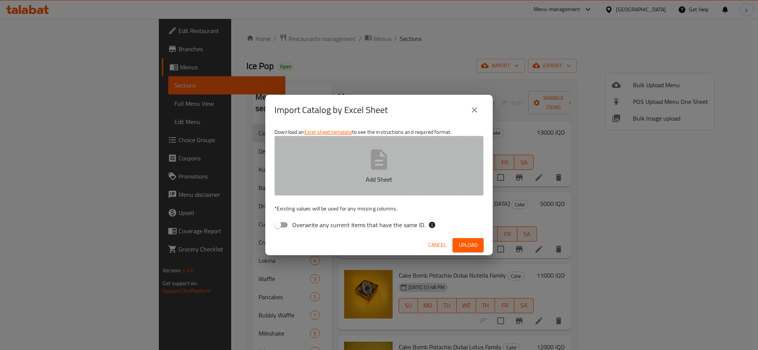
click at [324, 166] on button "Add Sheet" at bounding box center [378, 166] width 209 height 60
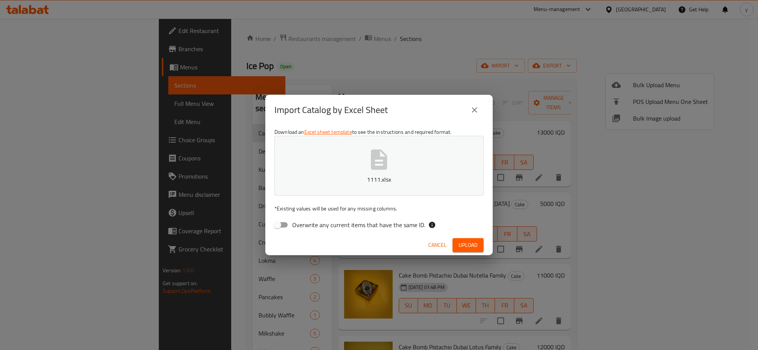
click at [462, 245] on span "Upload" at bounding box center [468, 244] width 19 height 9
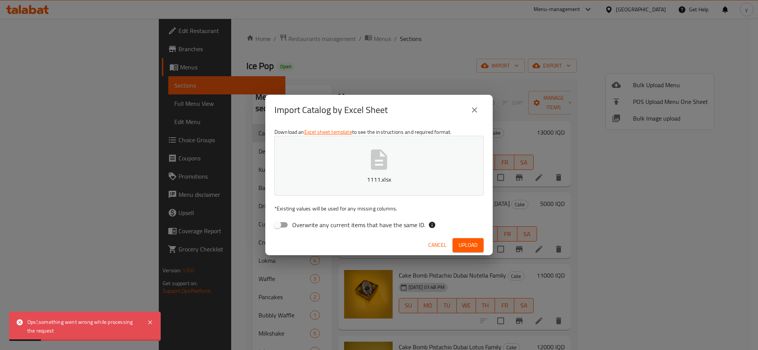
click at [429, 240] on span "Cancel" at bounding box center [437, 244] width 18 height 9
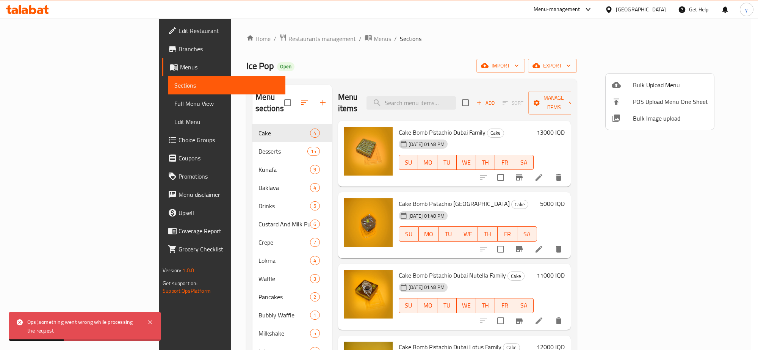
click at [720, 64] on div at bounding box center [379, 175] width 758 height 350
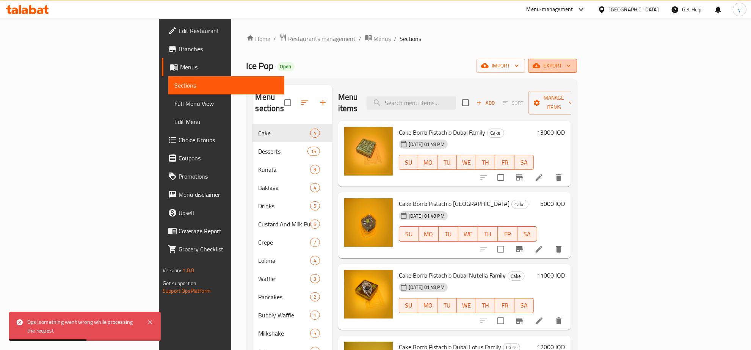
click at [571, 67] on span "export" at bounding box center [552, 65] width 37 height 9
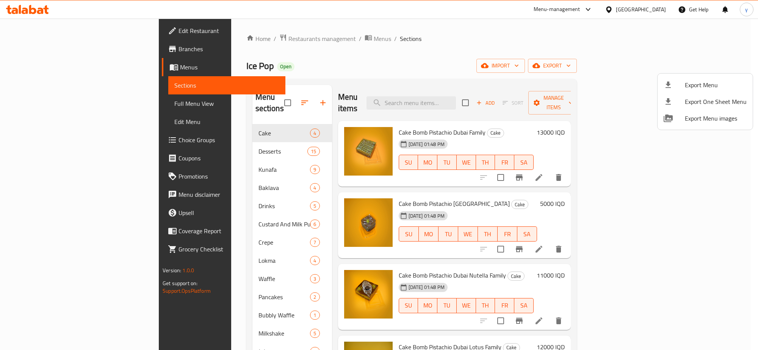
click at [669, 69] on div at bounding box center [379, 175] width 758 height 350
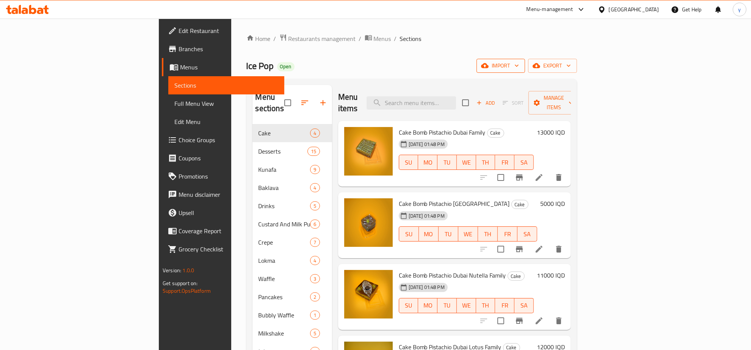
click at [525, 71] on button "import" at bounding box center [500, 66] width 49 height 14
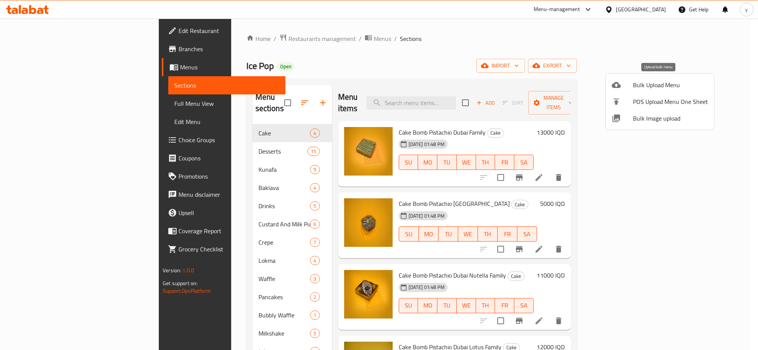
click at [648, 83] on span "Bulk Upload Menu" at bounding box center [670, 84] width 75 height 9
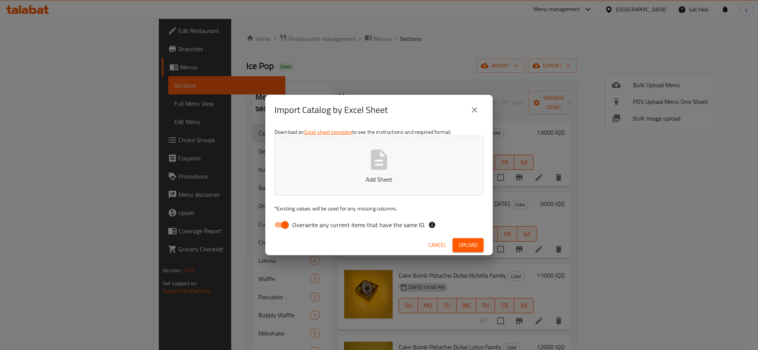
click at [288, 224] on input "Overwrite any current items that have the same ID." at bounding box center [284, 225] width 43 height 14
checkbox input "false"
click at [300, 196] on div "Download an Excel sheet template to see the instructions and required format. A…" at bounding box center [378, 180] width 227 height 110
click at [308, 190] on button "Add Sheet" at bounding box center [378, 166] width 209 height 60
click at [459, 251] on button "Upload" at bounding box center [468, 245] width 31 height 14
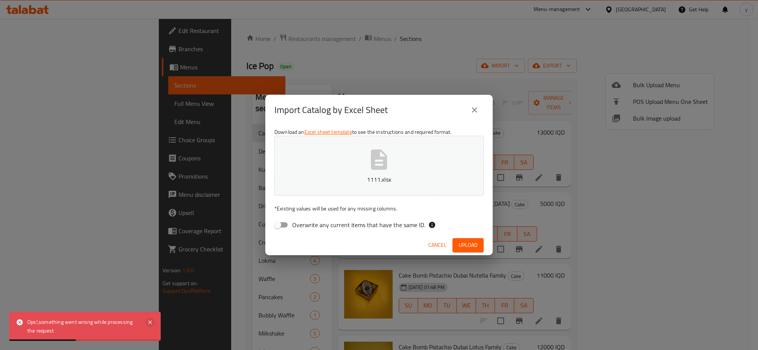
click at [147, 319] on icon at bounding box center [150, 322] width 9 height 9
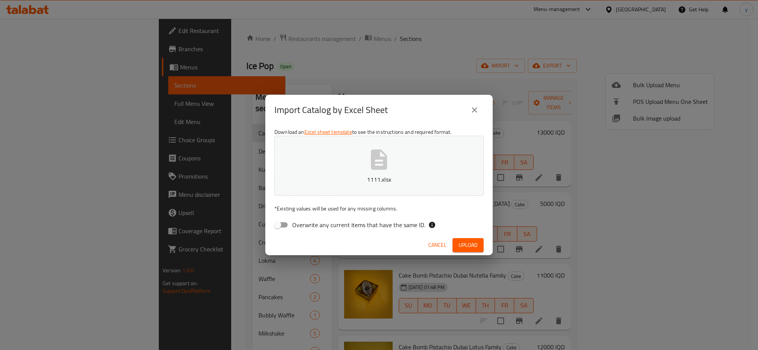
click at [399, 167] on button "1111.xlsx" at bounding box center [378, 166] width 209 height 60
click at [479, 107] on button "close" at bounding box center [474, 110] width 18 height 18
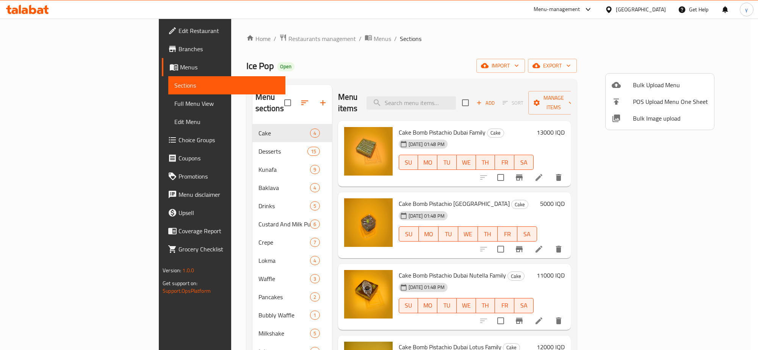
click at [385, 78] on div at bounding box center [379, 175] width 758 height 350
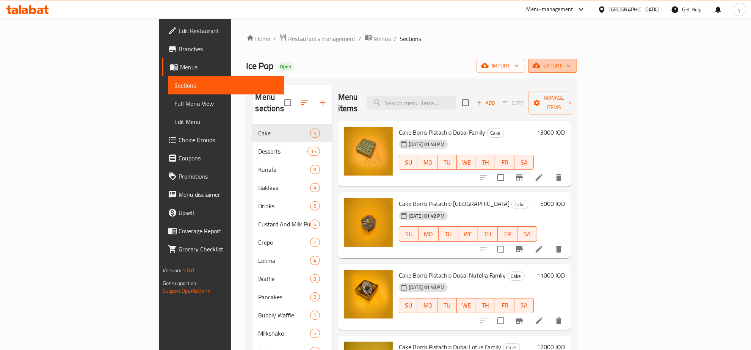
click at [577, 72] on button "export" at bounding box center [552, 66] width 49 height 14
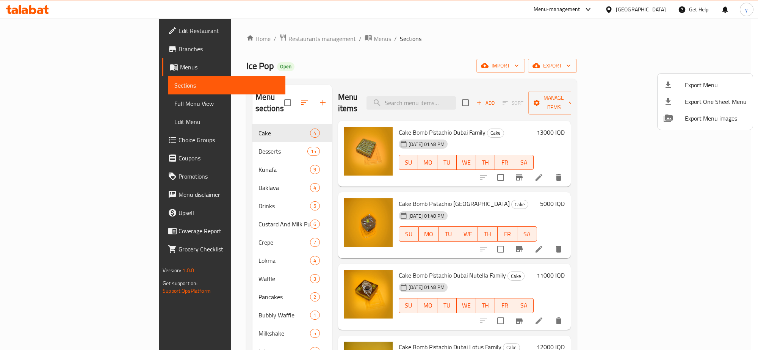
click at [401, 61] on div at bounding box center [379, 175] width 758 height 350
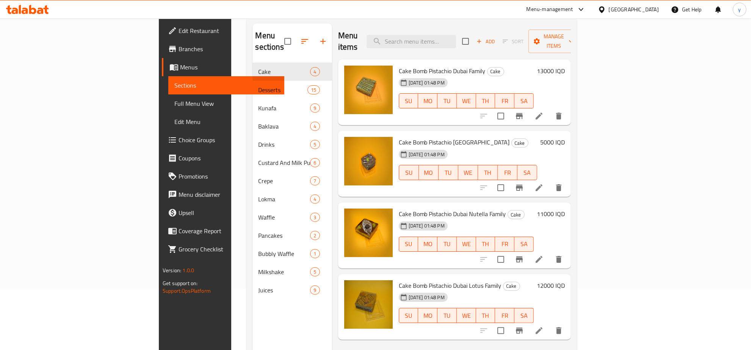
scroll to position [106, 0]
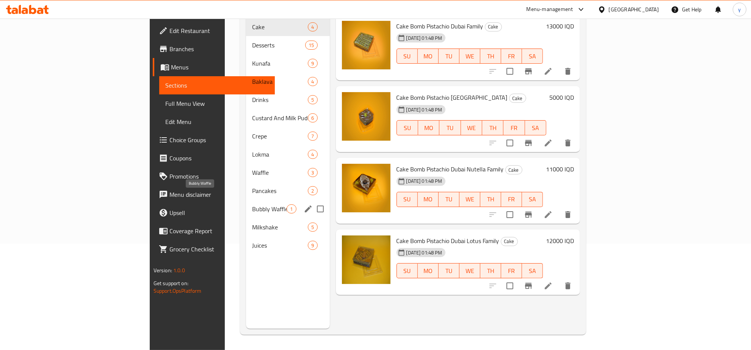
click at [252, 204] on span "Bubbly Waffle" at bounding box center [269, 208] width 34 height 9
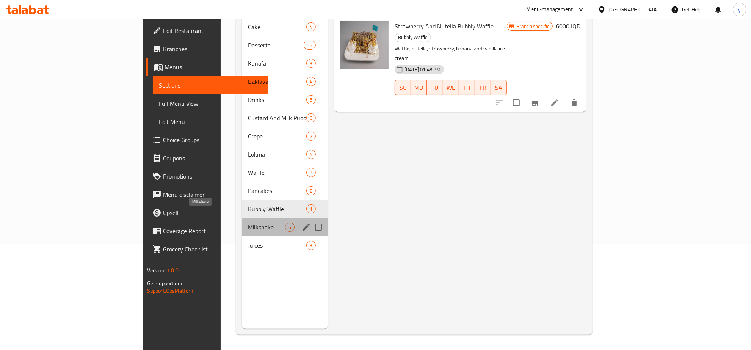
click at [248, 222] on span "Milkshake" at bounding box center [266, 226] width 37 height 9
click at [248, 204] on span "Bubbly Waffle" at bounding box center [277, 208] width 58 height 9
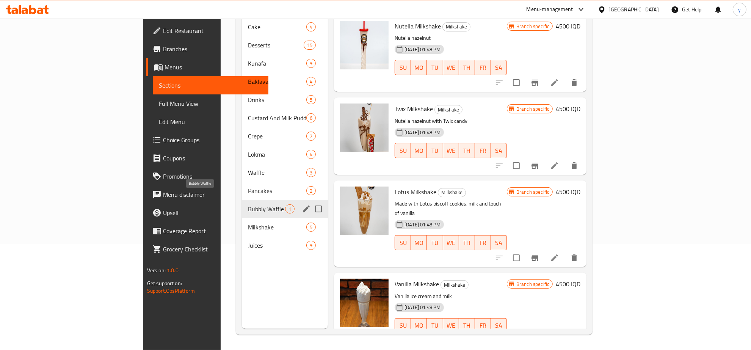
click at [248, 186] on span "Pancakes" at bounding box center [277, 190] width 58 height 9
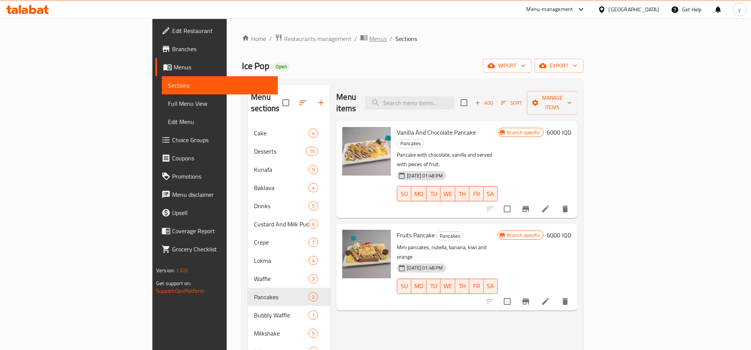
click at [360, 35] on icon "breadcrumb" at bounding box center [364, 38] width 8 height 8
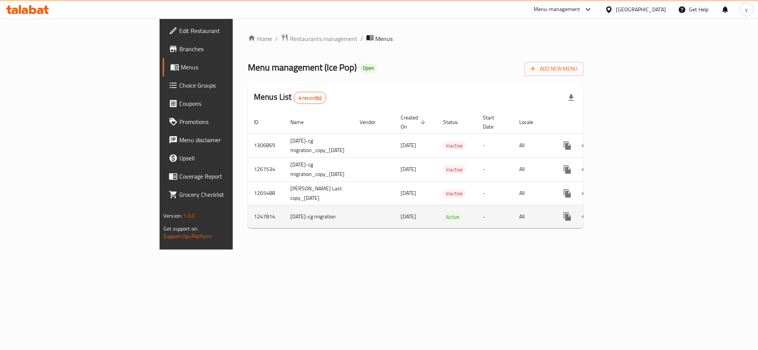
click at [626, 212] on icon "enhanced table" at bounding box center [621, 216] width 9 height 9
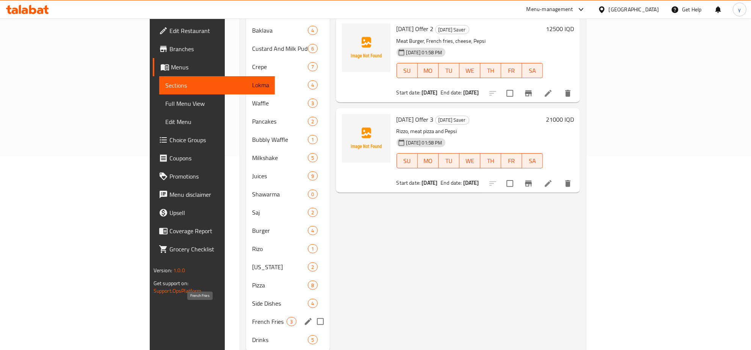
scroll to position [205, 0]
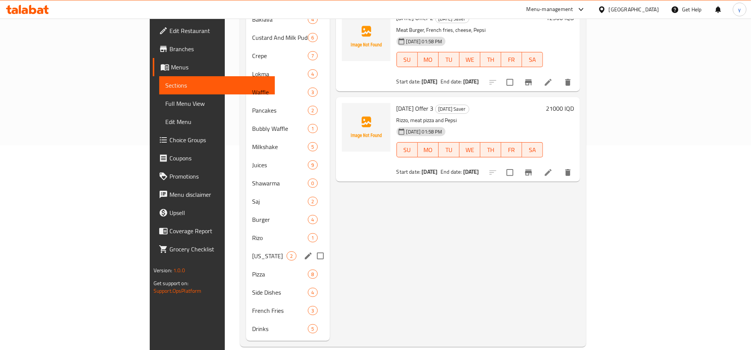
click at [246, 251] on div "[US_STATE] 2" at bounding box center [287, 256] width 83 height 18
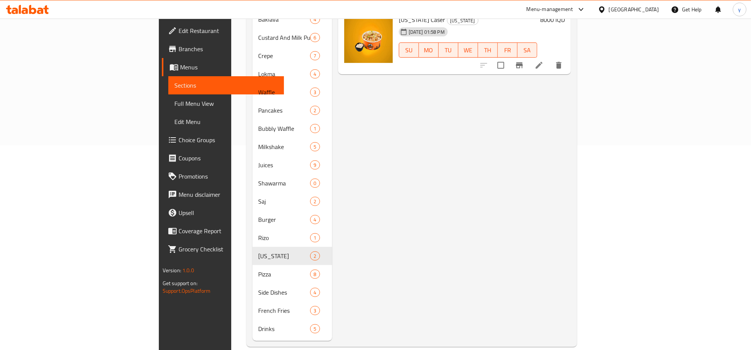
scroll to position [47, 0]
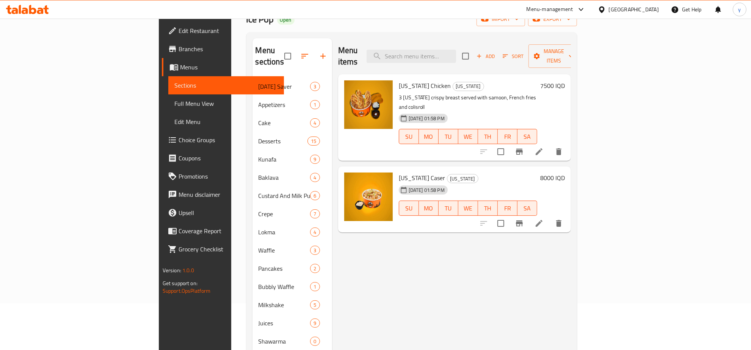
click at [482, 53] on icon "button" at bounding box center [479, 56] width 7 height 7
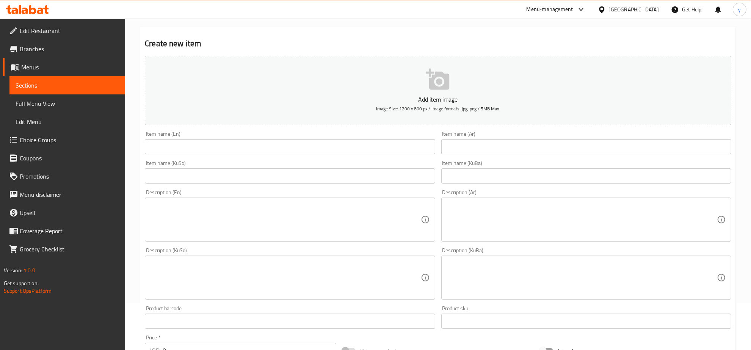
click at [398, 154] on input "text" at bounding box center [290, 146] width 290 height 15
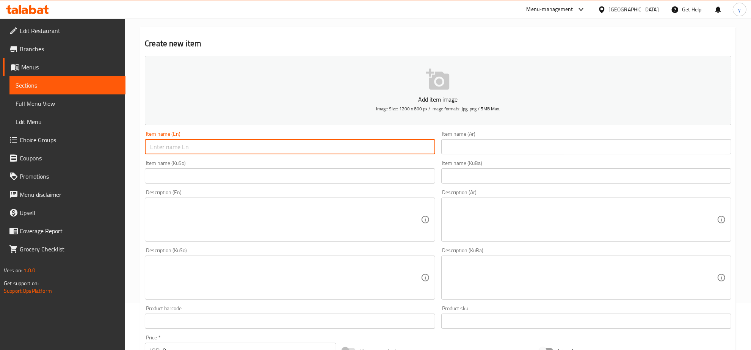
paste input "Burger [US_STATE]"
type input "Burger [US_STATE]"
click at [478, 151] on input "text" at bounding box center [586, 146] width 290 height 15
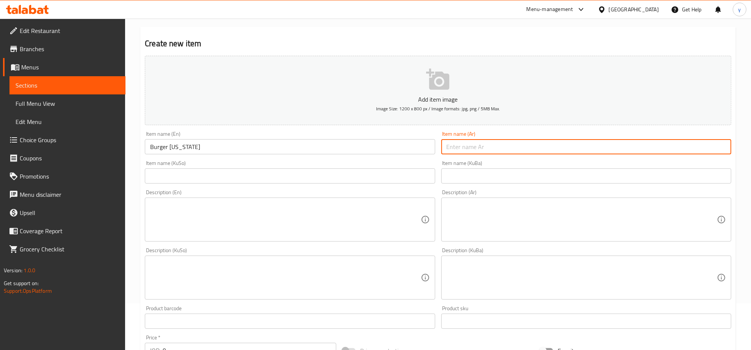
paste input "برجر كنتاكي"
type input "برجر كنتاكي"
click at [328, 168] on div "Item name (KuSo) Item name (KuSo)" at bounding box center [290, 171] width 290 height 23
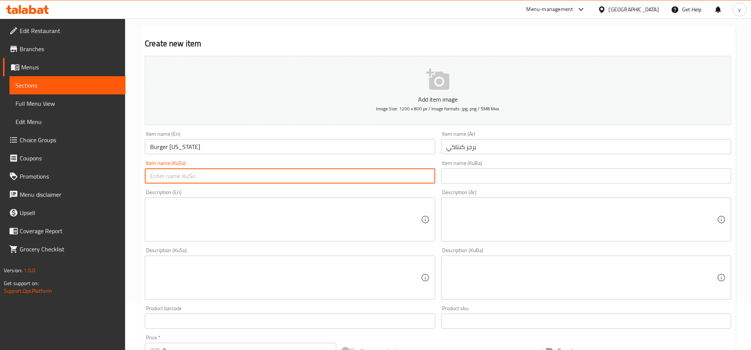
drag, startPoint x: 336, startPoint y: 177, endPoint x: 303, endPoint y: 183, distance: 33.2
click at [336, 177] on input "text" at bounding box center [290, 175] width 290 height 15
paste input "بەرگری کنتاکی"
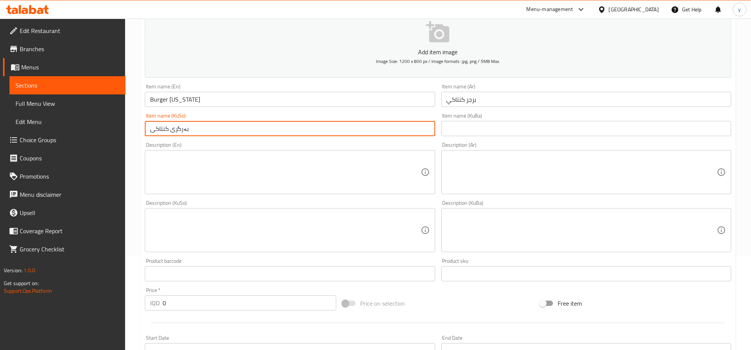
scroll to position [125, 0]
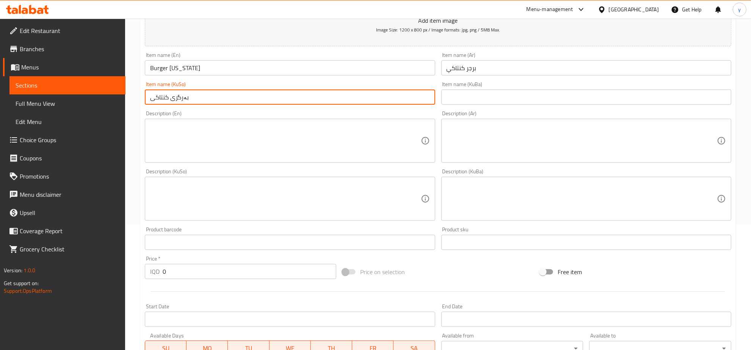
type input "بەرگری کنتاکی"
click at [157, 275] on div "IQD 0 Price *" at bounding box center [240, 271] width 191 height 15
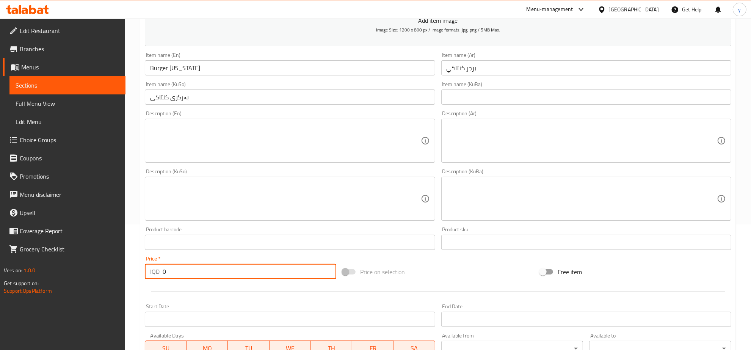
paste input "700"
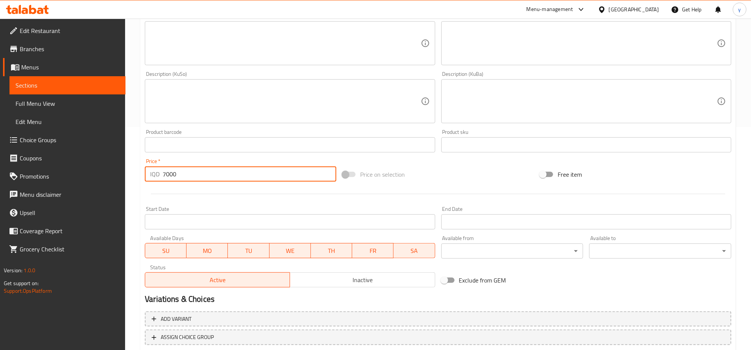
scroll to position [271, 0]
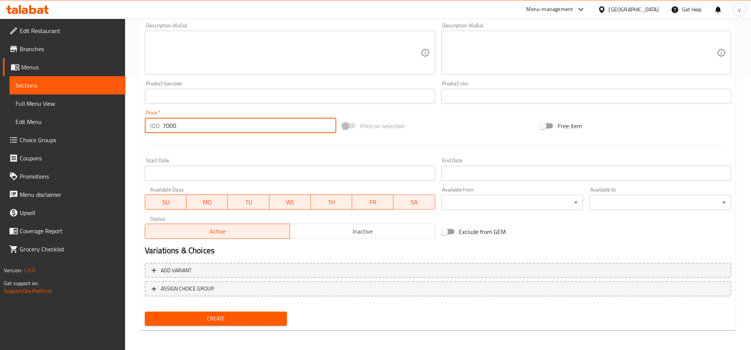
type input "7000"
click at [245, 314] on span "Create" at bounding box center [216, 318] width 130 height 9
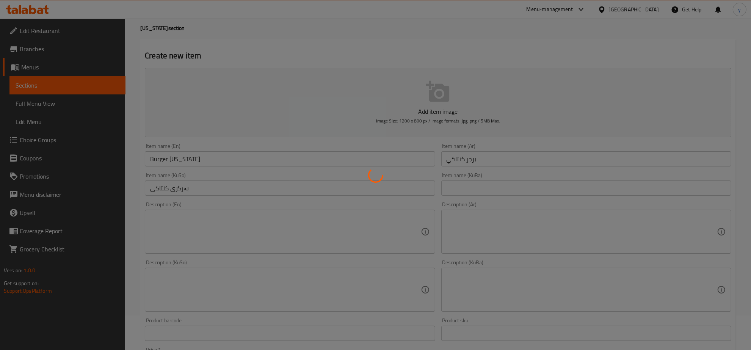
type input "0"
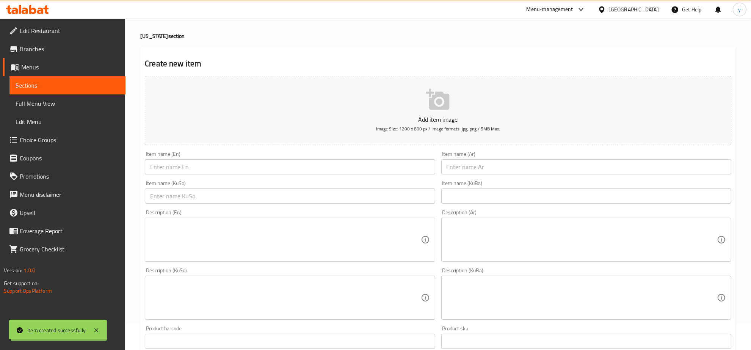
scroll to position [0, 0]
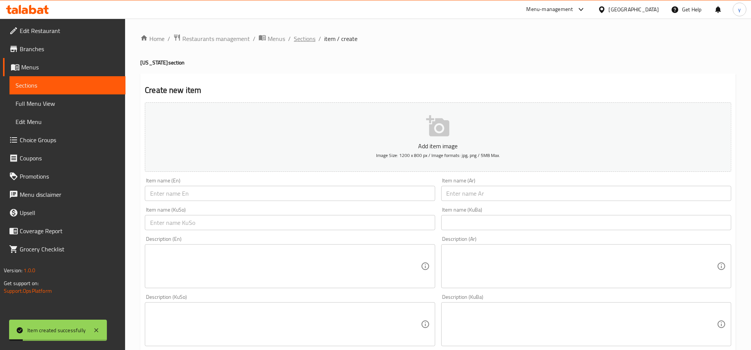
click at [310, 41] on span "Sections" at bounding box center [305, 38] width 22 height 9
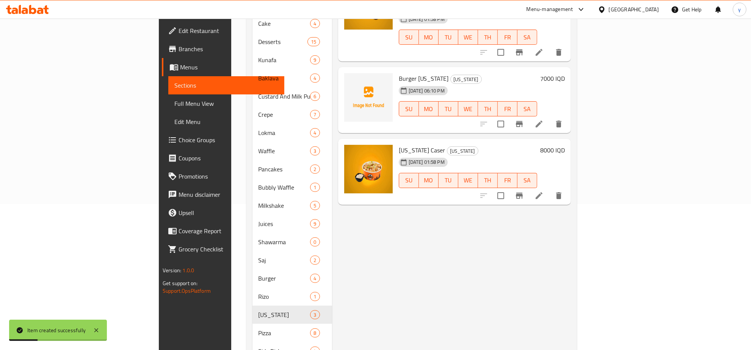
scroll to position [79, 0]
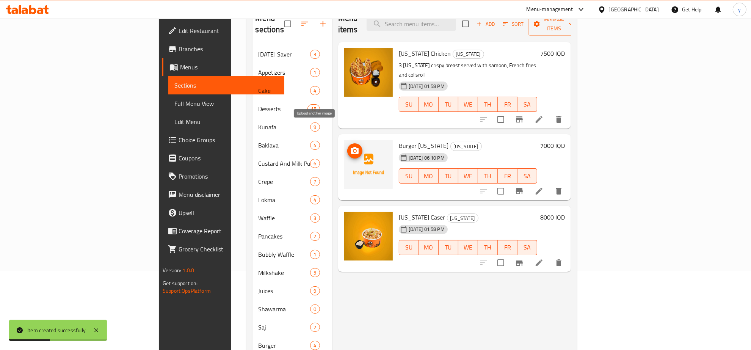
click at [351, 147] on icon "upload picture" at bounding box center [355, 150] width 8 height 7
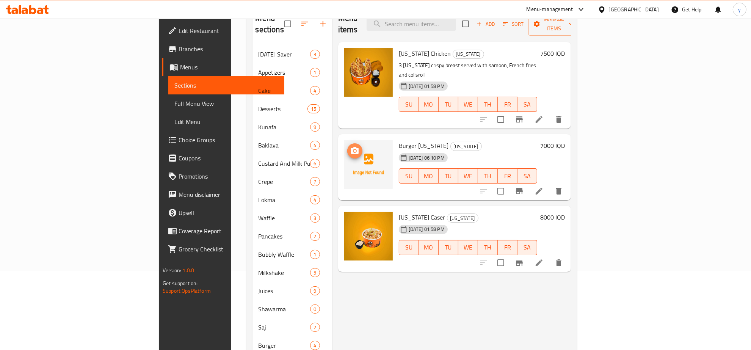
click at [351, 147] on icon "upload picture" at bounding box center [355, 150] width 8 height 7
click at [449, 150] on div "[DATE] 06:10 PM SU MO TU WE TH FR SA" at bounding box center [468, 170] width 144 height 41
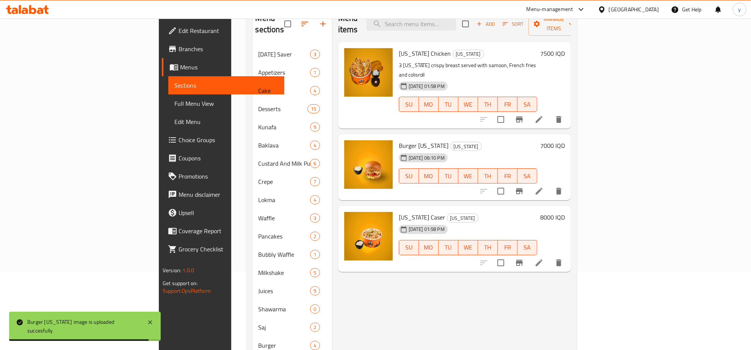
click at [399, 140] on span "Burger [US_STATE]" at bounding box center [424, 145] width 50 height 11
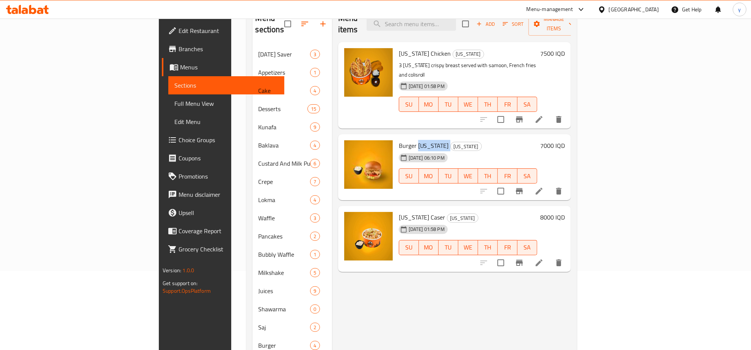
click at [399, 140] on span "Burger [US_STATE]" at bounding box center [424, 145] width 50 height 11
click at [168, 109] on link "Full Menu View" at bounding box center [226, 103] width 116 height 18
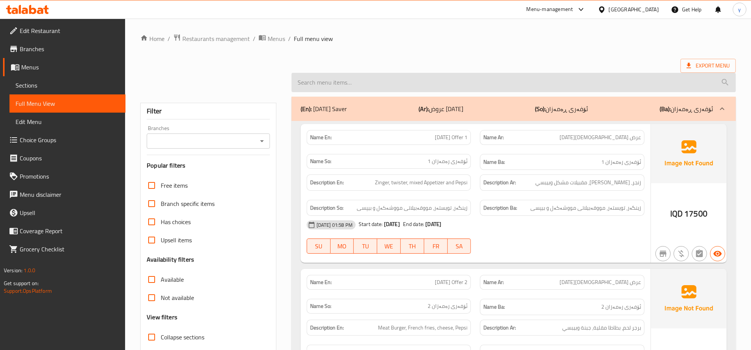
click at [411, 83] on input "search" at bounding box center [513, 82] width 444 height 19
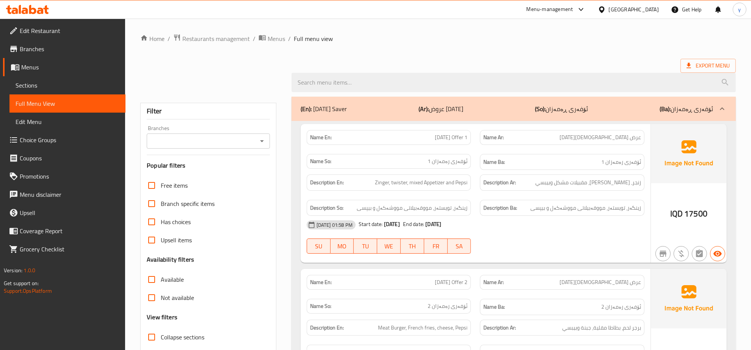
paste input "Burger [US_STATE]"
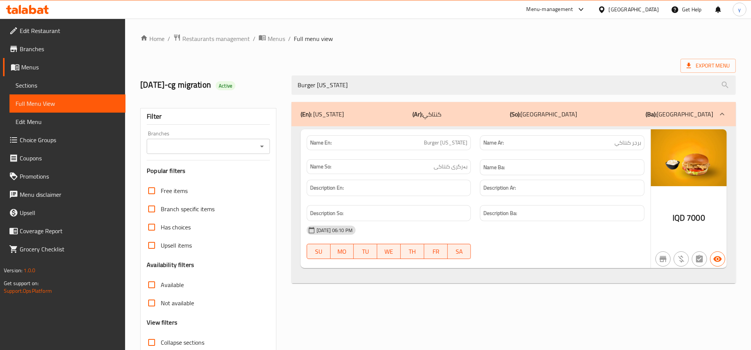
click at [266, 135] on div "Branches Branches" at bounding box center [208, 142] width 123 height 23
type input "Burger [US_STATE]"
click at [262, 139] on div "Branches" at bounding box center [208, 146] width 123 height 15
click at [264, 144] on icon "Open" at bounding box center [261, 146] width 9 height 9
click at [240, 180] on li "Ice Pop, Gulan 1" at bounding box center [208, 179] width 123 height 14
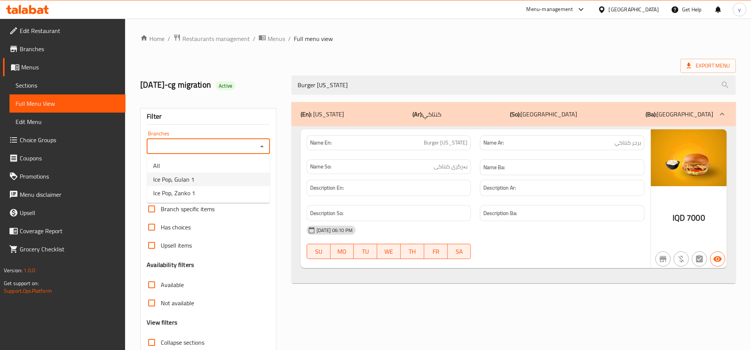
type input "Ice Pop, Gulan 1"
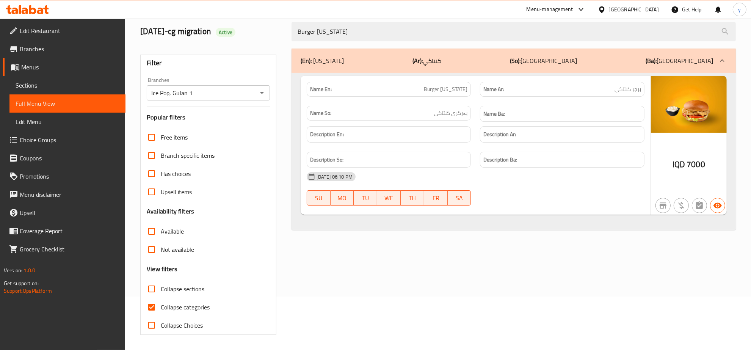
click at [155, 305] on input "Collapse categories" at bounding box center [152, 307] width 18 height 18
checkbox input "false"
click at [53, 57] on link "Branches" at bounding box center [64, 49] width 122 height 18
